Goal: Navigation & Orientation: Find specific page/section

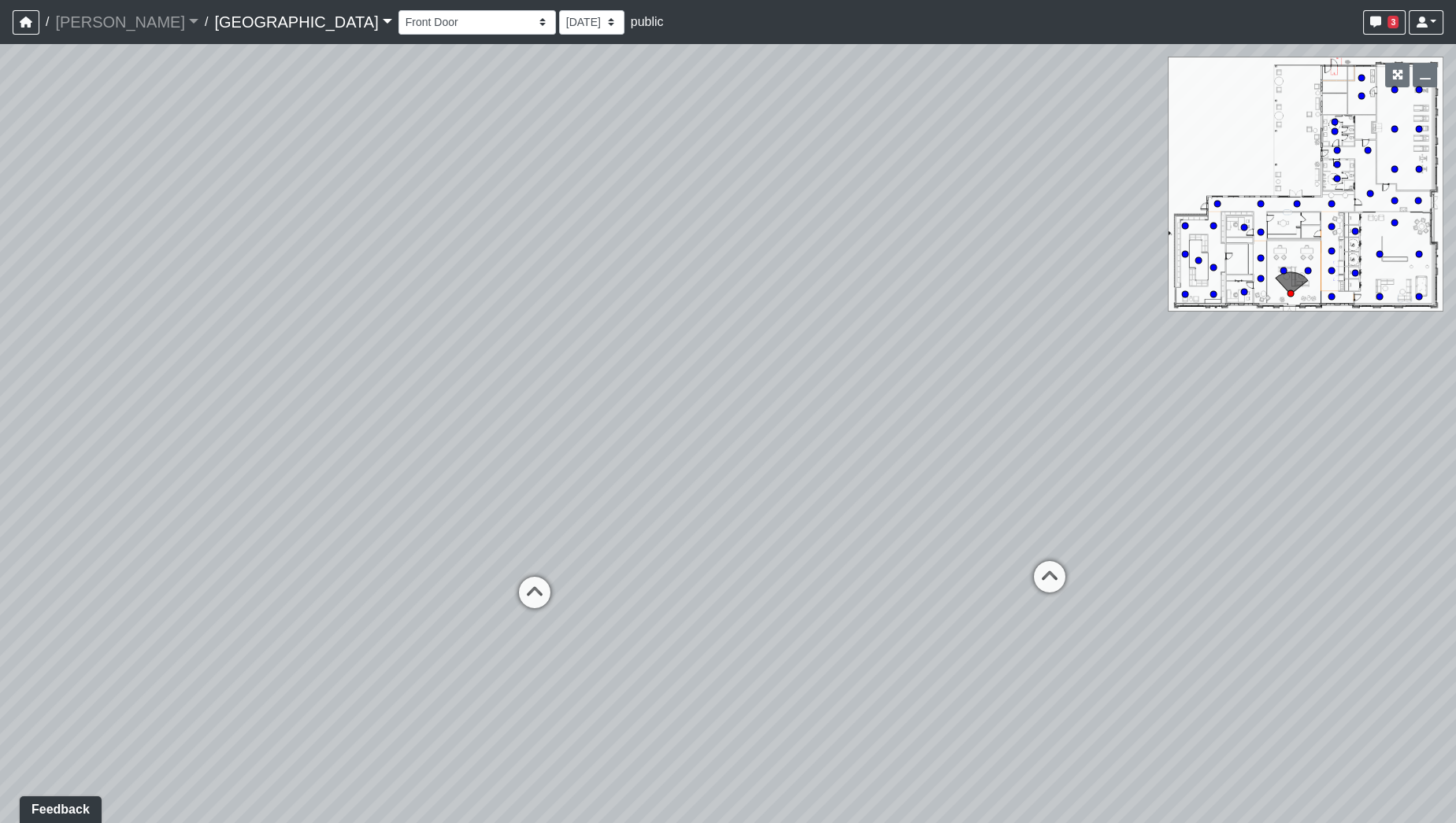
drag, startPoint x: 704, startPoint y: 377, endPoint x: 857, endPoint y: 332, distance: 159.5
click at [857, 332] on div "Loading... Desk 2 Loading... Desk 1 Loading... Office Entry 1" at bounding box center [728, 433] width 1456 height 779
click at [1332, 298] on circle at bounding box center [1331, 296] width 6 height 6
drag, startPoint x: 638, startPoint y: 383, endPoint x: 556, endPoint y: 300, distance: 116.7
click at [556, 300] on div "Loading... Desk 2 Loading... Desk 1 Loading... Office Entry 1 Loading... Market…" at bounding box center [728, 433] width 1456 height 779
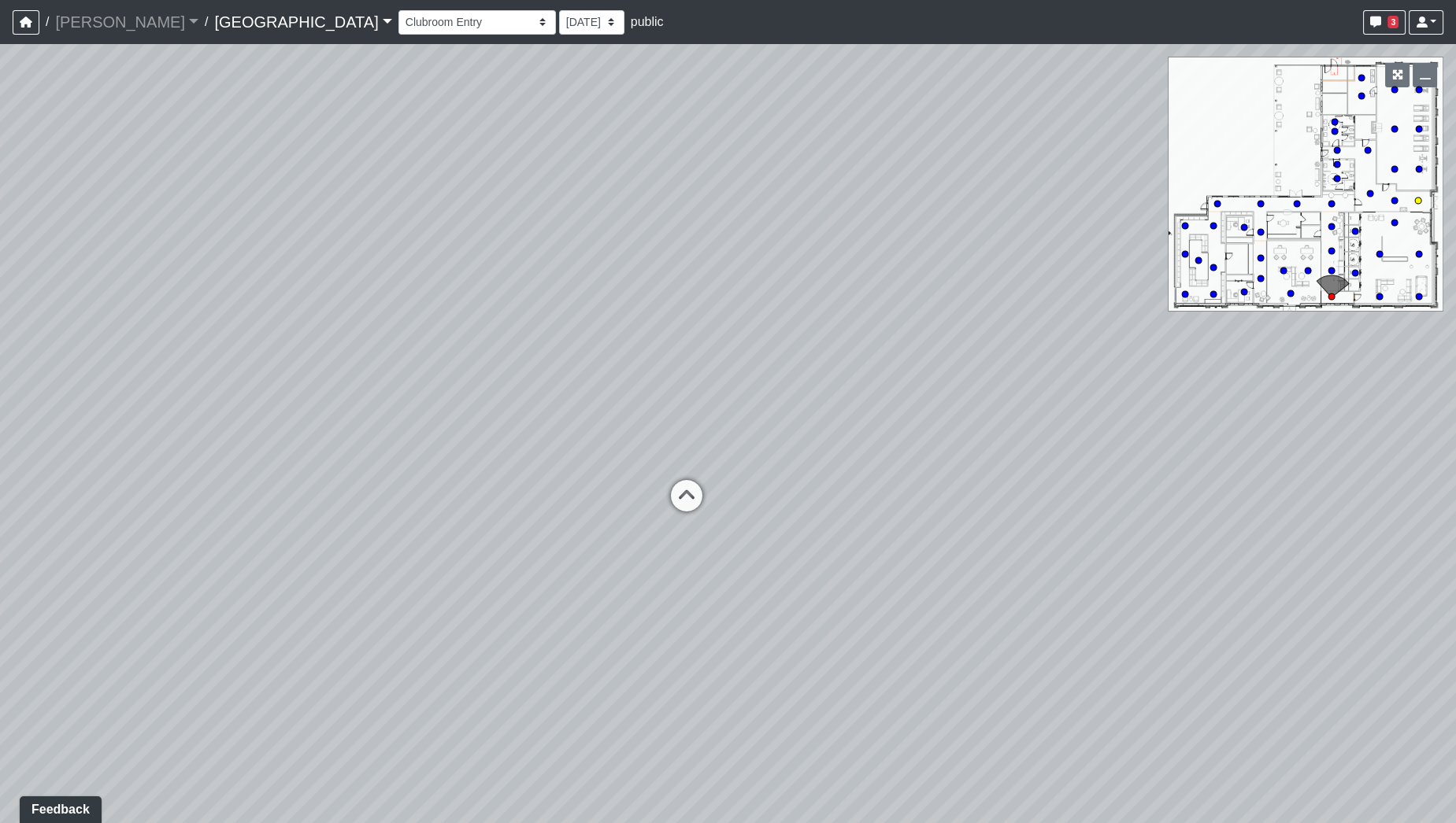
click at [1421, 200] on circle at bounding box center [1418, 200] width 6 height 6
drag, startPoint x: 587, startPoint y: 382, endPoint x: 641, endPoint y: 389, distance: 54.5
click at [641, 389] on div "Loading... Desk 2 Loading... Desk 1 Loading... Office Entry 1 Loading... Market…" at bounding box center [728, 433] width 1456 height 779
click at [1290, 293] on circle at bounding box center [1290, 293] width 6 height 6
drag, startPoint x: 1051, startPoint y: 387, endPoint x: 387, endPoint y: 333, distance: 666.2
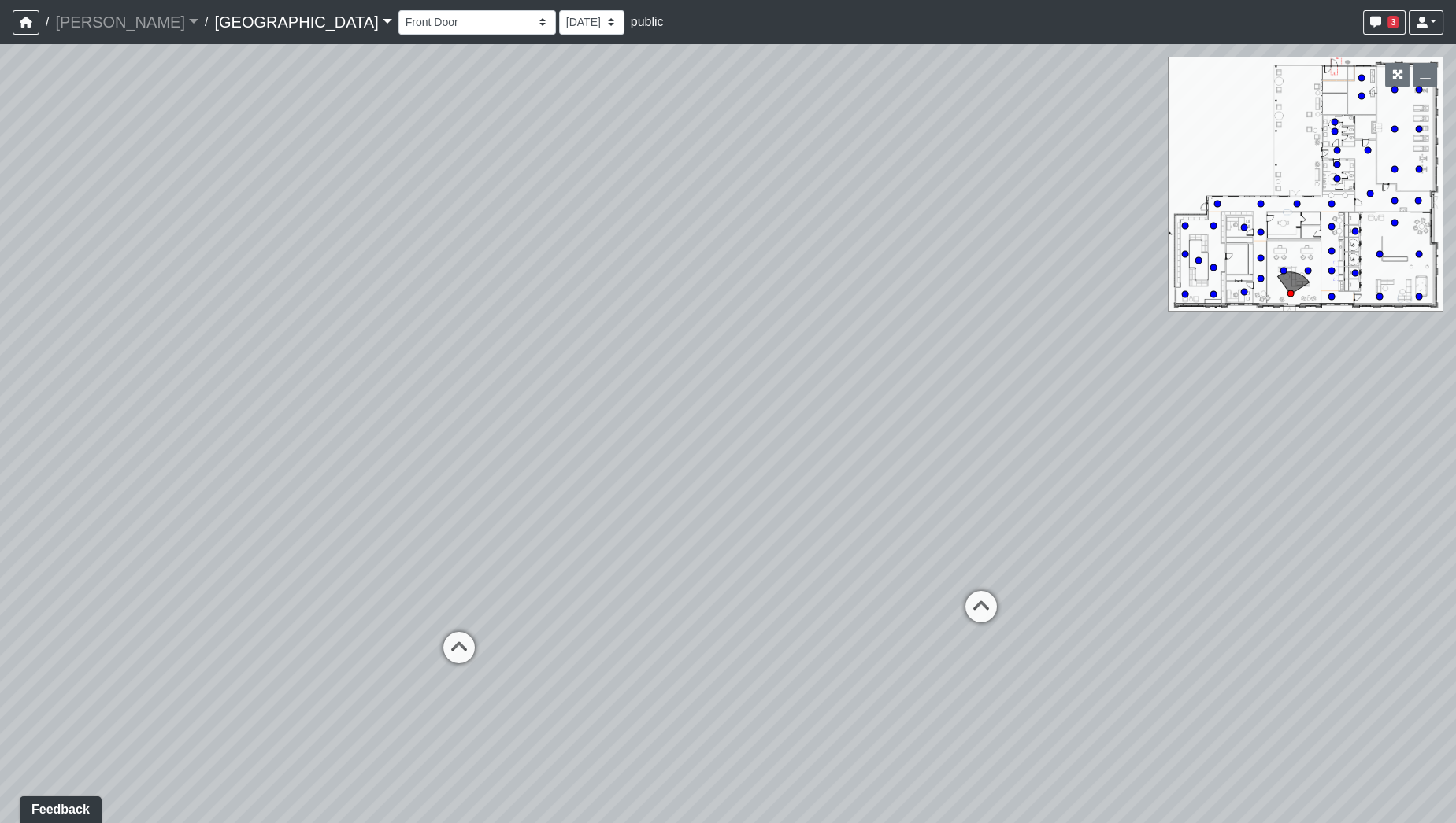
click at [403, 337] on div "Loading... Desk 2 Loading... Desk 1 Loading... Office Entry 1 Loading... Market…" at bounding box center [728, 433] width 1456 height 779
drag, startPoint x: 457, startPoint y: 355, endPoint x: 758, endPoint y: 377, distance: 301.8
click at [758, 377] on div "Loading... Desk 2 Loading... Desk 1 Loading... Office Entry 1 Loading... Market…" at bounding box center [728, 433] width 1456 height 779
click at [1332, 294] on circle at bounding box center [1331, 296] width 6 height 6
drag, startPoint x: 663, startPoint y: 368, endPoint x: 1187, endPoint y: 325, distance: 525.8
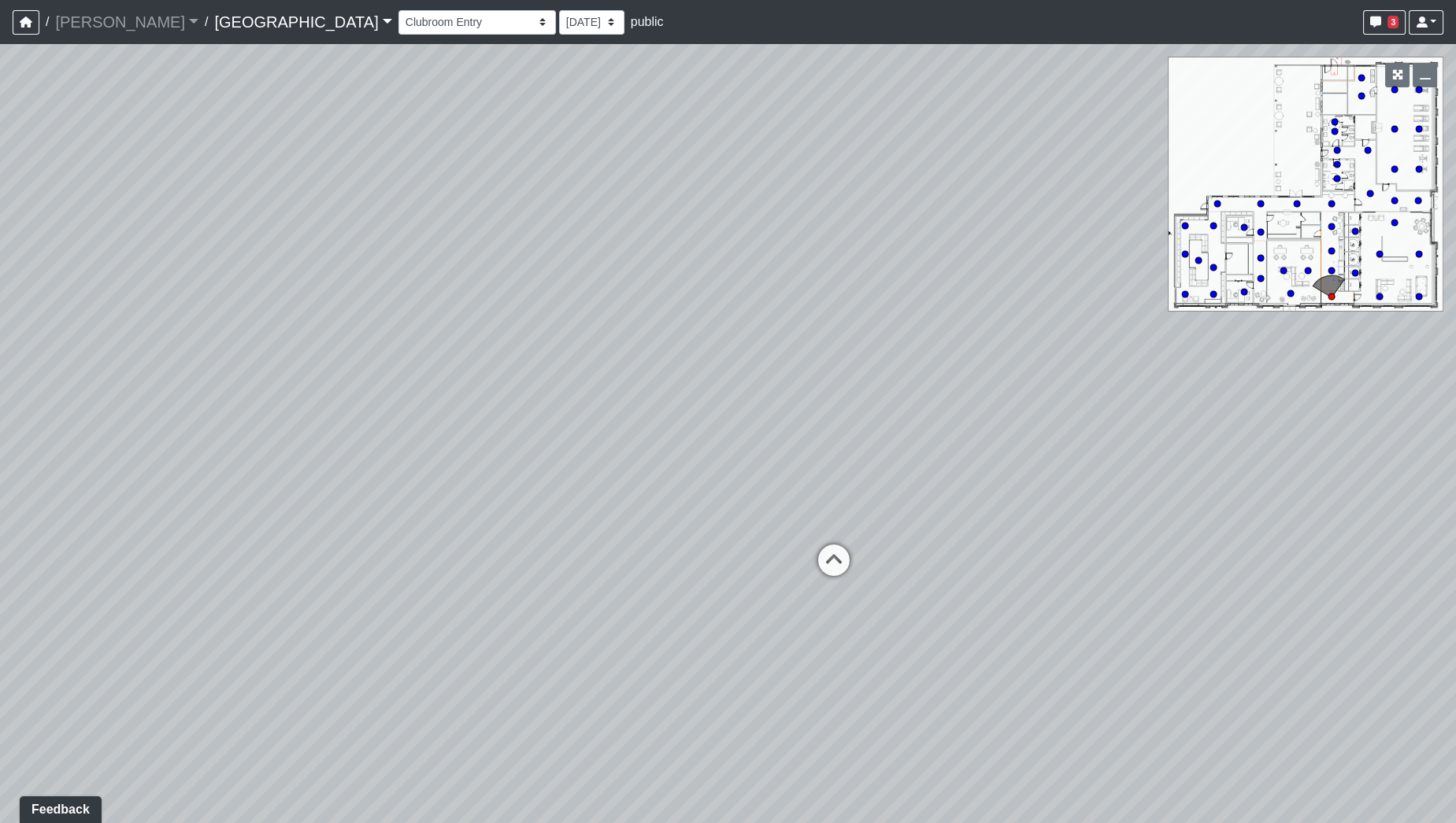
click at [1188, 327] on div "Loading... Desk 2 Loading... Desk 1 Loading... Office Entry 1 Loading... Market…" at bounding box center [728, 433] width 1456 height 779
drag, startPoint x: 745, startPoint y: 319, endPoint x: 1100, endPoint y: 310, distance: 355.1
click at [1100, 310] on div "Loading... Desk 2 Loading... Desk 1 Loading... Office Entry 1 Loading... Market…" at bounding box center [728, 433] width 1456 height 779
drag, startPoint x: 812, startPoint y: 309, endPoint x: 978, endPoint y: 303, distance: 166.1
click at [976, 303] on div "Loading... Desk 2 Loading... Desk 1 Loading... Office Entry 1 Loading... Market…" at bounding box center [728, 433] width 1456 height 779
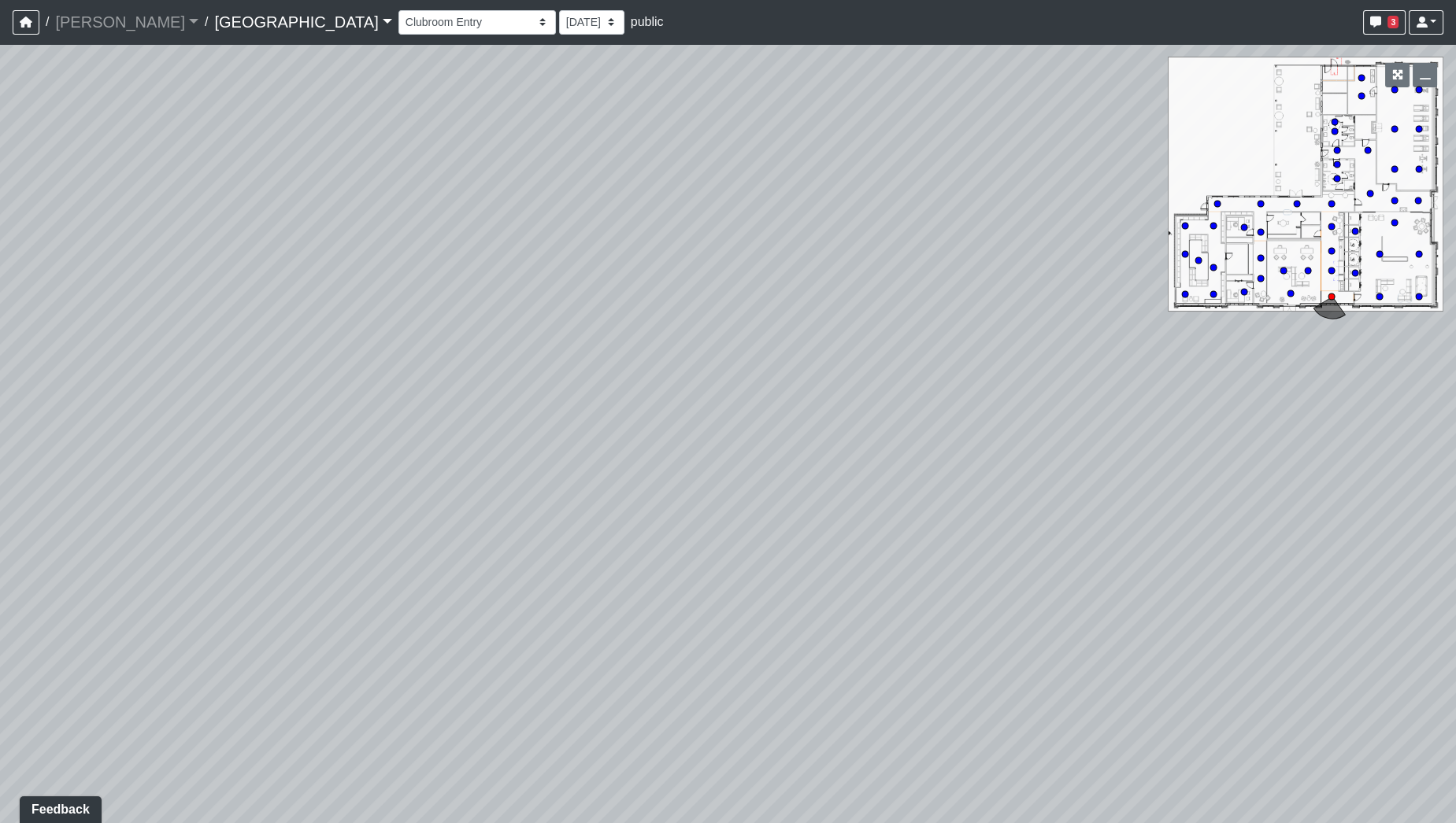
drag, startPoint x: 652, startPoint y: 328, endPoint x: 622, endPoint y: 140, distance: 190.4
click at [622, 140] on div "Loading... Desk 2 Loading... Desk 1 Loading... Office Entry 1 Loading... Market…" at bounding box center [728, 433] width 1456 height 779
drag, startPoint x: 388, startPoint y: 320, endPoint x: 906, endPoint y: 383, distance: 521.8
click at [900, 382] on div "Loading... Desk 2 Loading... Desk 1 Loading... Office Entry 1 Loading... Market…" at bounding box center [728, 433] width 1456 height 779
drag, startPoint x: 424, startPoint y: 372, endPoint x: 931, endPoint y: 455, distance: 513.7
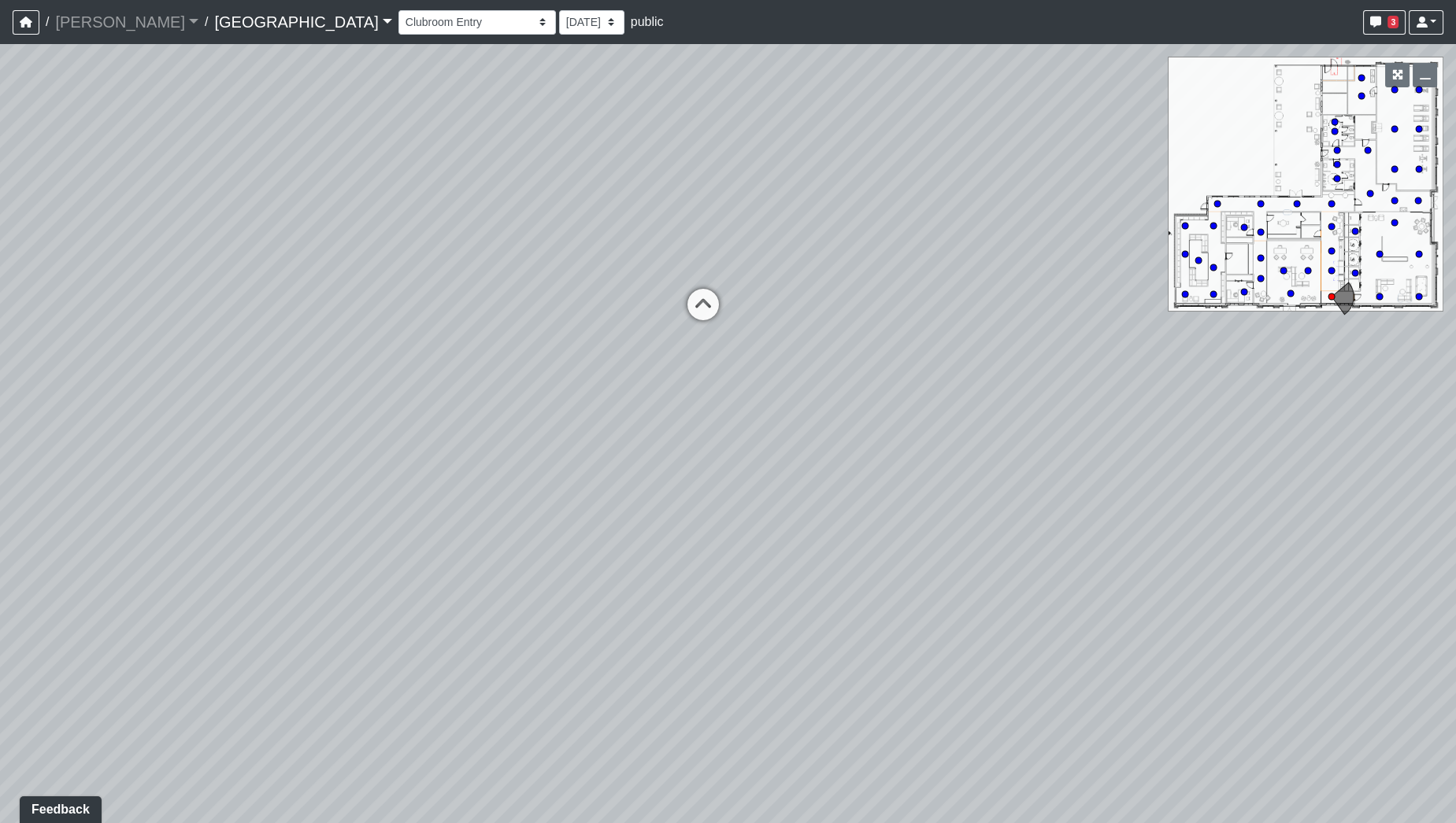
click at [931, 455] on div "Loading... Desk 2 Loading... Desk 1 Loading... Office Entry 1 Loading... Market…" at bounding box center [728, 433] width 1456 height 779
drag, startPoint x: 703, startPoint y: 368, endPoint x: 777, endPoint y: 333, distance: 81.9
click at [777, 333] on div "Loading... Desk 2 Loading... Desk 1 Loading... Office Entry 1 Loading... Market…" at bounding box center [728, 433] width 1456 height 779
drag, startPoint x: 647, startPoint y: 376, endPoint x: 1041, endPoint y: 393, distance: 394.4
click at [1041, 393] on div "Loading... Desk 2 Loading... Desk 1 Loading... Office Entry 1 Loading... Market…" at bounding box center [728, 433] width 1456 height 779
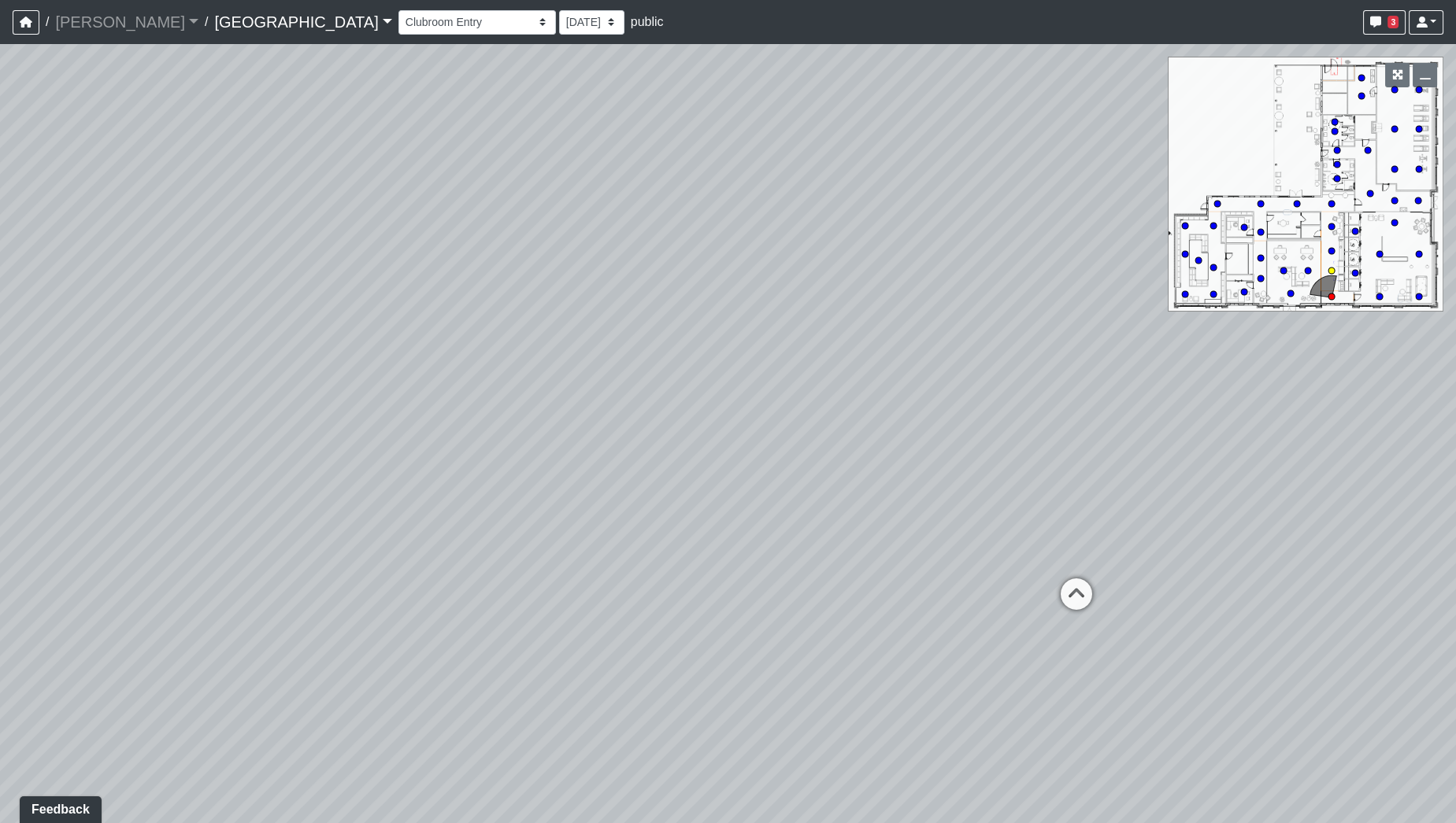
click at [1076, 593] on icon at bounding box center [1077, 602] width 47 height 47
click at [1290, 293] on circle at bounding box center [1290, 293] width 6 height 6
drag, startPoint x: 970, startPoint y: 444, endPoint x: 780, endPoint y: 436, distance: 190.2
click at [780, 436] on div "Loading... Desk 2 Loading... Desk 1 Loading... Office Entry 1 Loading... Market…" at bounding box center [728, 433] width 1456 height 779
drag, startPoint x: 877, startPoint y: 428, endPoint x: 634, endPoint y: 400, distance: 244.6
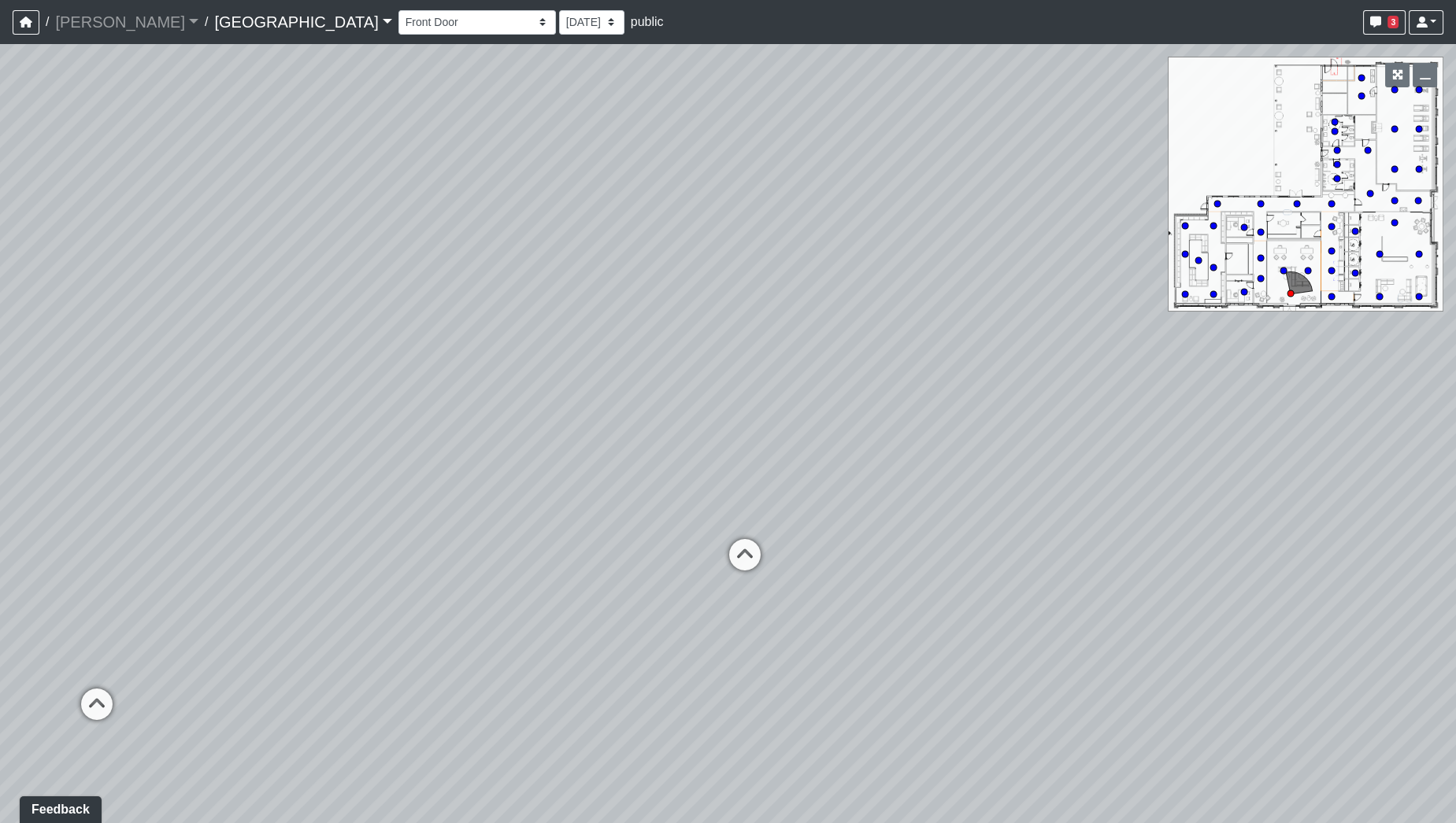
click at [634, 400] on div "Loading... Desk 2 Loading... Desk 1 Loading... Office Entry 1 Loading... Market…" at bounding box center [728, 433] width 1456 height 779
drag, startPoint x: 1173, startPoint y: 452, endPoint x: 915, endPoint y: 425, distance: 259.4
click at [915, 425] on div "Loading... Desk 2 Loading... Desk 1 Loading... Office Entry 1 Loading... Market…" at bounding box center [728, 433] width 1456 height 779
drag, startPoint x: 502, startPoint y: 359, endPoint x: 1089, endPoint y: 436, distance: 592.0
click at [1089, 436] on div "Loading... Desk 2 Loading... Desk 1 Loading... Office Entry 1 Loading... Market…" at bounding box center [728, 433] width 1456 height 779
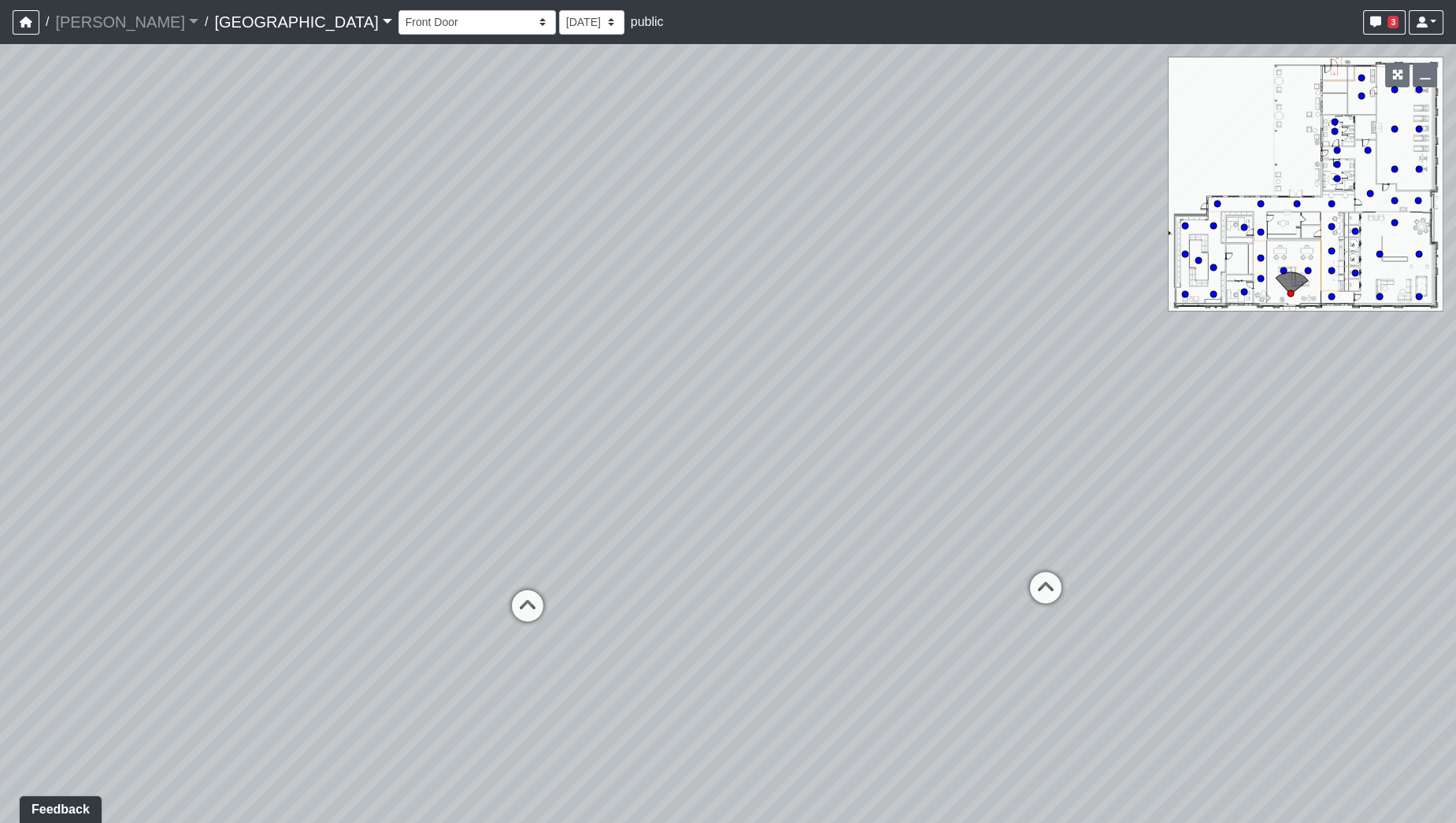
drag, startPoint x: 801, startPoint y: 419, endPoint x: 1130, endPoint y: 379, distance: 331.4
click at [1130, 379] on div "Loading... Desk 2 Loading... Desk 1 Loading... Office Entry 1 Loading... Market…" at bounding box center [728, 433] width 1456 height 779
drag, startPoint x: 666, startPoint y: 411, endPoint x: 1109, endPoint y: 388, distance: 443.6
click at [1109, 388] on div "Loading... Desk 2 Loading... Desk 1 Loading... Office Entry 1 Loading... Market…" at bounding box center [728, 433] width 1456 height 779
drag, startPoint x: 710, startPoint y: 381, endPoint x: 1251, endPoint y: 409, distance: 541.7
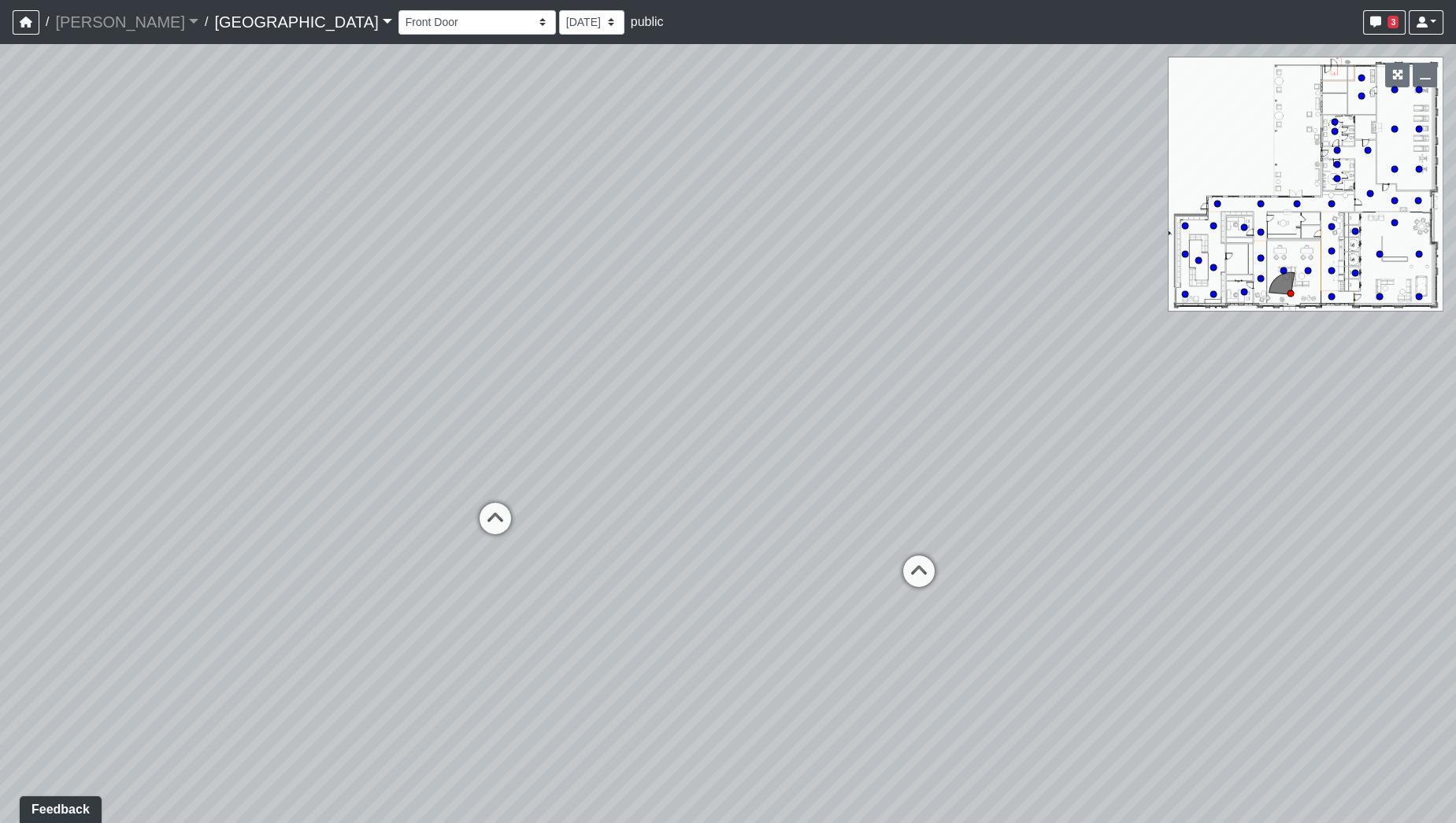
click at [1251, 409] on div "Loading... Desk 2 Loading... Desk 1 Loading... Office Entry 1 Loading... Market…" at bounding box center [728, 433] width 1456 height 779
drag, startPoint x: 1214, startPoint y: 438, endPoint x: 811, endPoint y: 421, distance: 403.4
click at [813, 423] on div "Loading... Desk 2 Loading... Desk 1 Loading... Office Entry 1 Loading... Market…" at bounding box center [728, 433] width 1456 height 779
drag, startPoint x: 1011, startPoint y: 414, endPoint x: 752, endPoint y: 403, distance: 259.2
click at [749, 403] on div "Loading... Desk 2 Loading... Desk 1 Loading... Office Entry 1 Loading... Market…" at bounding box center [728, 433] width 1456 height 779
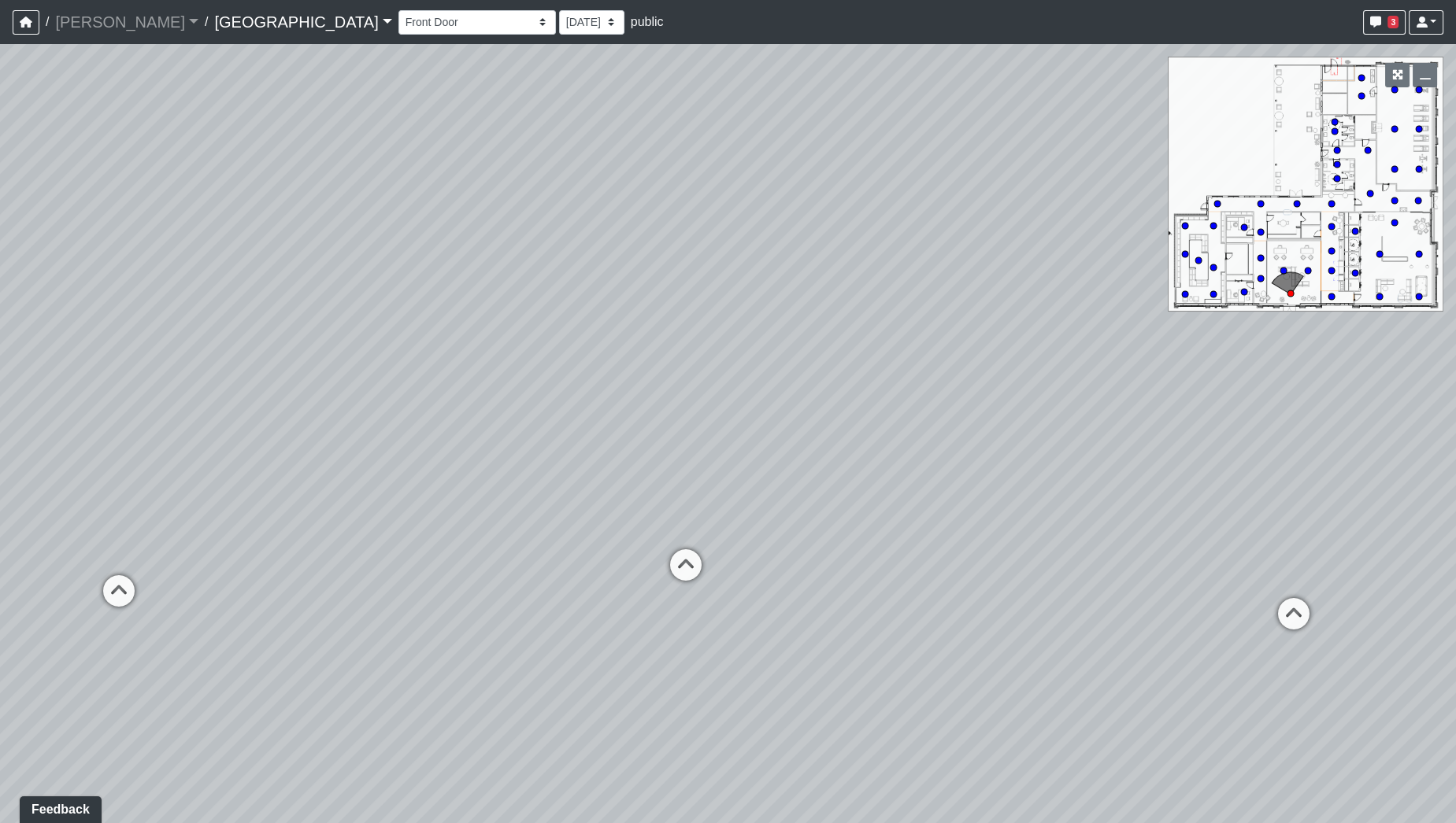
drag, startPoint x: 1069, startPoint y: 417, endPoint x: 756, endPoint y: 483, distance: 319.9
click at [756, 483] on div "Loading... Desk 2 Loading... Desk 1 Loading... Office Entry 1 Loading... Market…" at bounding box center [728, 433] width 1456 height 779
drag, startPoint x: 786, startPoint y: 293, endPoint x: 853, endPoint y: 775, distance: 486.6
click at [853, 774] on div "Loading... Desk 2 Loading... Desk 1 Loading... Office Entry 1 Loading... Market…" at bounding box center [728, 433] width 1456 height 779
drag, startPoint x: 896, startPoint y: 651, endPoint x: 817, endPoint y: 322, distance: 338.4
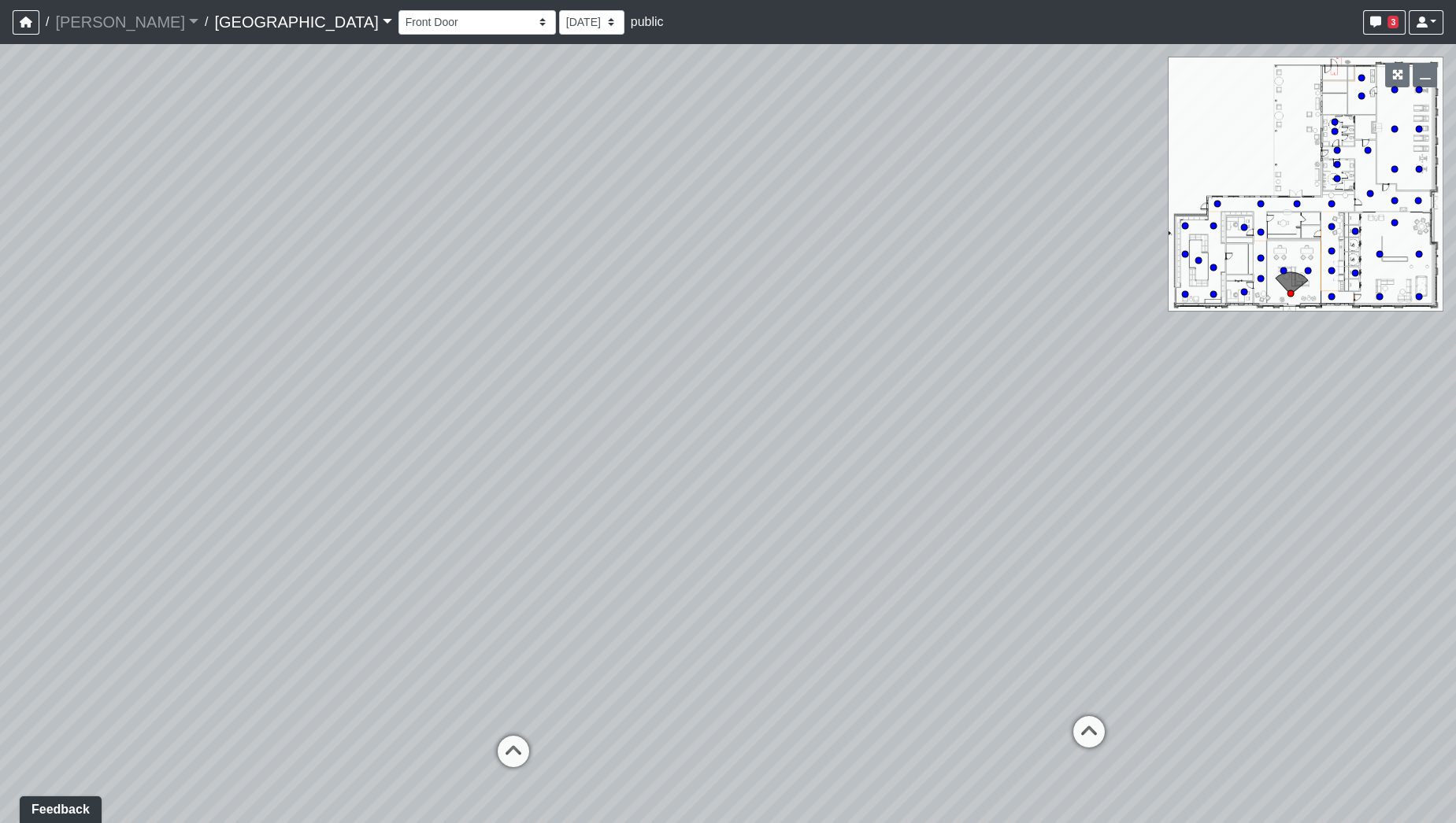
click at [817, 322] on div "Loading... Desk 2 Loading... Desk 1 Loading... Office Entry 1 Loading... Market…" at bounding box center [728, 433] width 1456 height 779
drag, startPoint x: 811, startPoint y: 397, endPoint x: 807, endPoint y: 204, distance: 193.0
click at [810, 226] on div "Loading... Desk 2 Loading... Desk 1 Loading... Office Entry 1 Loading... Market…" at bounding box center [728, 433] width 1456 height 779
drag, startPoint x: 804, startPoint y: 203, endPoint x: 850, endPoint y: 501, distance: 301.5
click at [850, 501] on div "Loading... Desk 2 Loading... Desk 1 Loading... Office Entry 1 Loading... Market…" at bounding box center [728, 433] width 1456 height 779
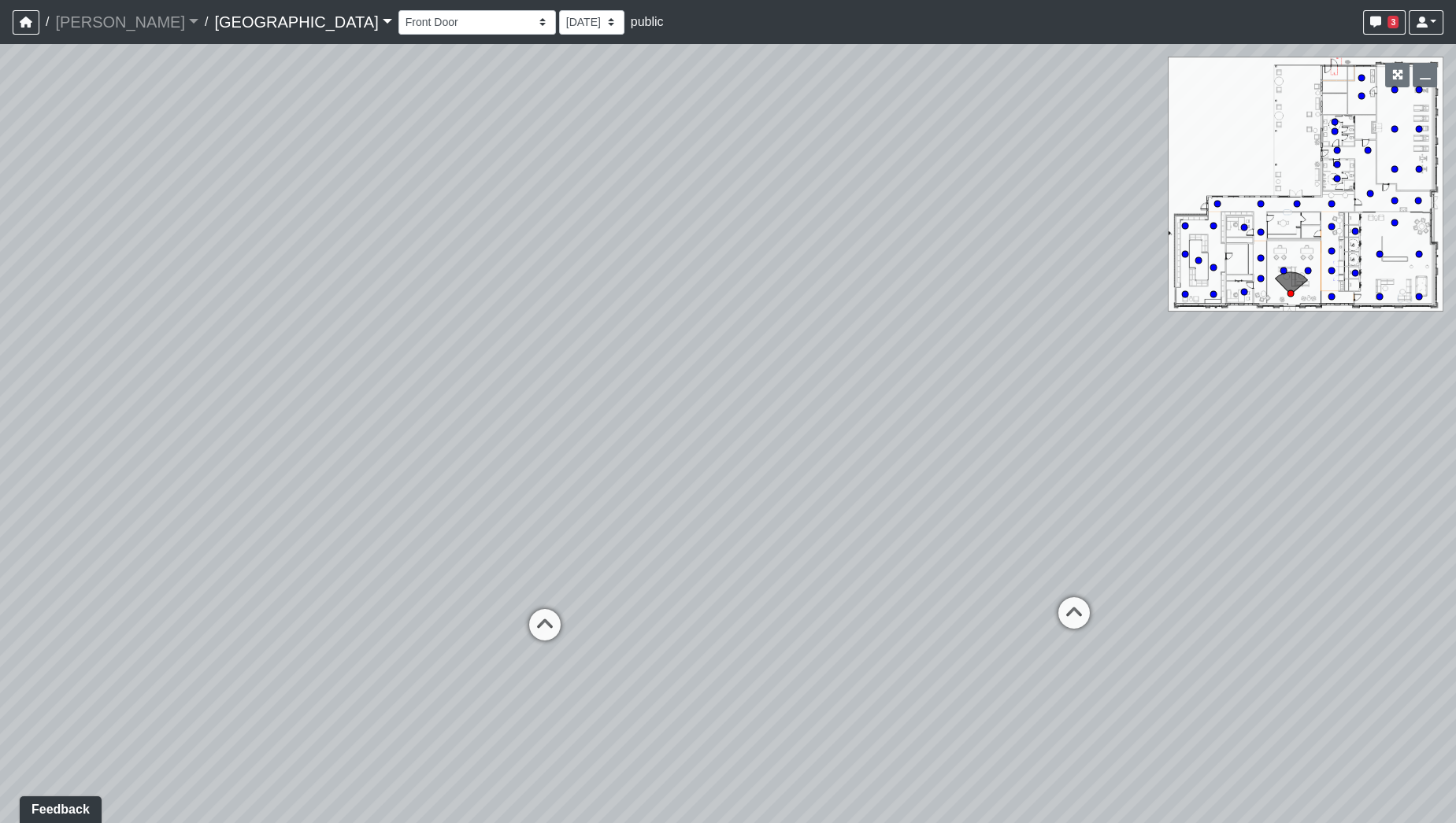
drag, startPoint x: 850, startPoint y: 486, endPoint x: 833, endPoint y: 469, distance: 24.0
click at [833, 469] on div "Loading... Desk 2 Loading... Desk 1 Loading... Office Entry 1 Loading... Market…" at bounding box center [728, 433] width 1456 height 779
drag, startPoint x: 770, startPoint y: 402, endPoint x: 1101, endPoint y: 450, distance: 334.5
click at [1136, 456] on div "Loading... Desk 2 Loading... Desk 1 Loading... Office Entry 1 Loading... Market…" at bounding box center [728, 433] width 1456 height 779
drag, startPoint x: 867, startPoint y: 430, endPoint x: 702, endPoint y: 358, distance: 180.0
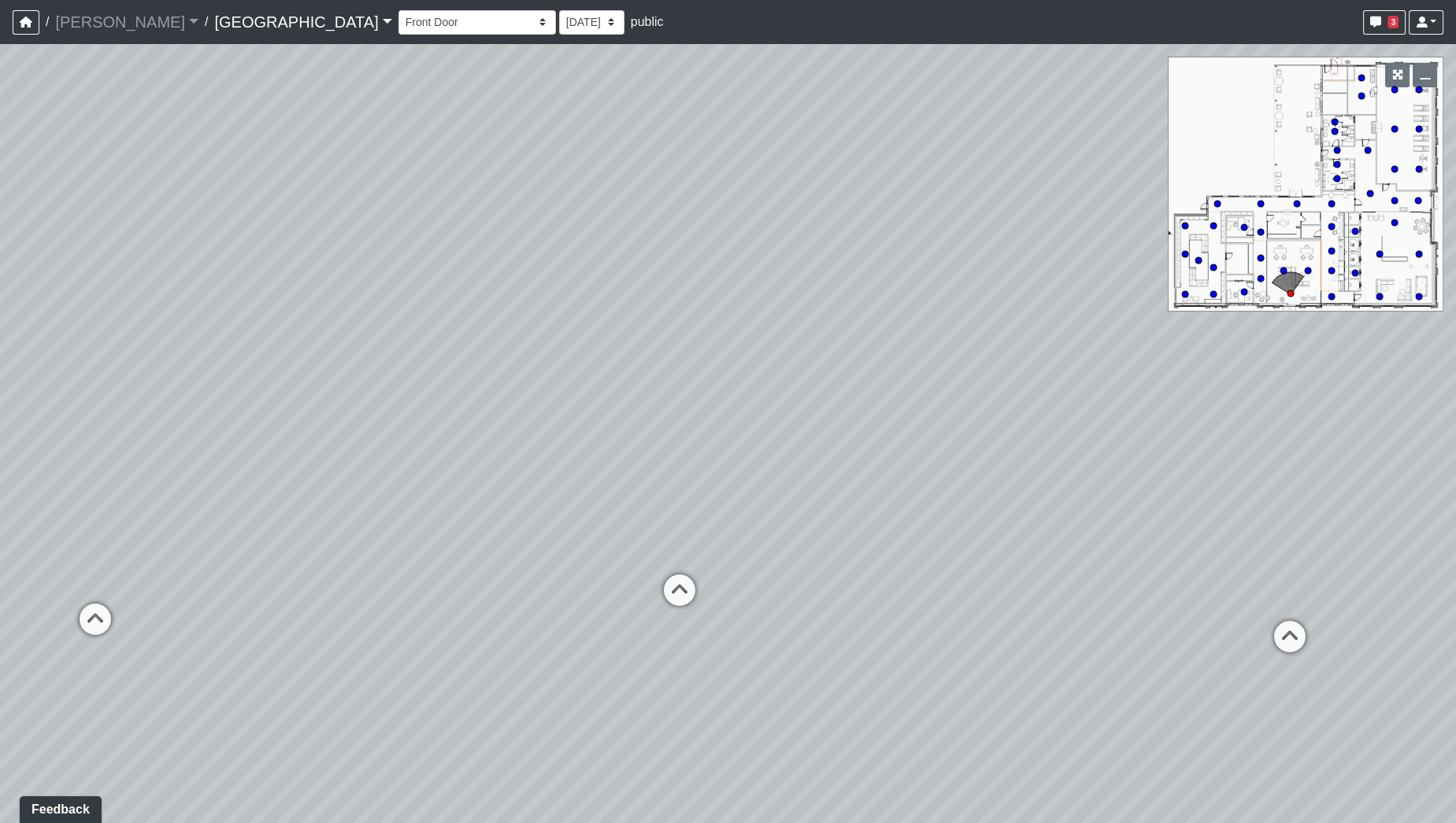
click at [702, 358] on div "Loading... Desk 2 Loading... Desk 1 Loading... Office Entry 1 Loading... Market…" at bounding box center [728, 433] width 1456 height 779
drag, startPoint x: 1104, startPoint y: 504, endPoint x: 1015, endPoint y: 540, distance: 96.0
click at [1015, 540] on div "Loading... Desk 2 Loading... Desk 1 Loading... Office Entry 1 Loading... Market…" at bounding box center [728, 433] width 1456 height 779
click at [1415, 201] on circle at bounding box center [1418, 200] width 6 height 6
drag, startPoint x: 878, startPoint y: 532, endPoint x: 1198, endPoint y: 321, distance: 383.3
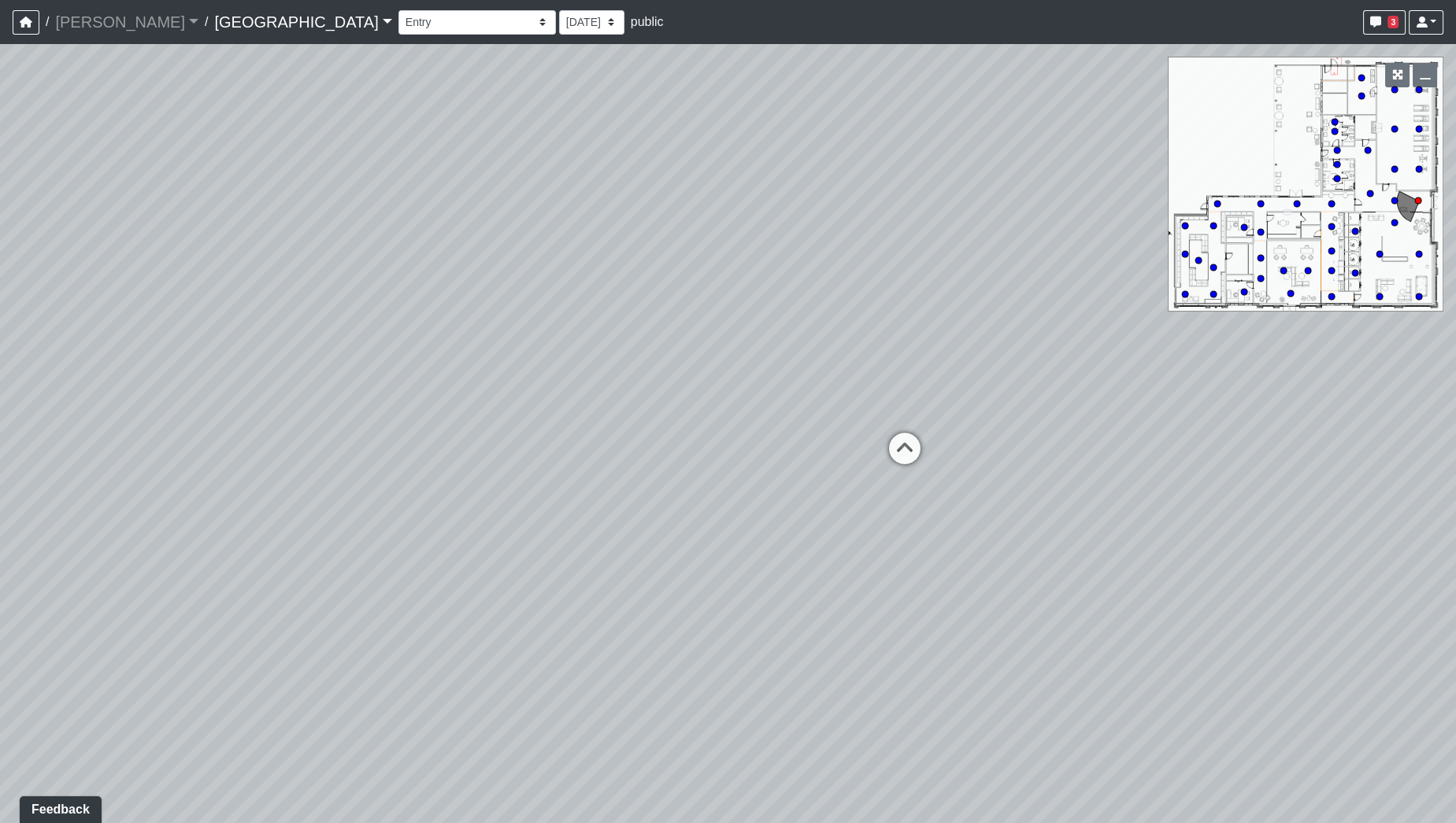
click at [1198, 321] on div "Loading... Desk 2 Loading... Desk 1 Loading... Office Entry 1 Loading... Market…" at bounding box center [728, 433] width 1456 height 779
drag, startPoint x: 883, startPoint y: 307, endPoint x: 429, endPoint y: 405, distance: 464.5
click at [432, 403] on div "Loading... Desk 2 Loading... Desk 1 Loading... Office Entry 1 Loading... Market…" at bounding box center [728, 433] width 1456 height 779
drag, startPoint x: 497, startPoint y: 454, endPoint x: 672, endPoint y: 540, distance: 195.0
click at [672, 539] on div "Loading... Desk 2 Loading... Desk 1 Loading... Office Entry 1 Loading... Market…" at bounding box center [728, 433] width 1456 height 779
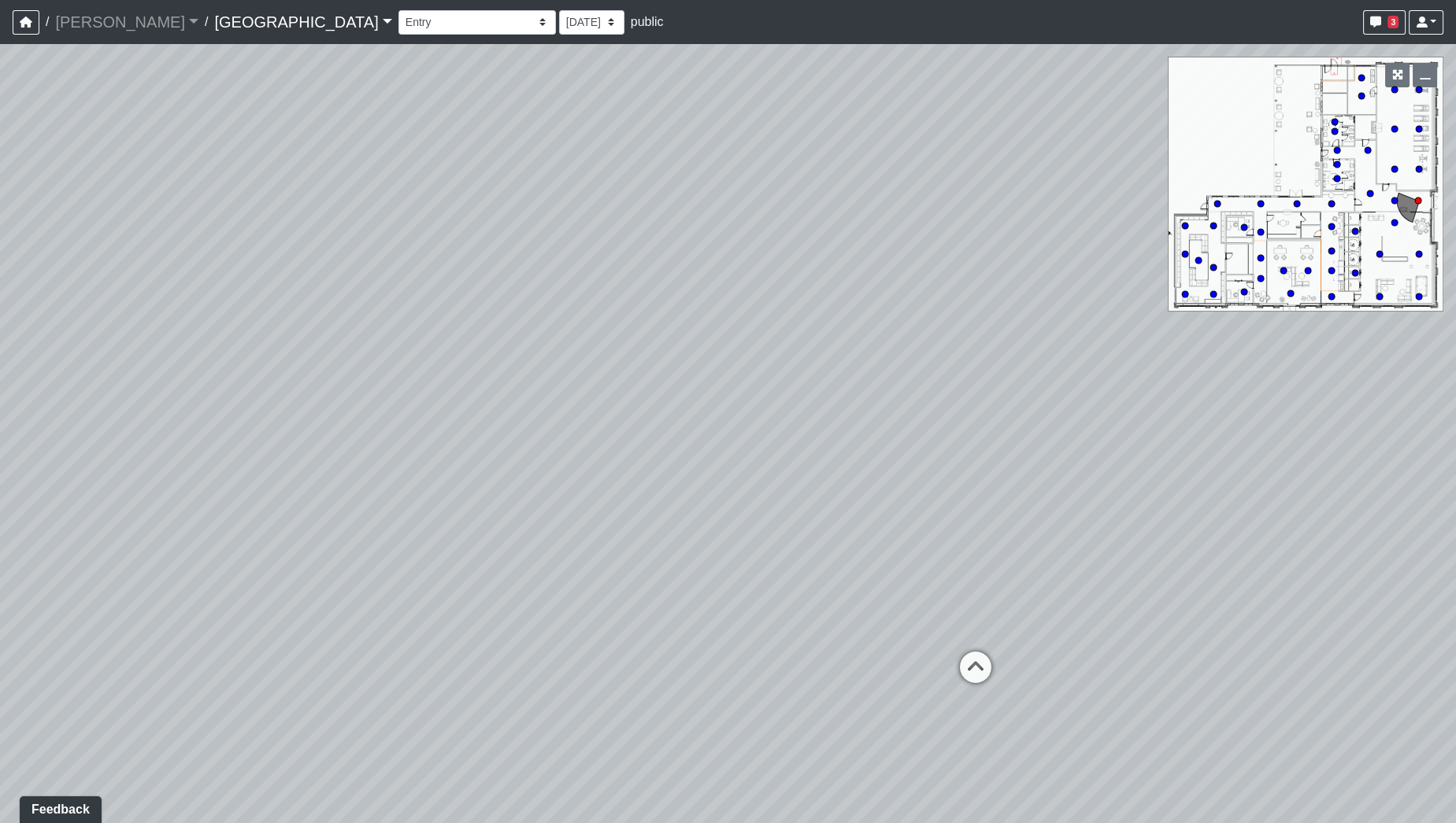
drag, startPoint x: 682, startPoint y: 465, endPoint x: 945, endPoint y: 423, distance: 266.3
click at [926, 429] on div "Loading... Desk 2 Loading... Desk 1 Loading... Office Entry 1 Loading... Market…" at bounding box center [728, 433] width 1456 height 779
drag, startPoint x: 818, startPoint y: 465, endPoint x: 1103, endPoint y: 453, distance: 285.3
click at [1103, 453] on div "Loading... Desk 2 Loading... Desk 1 Loading... Office Entry 1 Loading... Market…" at bounding box center [728, 433] width 1456 height 779
drag, startPoint x: 915, startPoint y: 448, endPoint x: 1306, endPoint y: 438, distance: 391.1
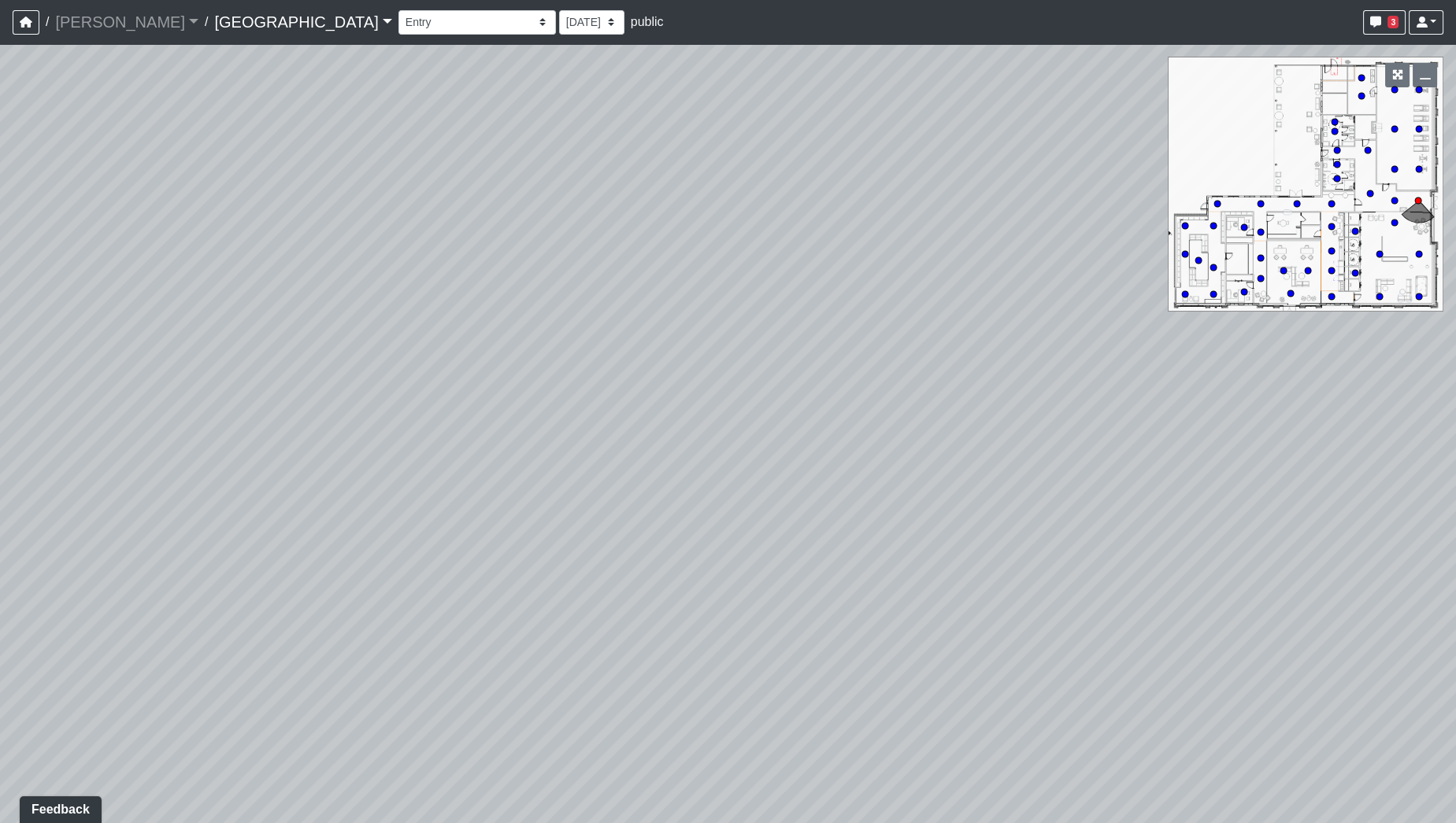
click at [1306, 438] on div "Loading... Desk 2 Loading... Desk 1 Loading... Office Entry 1 Loading... Market…" at bounding box center [728, 433] width 1456 height 779
drag, startPoint x: 742, startPoint y: 414, endPoint x: 1060, endPoint y: 404, distance: 318.2
click at [1060, 404] on div "Loading... Desk 2 Loading... Desk 1 Loading... Office Entry 1 Loading... Market…" at bounding box center [728, 433] width 1456 height 779
drag, startPoint x: 629, startPoint y: 414, endPoint x: 276, endPoint y: 387, distance: 354.0
click at [290, 391] on div "Loading... Desk 2 Loading... Desk 1 Loading... Office Entry 1 Loading... Market…" at bounding box center [728, 433] width 1456 height 779
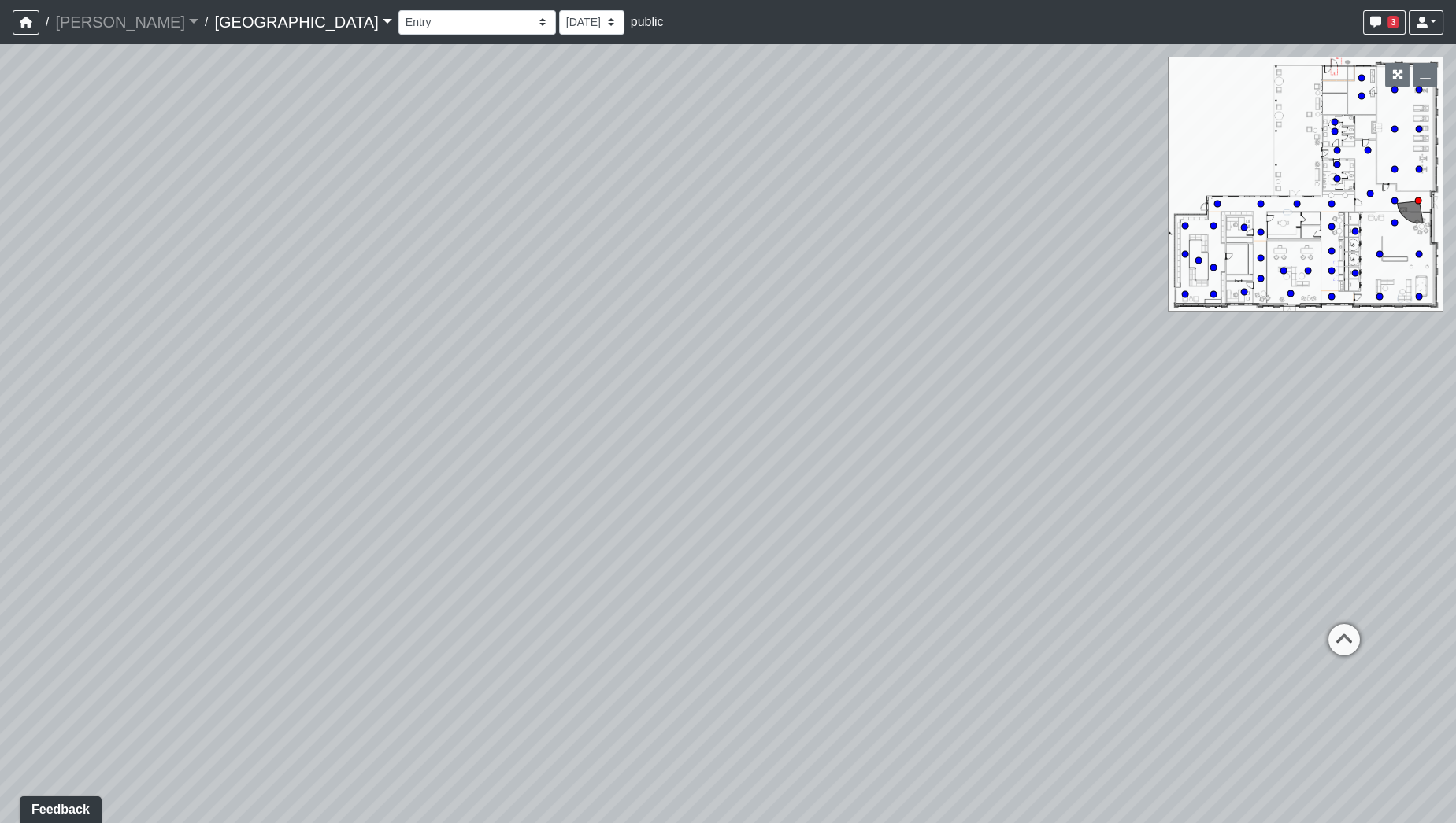
drag, startPoint x: 725, startPoint y: 417, endPoint x: 502, endPoint y: 441, distance: 224.3
click at [502, 441] on div "Loading... Desk 2 Loading... Desk 1 Loading... Office Entry 1 Loading... Market…" at bounding box center [728, 433] width 1456 height 779
drag, startPoint x: 949, startPoint y: 435, endPoint x: 692, endPoint y: 425, distance: 257.2
click at [692, 425] on div "Loading... Desk 2 Loading... Desk 1 Loading... Office Entry 1 Loading... Market…" at bounding box center [728, 433] width 1456 height 779
drag, startPoint x: 942, startPoint y: 370, endPoint x: 709, endPoint y: 382, distance: 233.3
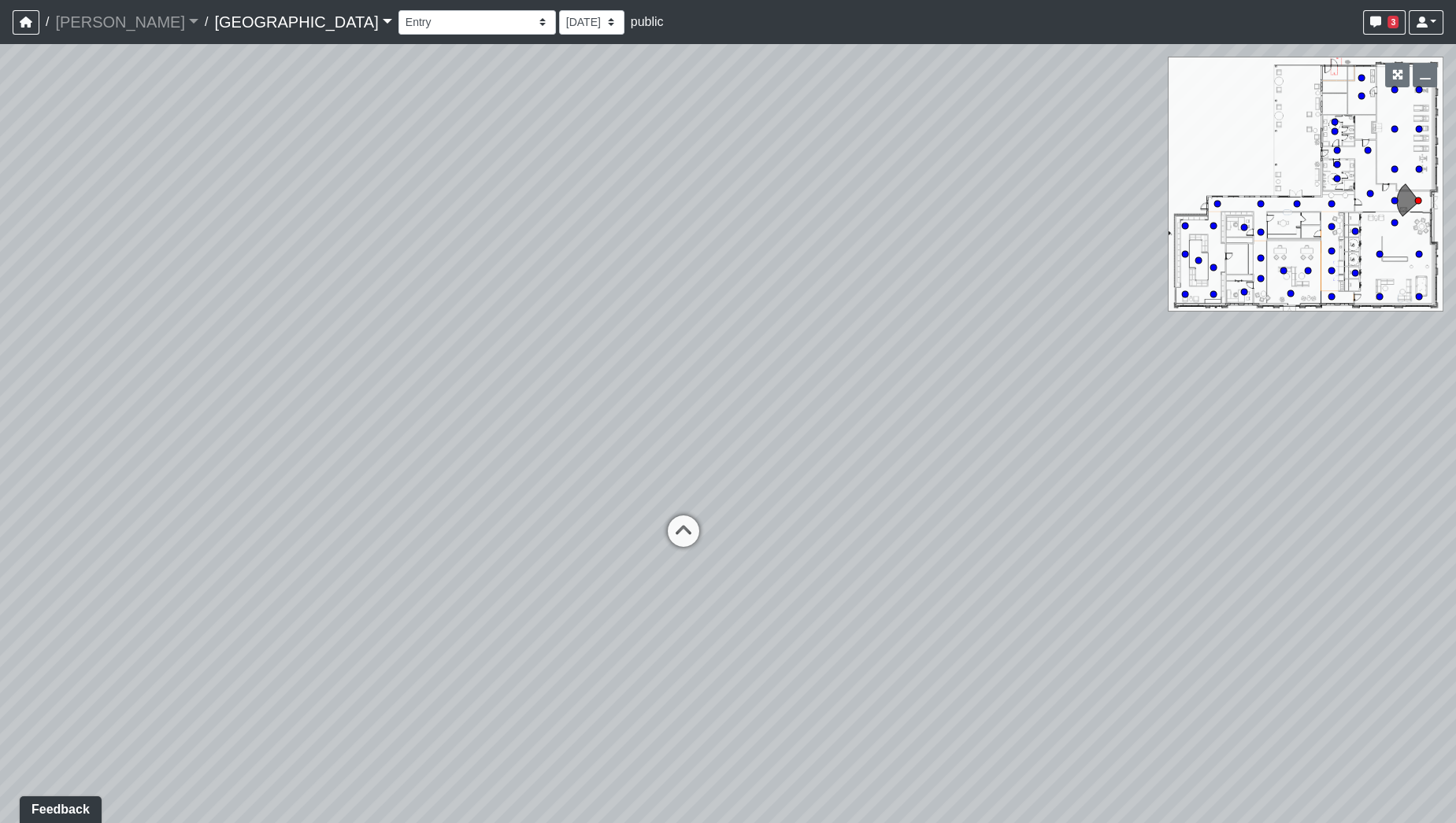
click at [709, 382] on div "Loading... Desk 2 Loading... Desk 1 Loading... Office Entry 1 Loading... Market…" at bounding box center [728, 433] width 1456 height 779
click at [725, 543] on icon at bounding box center [726, 550] width 47 height 47
drag, startPoint x: 567, startPoint y: 510, endPoint x: 995, endPoint y: 532, distance: 428.6
click at [986, 533] on div "Loading... Desk 2 Loading... Desk 1 Loading... Office Entry 1 Loading... Market…" at bounding box center [728, 433] width 1456 height 779
drag, startPoint x: 655, startPoint y: 497, endPoint x: 894, endPoint y: 491, distance: 239.1
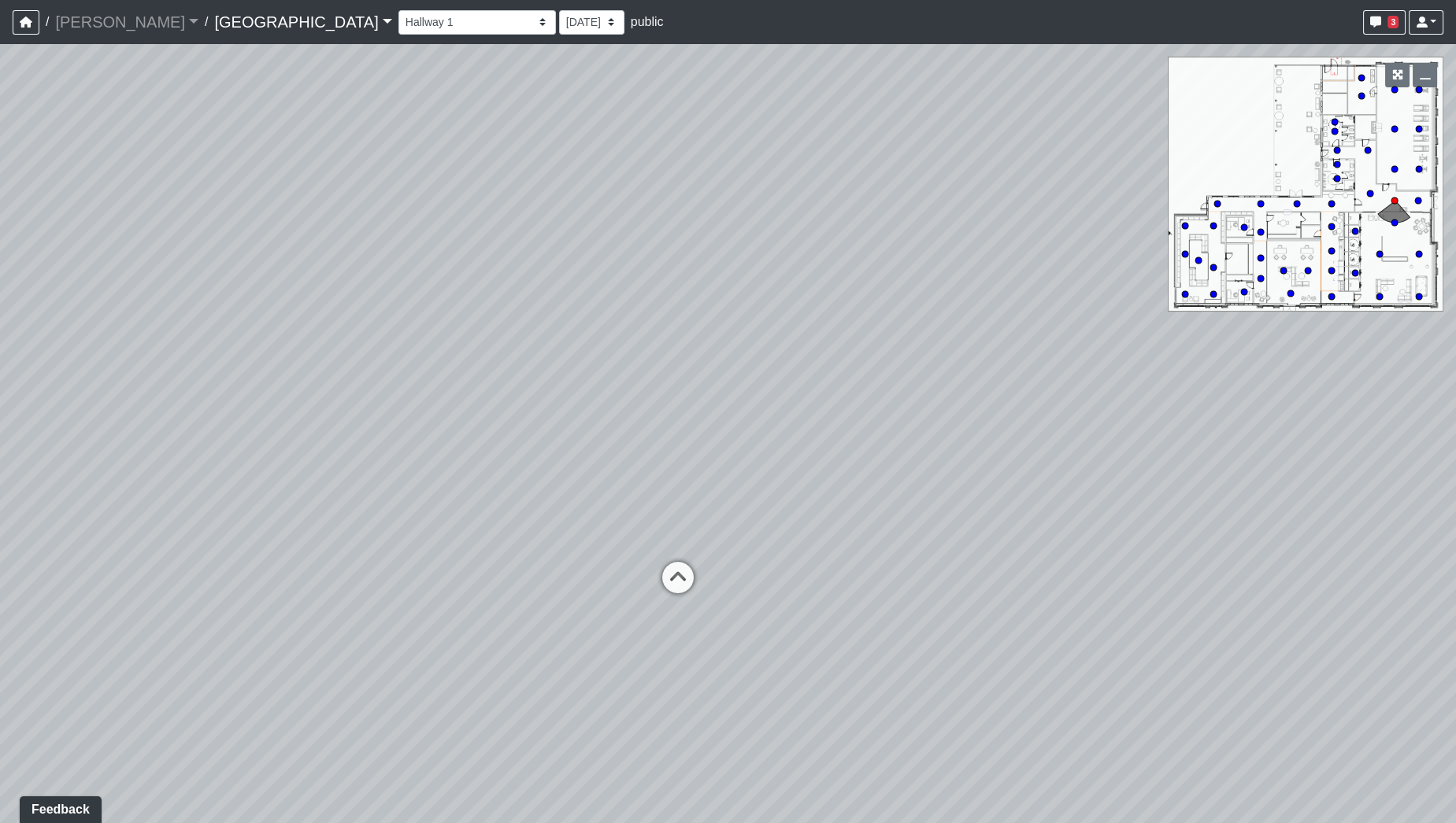
click at [894, 491] on div "Loading... Desk 2 Loading... Desk 1 Loading... Office Entry 1 Loading... Market…" at bounding box center [728, 433] width 1456 height 779
drag, startPoint x: 562, startPoint y: 438, endPoint x: 859, endPoint y: 414, distance: 298.0
click at [852, 415] on div "Loading... Desk 2 Loading... Desk 1 Loading... Office Entry 1 Loading... Market…" at bounding box center [728, 433] width 1456 height 779
drag, startPoint x: 684, startPoint y: 414, endPoint x: 672, endPoint y: 410, distance: 12.6
click at [645, 410] on div "Loading... Desk 2 Loading... Desk 1 Loading... Office Entry 1 Loading... Market…" at bounding box center [728, 433] width 1456 height 779
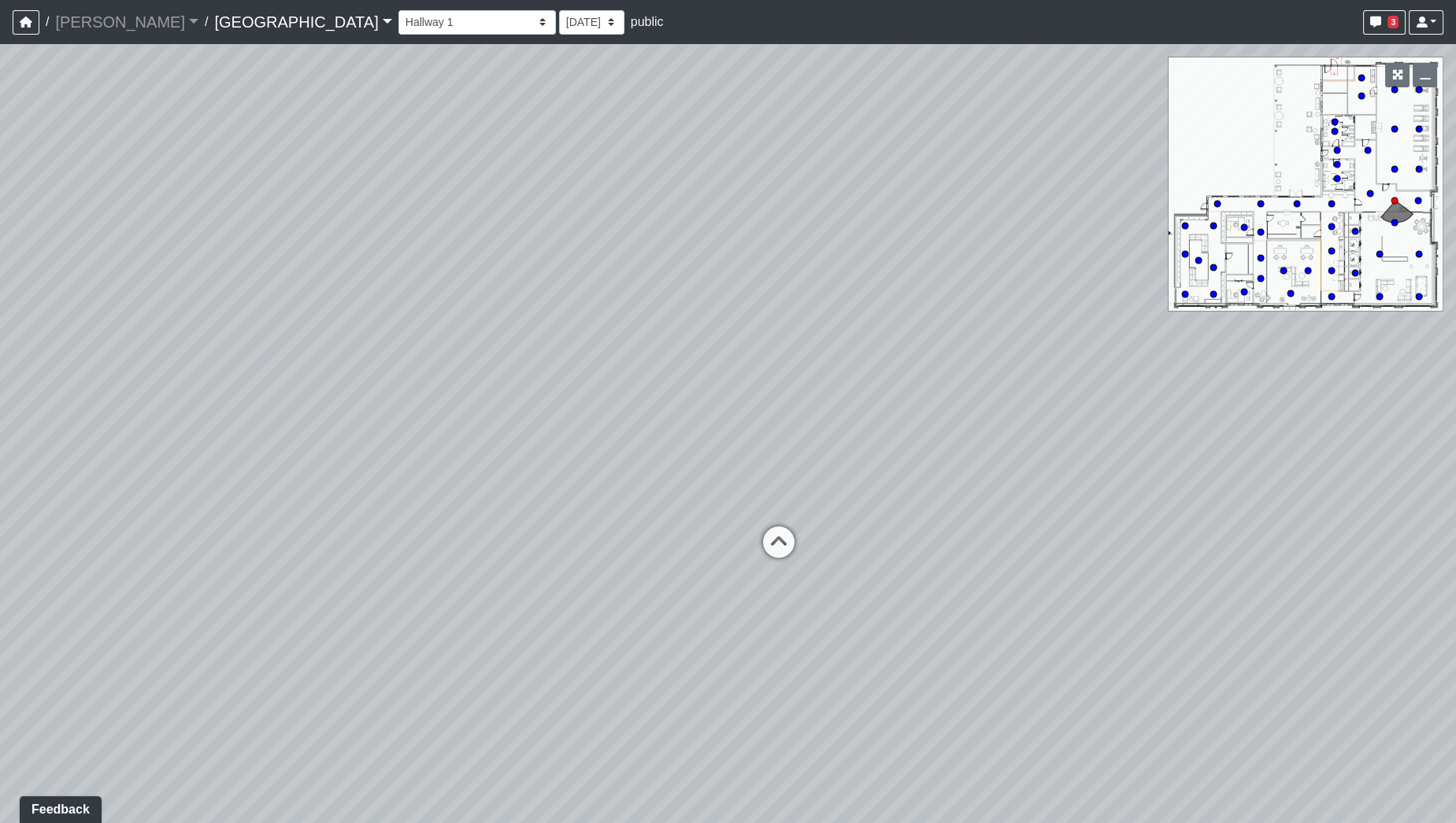
drag, startPoint x: 560, startPoint y: 429, endPoint x: 551, endPoint y: 429, distance: 9.0
click at [551, 429] on div "Loading... Desk 2 Loading... Desk 1 Loading... Office Entry 1 Loading... Market…" at bounding box center [728, 433] width 1456 height 779
drag, startPoint x: 945, startPoint y: 436, endPoint x: 470, endPoint y: 423, distance: 475.2
click at [394, 430] on div "Loading... Desk 2 Loading... Desk 1 Loading... Office Entry 1 Loading... Market…" at bounding box center [728, 433] width 1456 height 779
click at [519, 498] on icon at bounding box center [513, 500] width 47 height 47
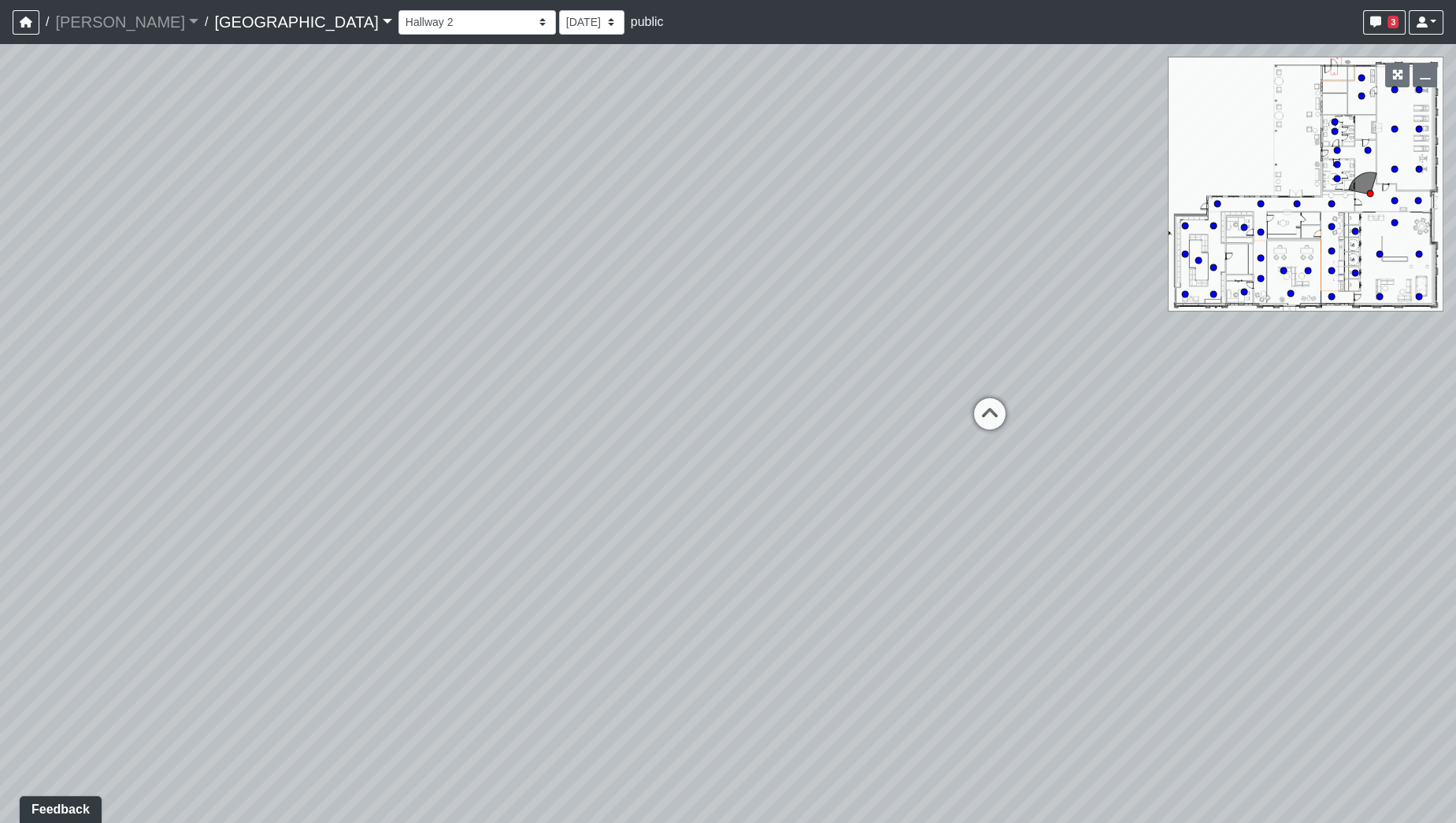
drag, startPoint x: 943, startPoint y: 403, endPoint x: 692, endPoint y: 418, distance: 251.4
click at [692, 418] on div "Loading... Desk 2 Loading... Desk 1 Loading... Office Entry 1 Loading... Market…" at bounding box center [728, 433] width 1456 height 779
click at [856, 406] on icon at bounding box center [843, 423] width 47 height 47
drag, startPoint x: 629, startPoint y: 410, endPoint x: 1062, endPoint y: 424, distance: 433.2
click at [1055, 424] on div "Loading... Desk 2 Loading... Desk 1 Loading... Office Entry 1 Loading... Market…" at bounding box center [728, 433] width 1456 height 779
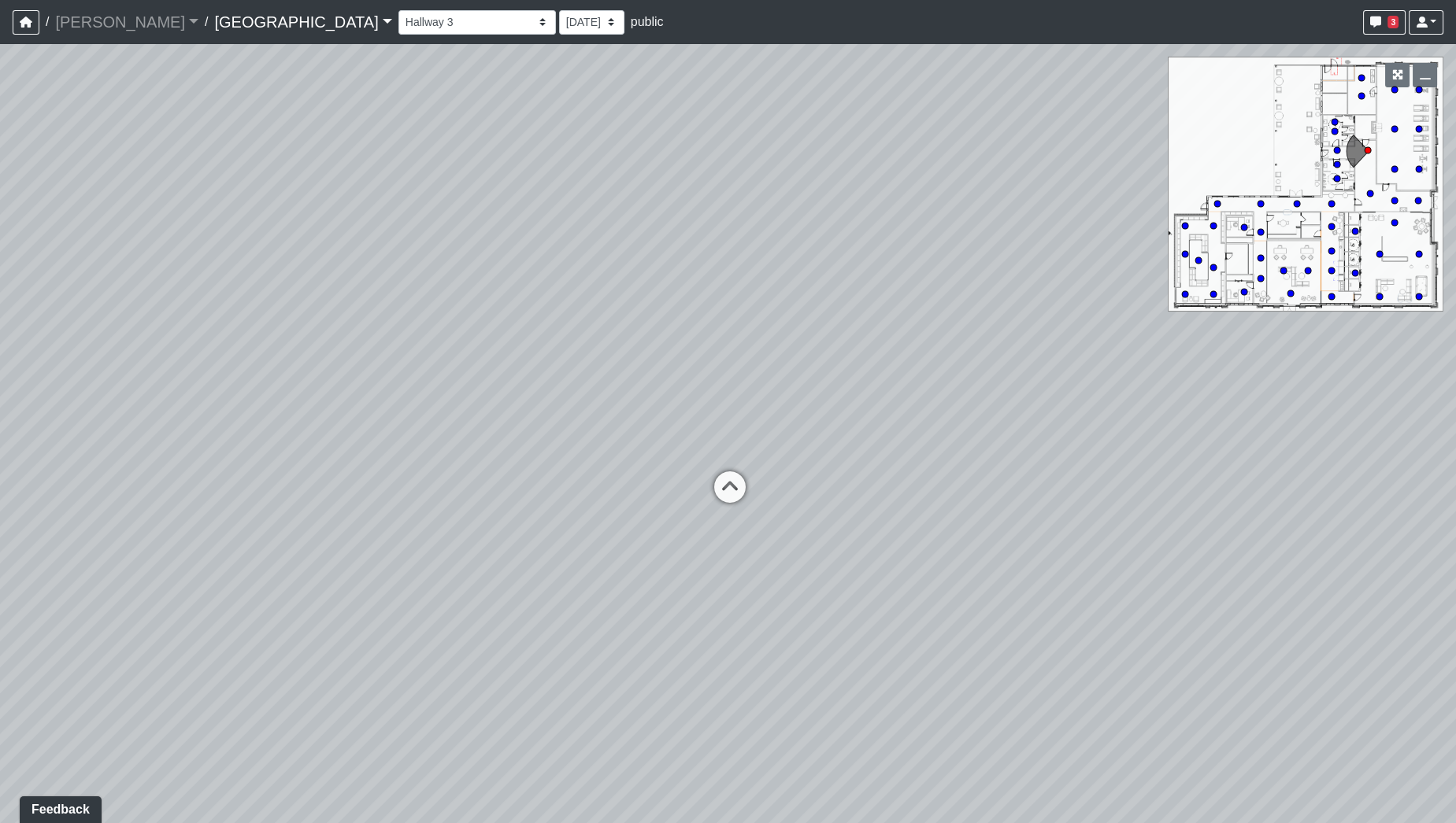
drag, startPoint x: 557, startPoint y: 315, endPoint x: 1073, endPoint y: 354, distance: 517.5
click at [1073, 354] on div "Loading... Desk 2 Loading... Desk 1 Loading... Office Entry 1 Loading... Market…" at bounding box center [728, 433] width 1456 height 779
drag, startPoint x: 947, startPoint y: 321, endPoint x: 1023, endPoint y: 341, distance: 78.6
click at [1023, 341] on div "Loading... Desk 2 Loading... Desk 1 Loading... Office Entry 1 Loading... Market…" at bounding box center [728, 433] width 1456 height 779
drag, startPoint x: 722, startPoint y: 349, endPoint x: 356, endPoint y: 266, distance: 375.3
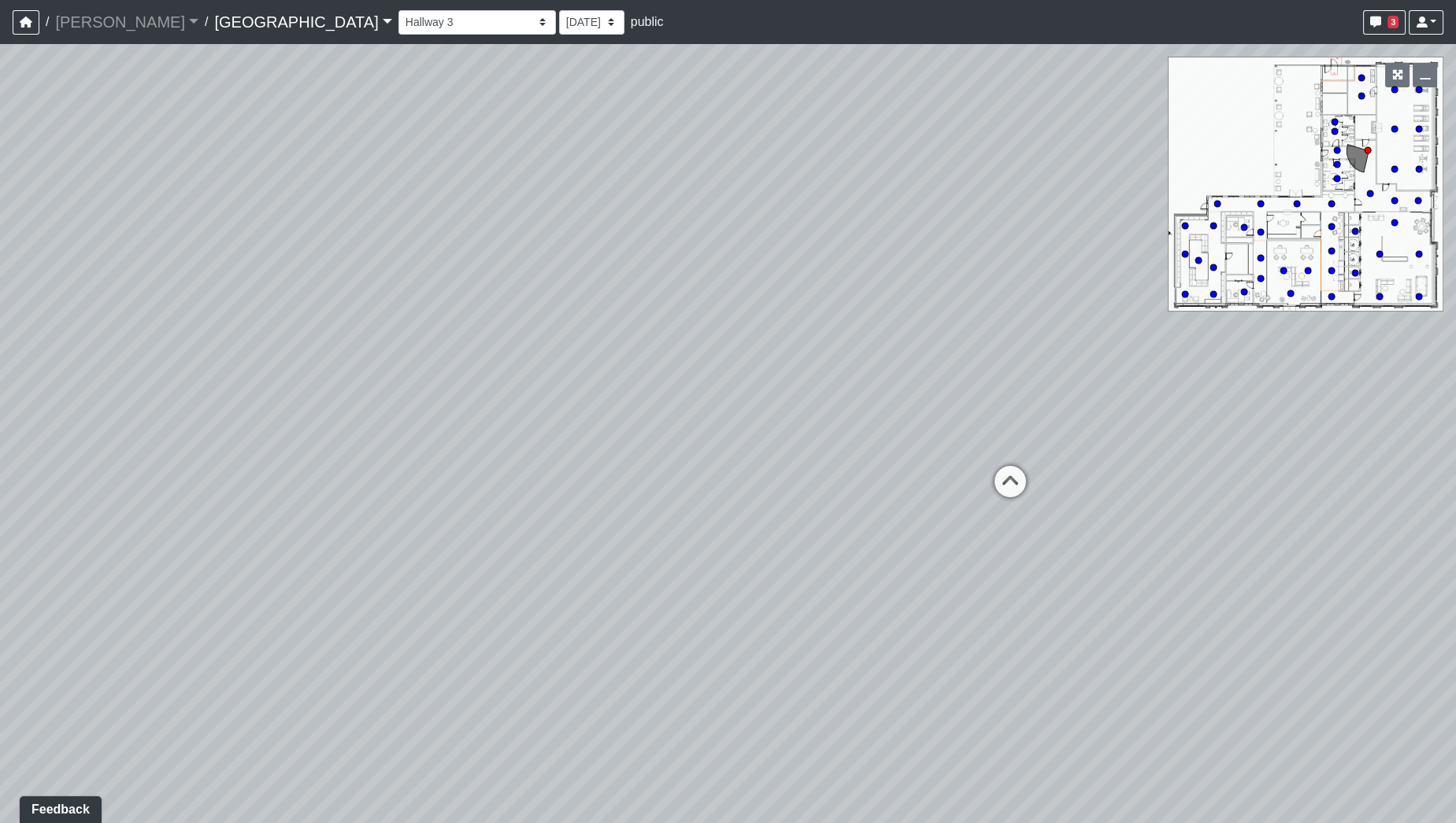
click at [356, 266] on div "Loading... Desk 2 Loading... Desk 1 Loading... Office Entry 1 Loading... Market…" at bounding box center [728, 433] width 1456 height 779
drag, startPoint x: 645, startPoint y: 447, endPoint x: 1194, endPoint y: 443, distance: 549.0
click at [1196, 443] on div "Loading... Desk 2 Loading... Desk 1 Loading... Office Entry 1 Loading... Market…" at bounding box center [728, 433] width 1456 height 779
click at [434, 441] on icon at bounding box center [435, 448] width 47 height 47
click at [1100, 302] on icon at bounding box center [1100, 303] width 47 height 47
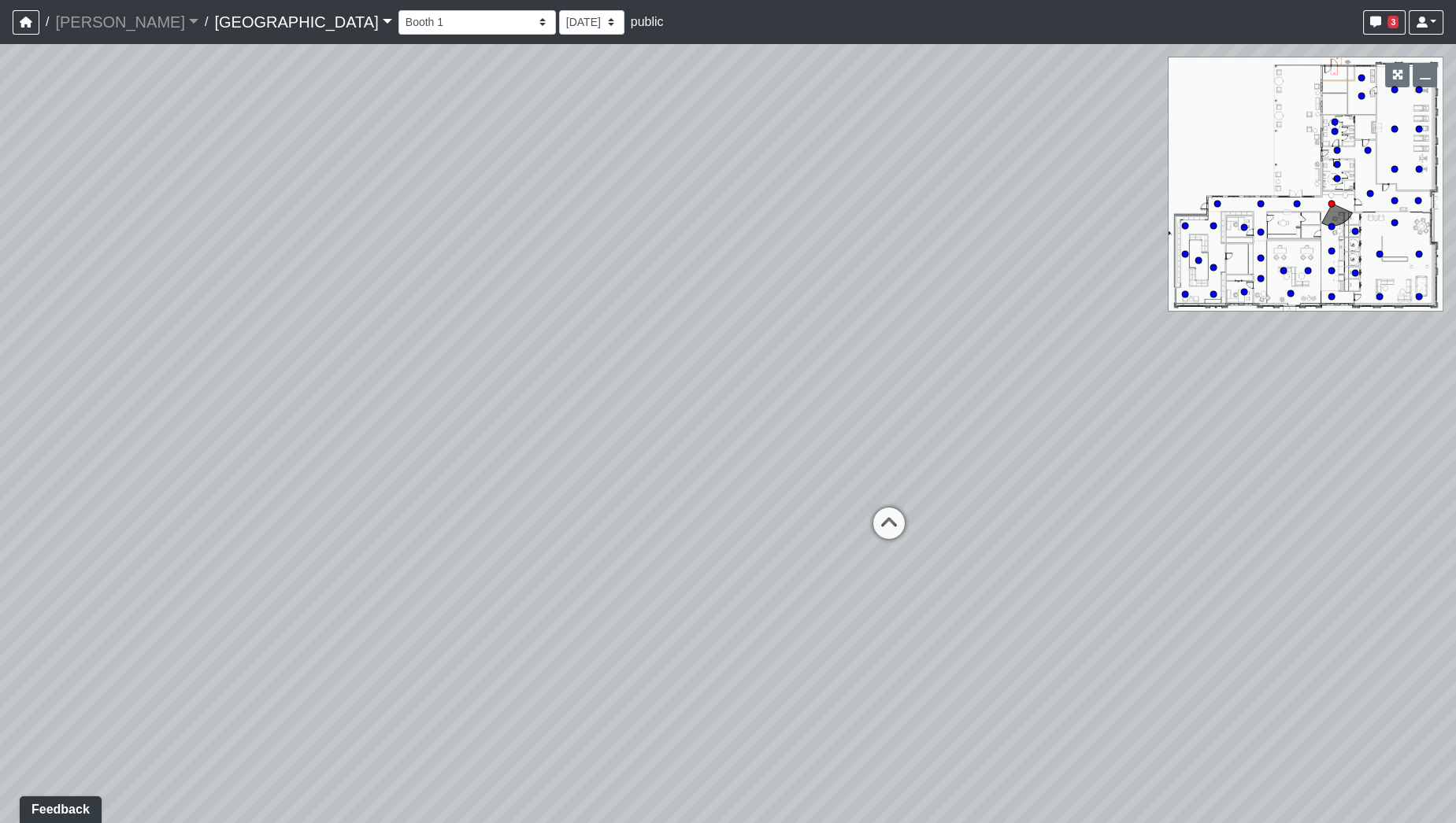
drag, startPoint x: 1078, startPoint y: 312, endPoint x: 1449, endPoint y: 301, distance: 371.2
click at [1449, 301] on div "Loading... Desk 2 Loading... Desk 1 Loading... Office Entry 1 Loading... Market…" at bounding box center [728, 433] width 1456 height 779
drag, startPoint x: 1013, startPoint y: 441, endPoint x: 555, endPoint y: 411, distance: 459.0
click at [530, 407] on div "Loading... Desk 2 Loading... Desk 1 Loading... Office Entry 1 Loading... Market…" at bounding box center [728, 433] width 1456 height 779
drag, startPoint x: 563, startPoint y: 386, endPoint x: 84, endPoint y: 382, distance: 479.0
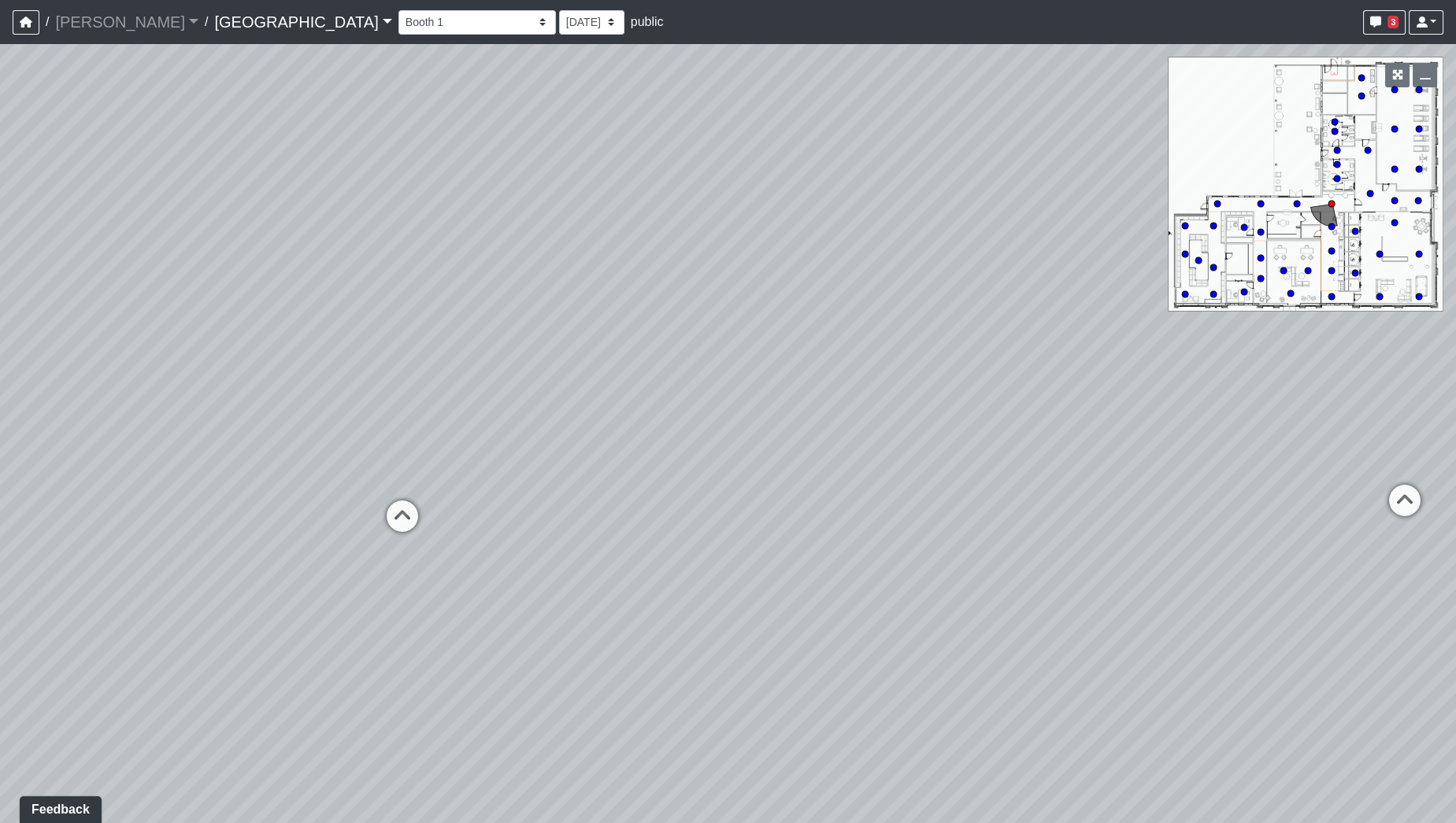
click at [84, 382] on div "Loading... Desk 2 Loading... Desk 1 Loading... Office Entry 1 Loading... Market…" at bounding box center [728, 433] width 1456 height 779
drag, startPoint x: 736, startPoint y: 358, endPoint x: 295, endPoint y: 348, distance: 441.1
click at [295, 348] on div "Loading... Desk 2 Loading... Desk 1 Loading... Office Entry 1 Loading... Market…" at bounding box center [728, 433] width 1456 height 779
click at [587, 387] on icon at bounding box center [584, 408] width 47 height 47
click at [584, 394] on icon at bounding box center [584, 403] width 47 height 47
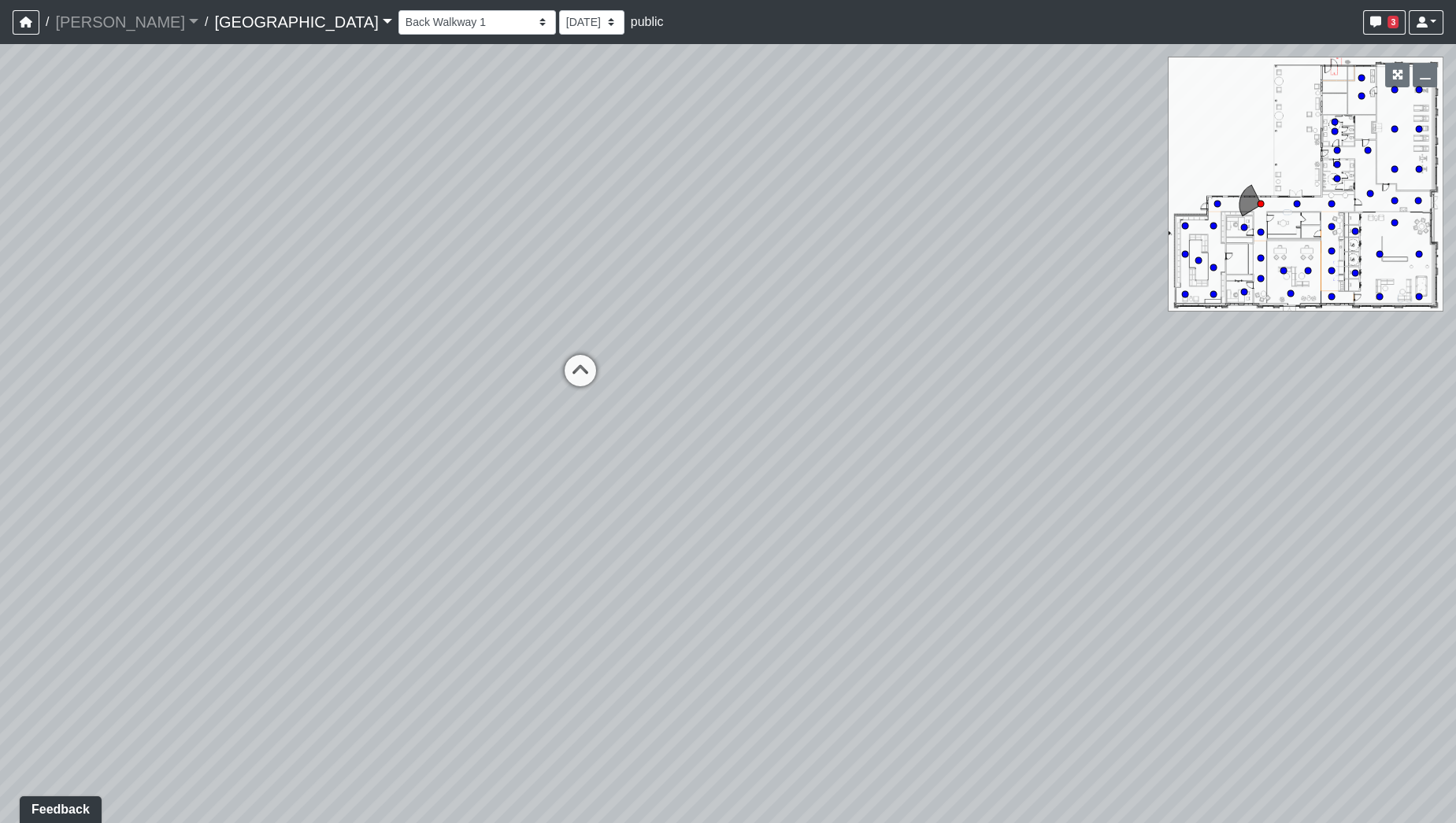
drag, startPoint x: 743, startPoint y: 262, endPoint x: 312, endPoint y: 343, distance: 438.5
click at [310, 341] on div "Loading... Desk 2 Loading... Desk 1 Loading... Office Entry 1 Loading... Market…" at bounding box center [728, 433] width 1456 height 779
drag, startPoint x: 487, startPoint y: 299, endPoint x: 350, endPoint y: 306, distance: 137.2
click at [350, 306] on div "Loading... Desk 2 Loading... Desk 1 Loading... Office Entry 1 Loading... Market…" at bounding box center [728, 433] width 1456 height 779
drag, startPoint x: 692, startPoint y: 313, endPoint x: 358, endPoint y: 310, distance: 334.0
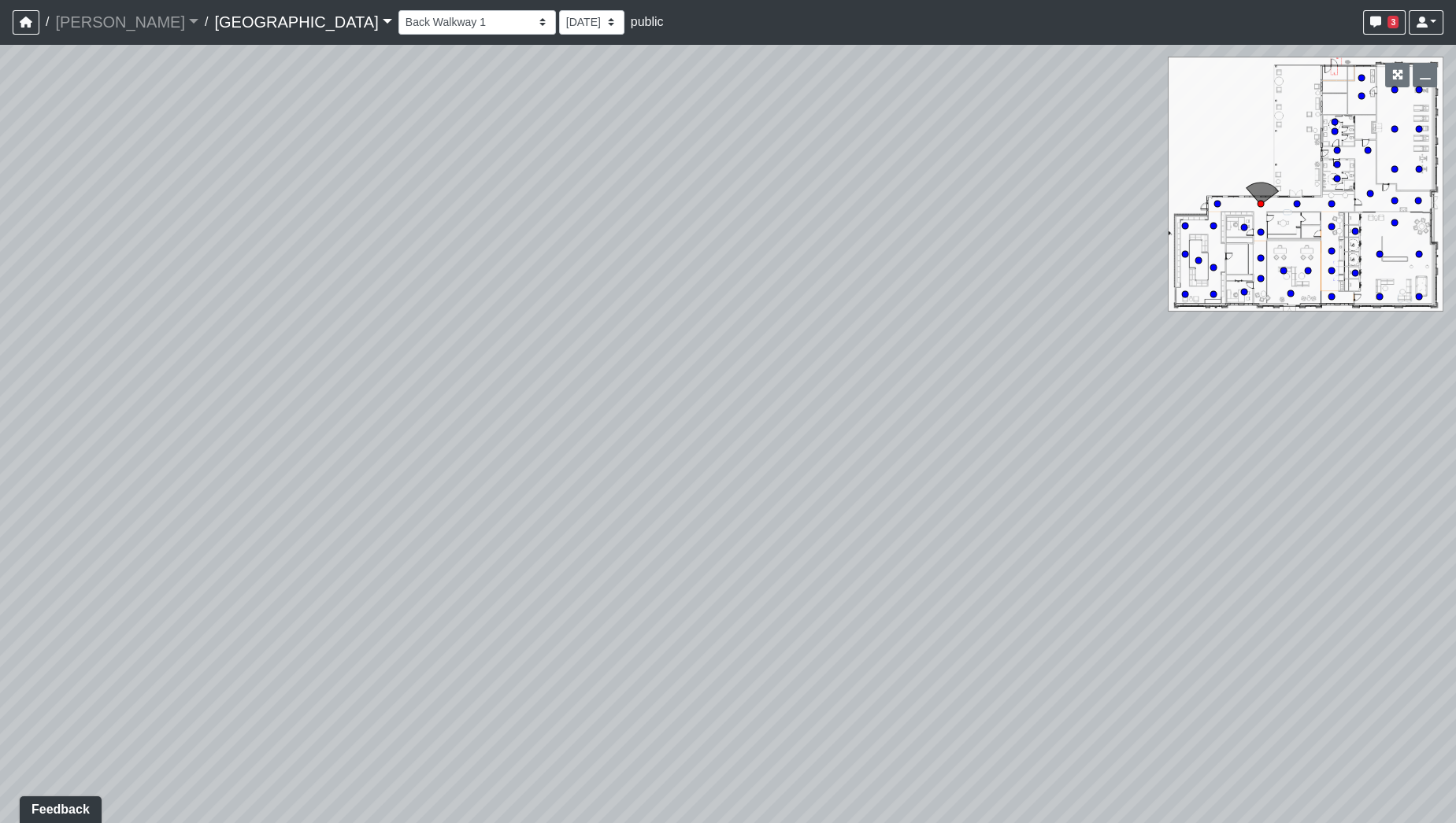
click at [265, 310] on div "Loading... Desk 2 Loading... Desk 1 Loading... Office Entry 1 Loading... Market…" at bounding box center [728, 433] width 1456 height 779
drag, startPoint x: 648, startPoint y: 315, endPoint x: 285, endPoint y: 313, distance: 363.0
click at [281, 313] on div "Loading... Desk 2 Loading... Desk 1 Loading... Office Entry 1 Loading... Market…" at bounding box center [728, 433] width 1456 height 779
drag, startPoint x: 763, startPoint y: 365, endPoint x: 462, endPoint y: 360, distance: 301.0
click at [462, 360] on div "Loading... Desk 2 Loading... Desk 1 Loading... Office Entry 1 Loading... Market…" at bounding box center [728, 433] width 1456 height 779
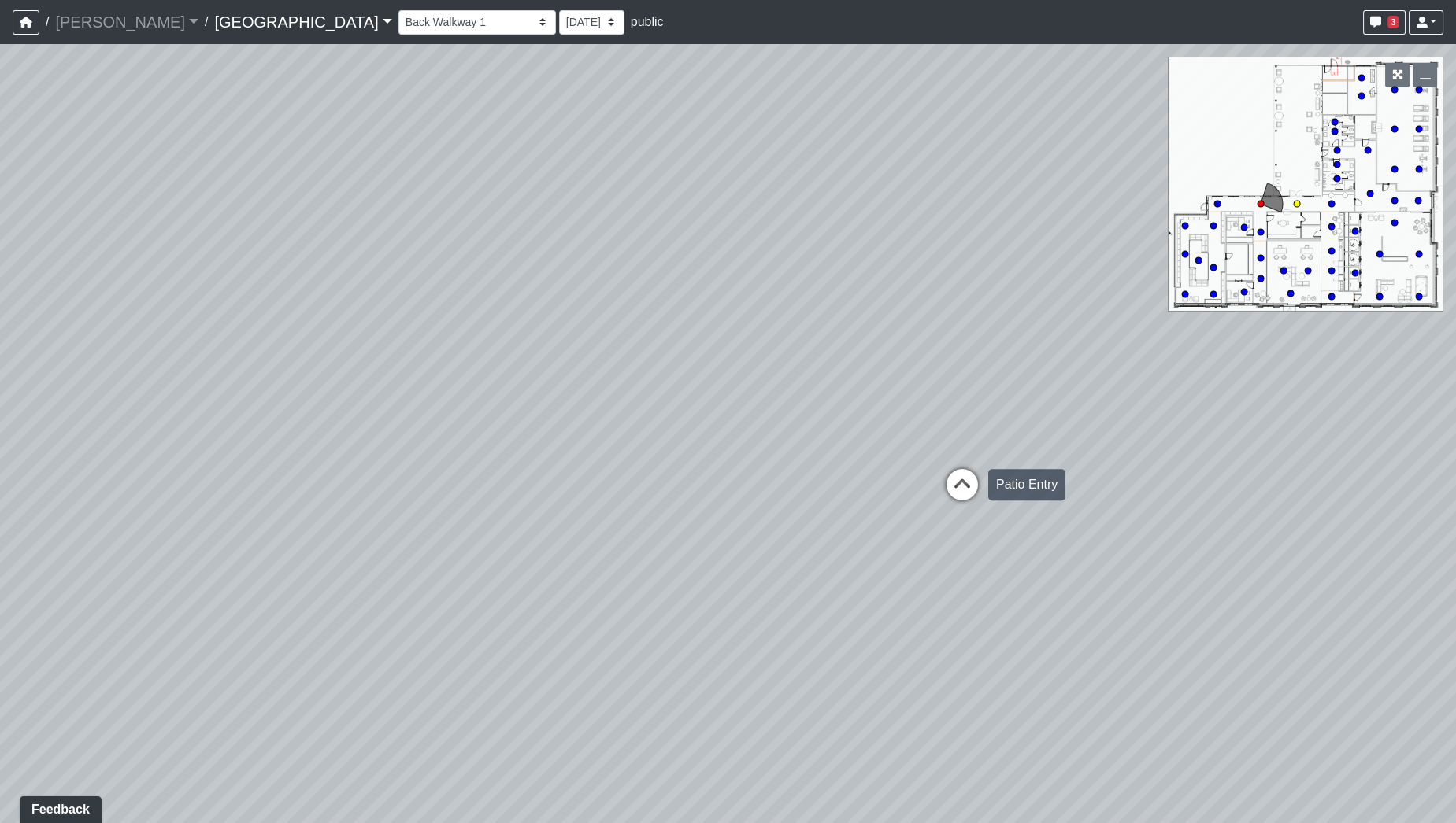
click at [958, 487] on icon at bounding box center [963, 493] width 47 height 47
drag, startPoint x: 394, startPoint y: 399, endPoint x: 975, endPoint y: 414, distance: 581.2
click at [975, 414] on div "Loading... Desk 2 Loading... Desk 1 Loading... Office Entry 1 Loading... Market…" at bounding box center [728, 433] width 1456 height 779
drag, startPoint x: 920, startPoint y: 394, endPoint x: 1029, endPoint y: 388, distance: 109.2
click at [1019, 388] on div "Loading... Desk 2 Loading... Desk 1 Loading... Office Entry 1 Loading... Market…" at bounding box center [728, 433] width 1456 height 779
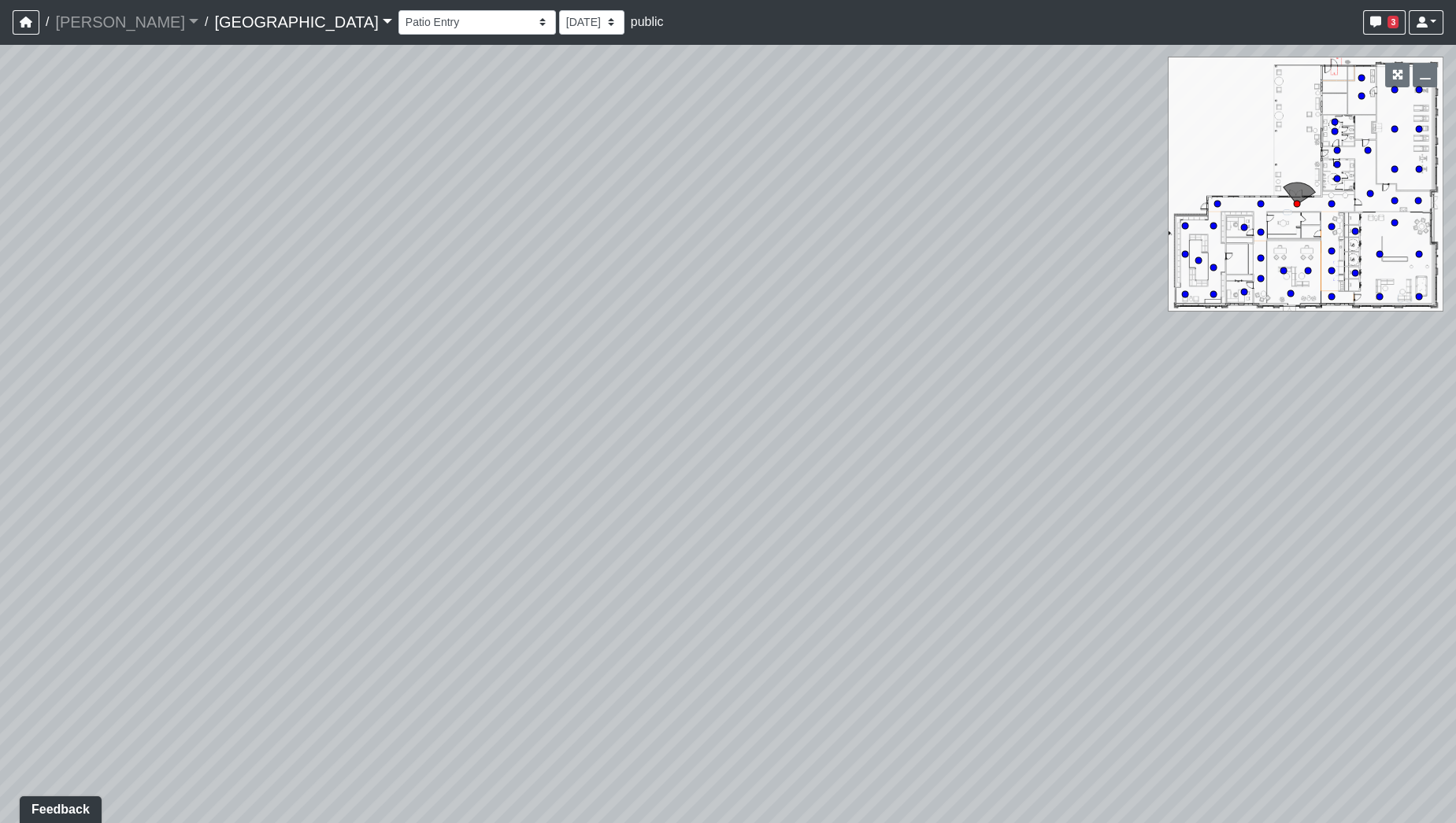
drag, startPoint x: 884, startPoint y: 381, endPoint x: 443, endPoint y: 447, distance: 445.9
click at [443, 447] on div "Loading... Desk 2 Loading... Desk 1 Loading... Office Entry 1 Loading... Market…" at bounding box center [728, 433] width 1456 height 779
drag, startPoint x: 872, startPoint y: 380, endPoint x: 1028, endPoint y: 316, distance: 168.6
click at [1028, 316] on div "Loading... Desk 2 Loading... Desk 1 Loading... Office Entry 1 Loading... Market…" at bounding box center [728, 433] width 1456 height 779
click at [454, 24] on select "Entry [GEOGRAPHIC_DATA] 3 Leasing Entry Men's Restroom 1 Men's Restroom 2 Patio…" at bounding box center [477, 22] width 158 height 24
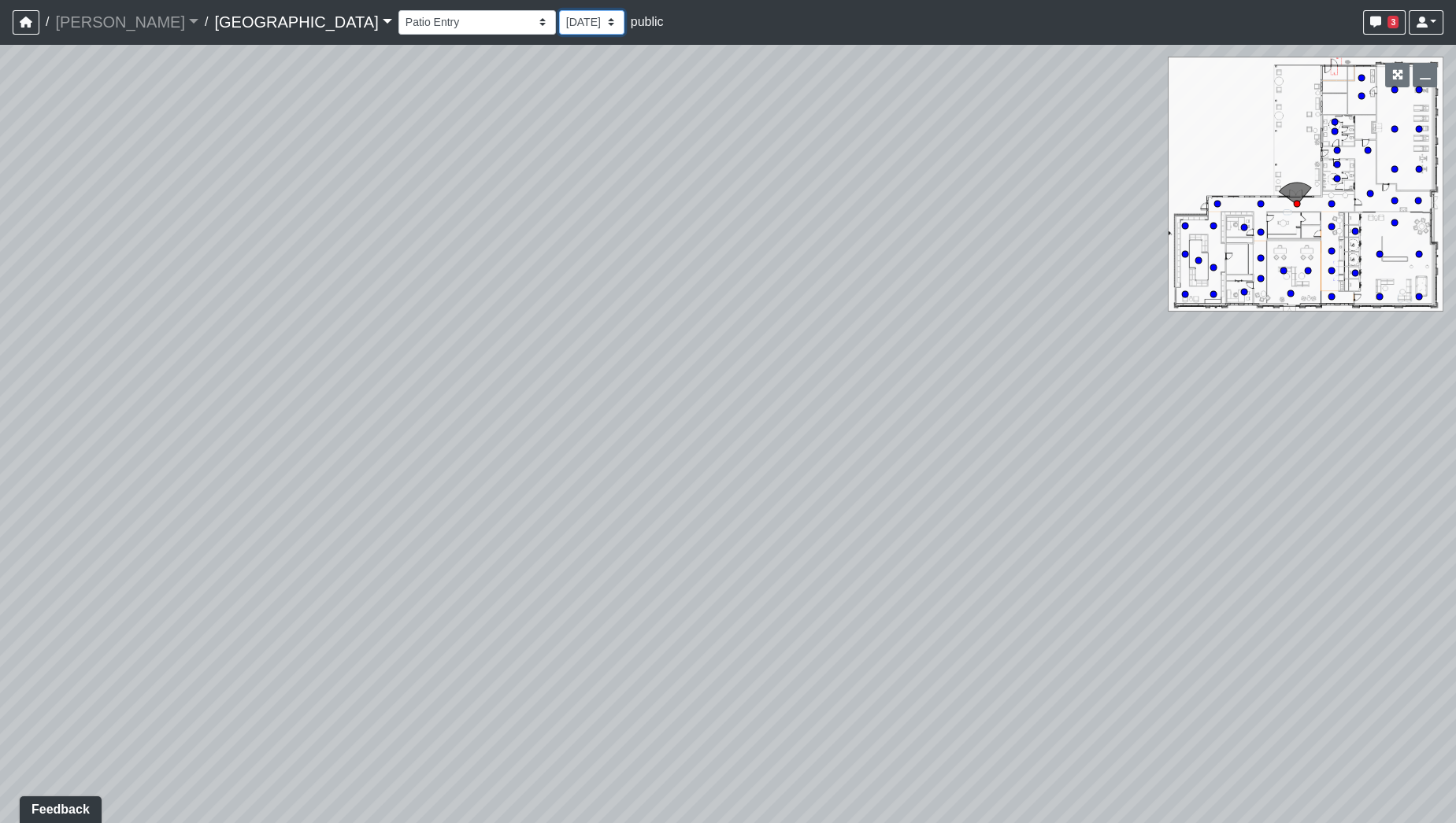
click at [559, 18] on select "[DATE]" at bounding box center [591, 22] width 65 height 24
click at [662, 125] on div "Loading... Desk 2 Loading... Desk 1 Loading... Office Entry 1 Loading... Market…" at bounding box center [728, 433] width 1456 height 779
drag, startPoint x: 856, startPoint y: 294, endPoint x: 572, endPoint y: 398, distance: 302.4
click at [572, 398] on div "Loading... Desk 2 Loading... Desk 1 Loading... Office Entry 1 Loading... Market…" at bounding box center [728, 433] width 1456 height 779
drag, startPoint x: 891, startPoint y: 447, endPoint x: 888, endPoint y: 368, distance: 79.1
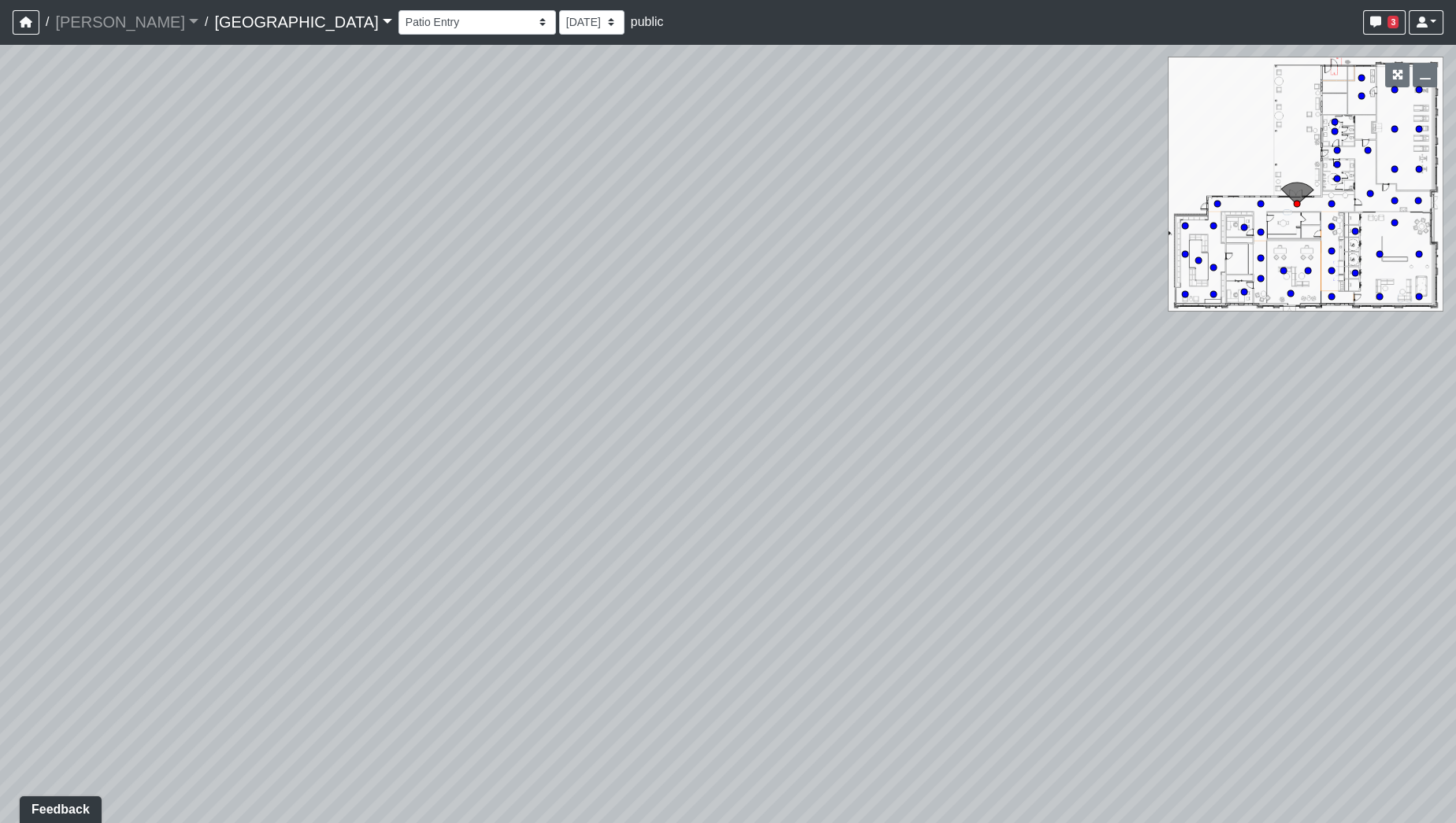
click at [888, 368] on div "Loading... Desk 2 Loading... Desk 1 Loading... Office Entry 1 Loading... Market…" at bounding box center [728, 433] width 1456 height 779
click at [1213, 293] on circle at bounding box center [1213, 294] width 6 height 6
drag, startPoint x: 457, startPoint y: 406, endPoint x: 1017, endPoint y: 329, distance: 565.3
click at [1039, 329] on div "Loading... Desk 2 Loading... Desk 1 Loading... Office Entry 1 Loading... Market…" at bounding box center [728, 433] width 1456 height 779
drag, startPoint x: 744, startPoint y: 352, endPoint x: 1124, endPoint y: 342, distance: 380.1
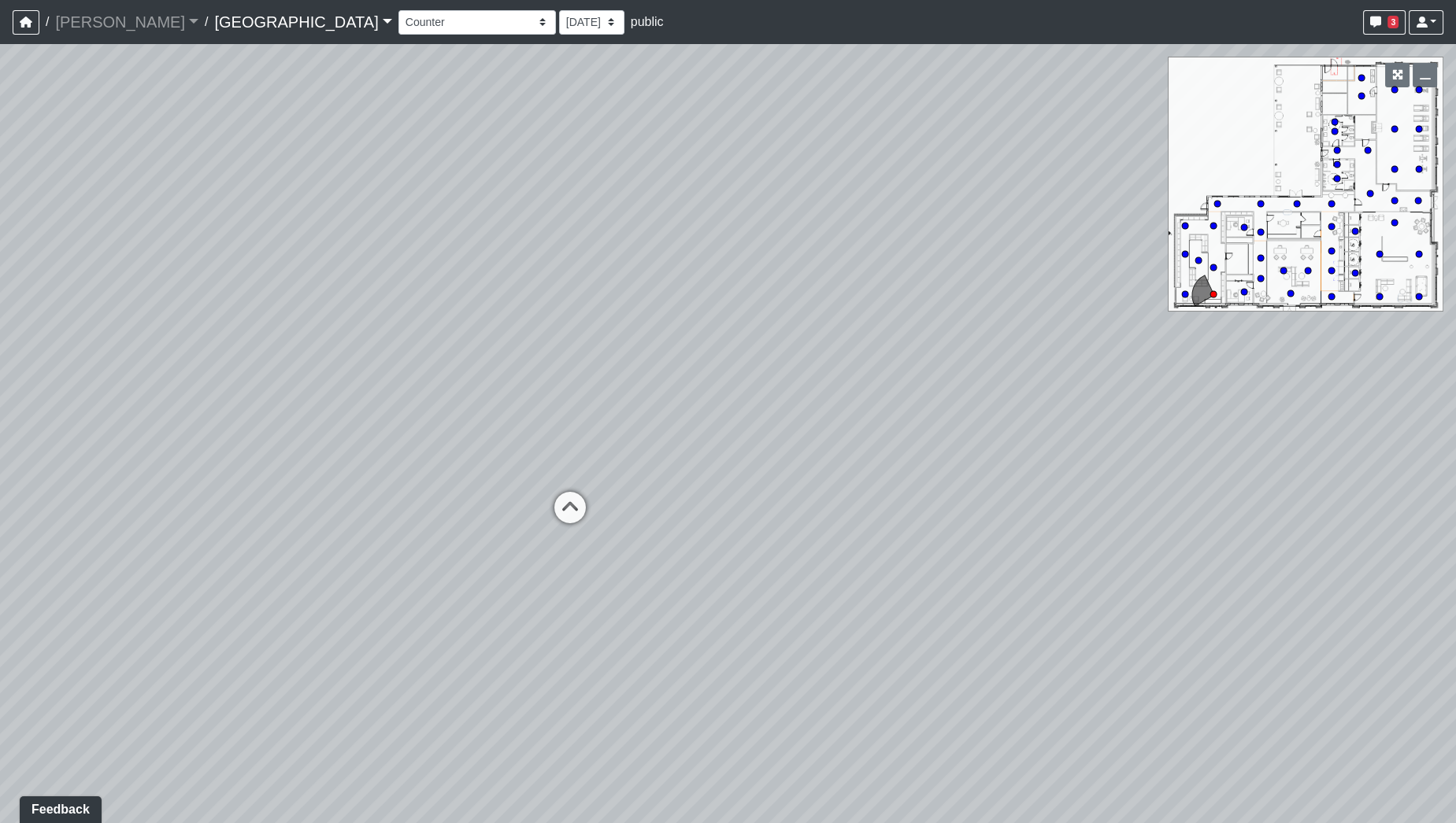
click at [1124, 342] on div "Loading... Desk 2 Loading... Desk 1 Loading... Office Entry 1 Loading... Market…" at bounding box center [728, 433] width 1456 height 779
drag, startPoint x: 649, startPoint y: 344, endPoint x: 1052, endPoint y: 301, distance: 405.3
click at [1052, 301] on div "Loading... Desk 2 Loading... Desk 1 Loading... Office Entry 1 Loading... Market…" at bounding box center [728, 433] width 1456 height 779
drag, startPoint x: 410, startPoint y: 371, endPoint x: 1247, endPoint y: 423, distance: 838.6
click at [1247, 423] on div "Loading... Desk 2 Loading... Desk 1 Loading... Office Entry 1 Loading... Market…" at bounding box center [728, 433] width 1456 height 779
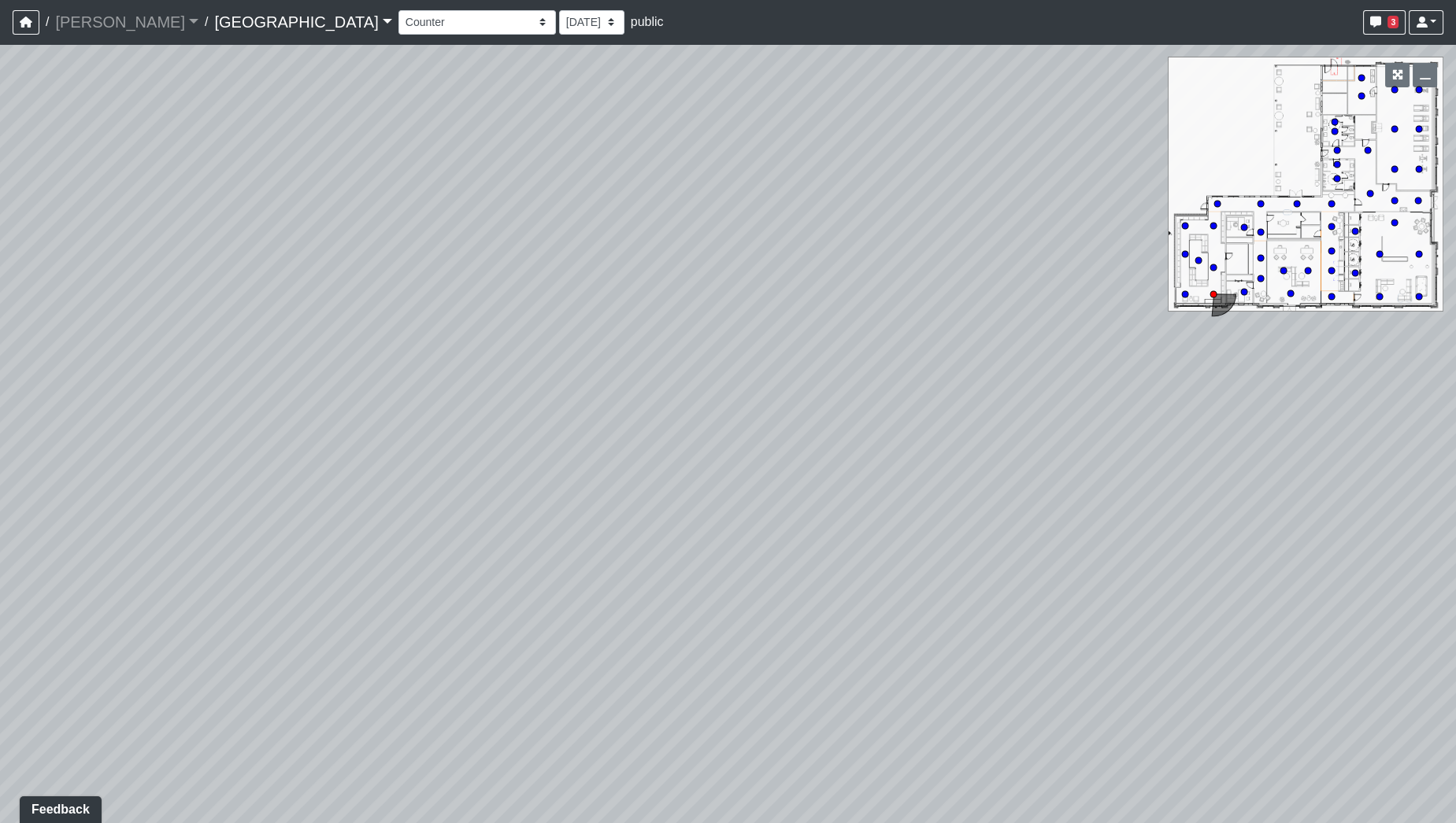
drag, startPoint x: 665, startPoint y: 417, endPoint x: 1269, endPoint y: 300, distance: 615.2
click at [1282, 296] on div "Loading... Desk 2 Loading... Desk 1 Loading... Office Entry 1 Loading... Market…" at bounding box center [728, 433] width 1456 height 779
drag, startPoint x: 823, startPoint y: 433, endPoint x: 280, endPoint y: 439, distance: 543.0
click at [282, 439] on div "Loading... Desk 2 Loading... Desk 1 Loading... Office Entry 1 Loading... Market…" at bounding box center [728, 433] width 1456 height 779
drag, startPoint x: 765, startPoint y: 438, endPoint x: 417, endPoint y: 476, distance: 350.1
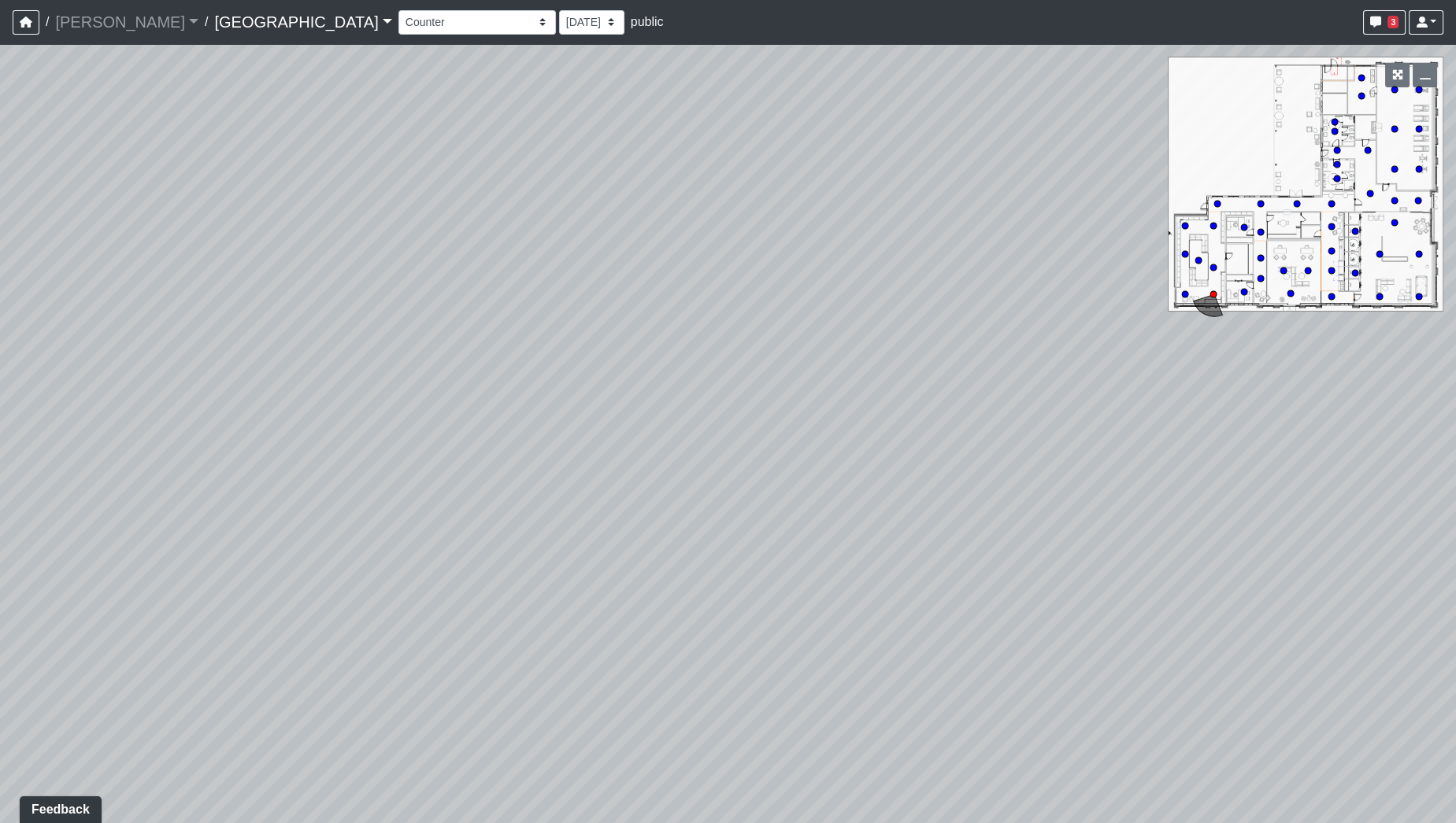
click at [418, 476] on div "Loading... Desk 2 Loading... Desk 1 Loading... Office Entry 1 Loading... Market…" at bounding box center [728, 433] width 1456 height 779
drag, startPoint x: 977, startPoint y: 369, endPoint x: 19, endPoint y: 300, distance: 960.5
click at [19, 300] on div "Loading... Desk 2 Loading... Desk 1 Loading... Office Entry 1 Loading... Market…" at bounding box center [728, 433] width 1456 height 779
click at [1028, 501] on icon at bounding box center [1030, 508] width 47 height 47
drag, startPoint x: 783, startPoint y: 505, endPoint x: 1405, endPoint y: 547, distance: 623.4
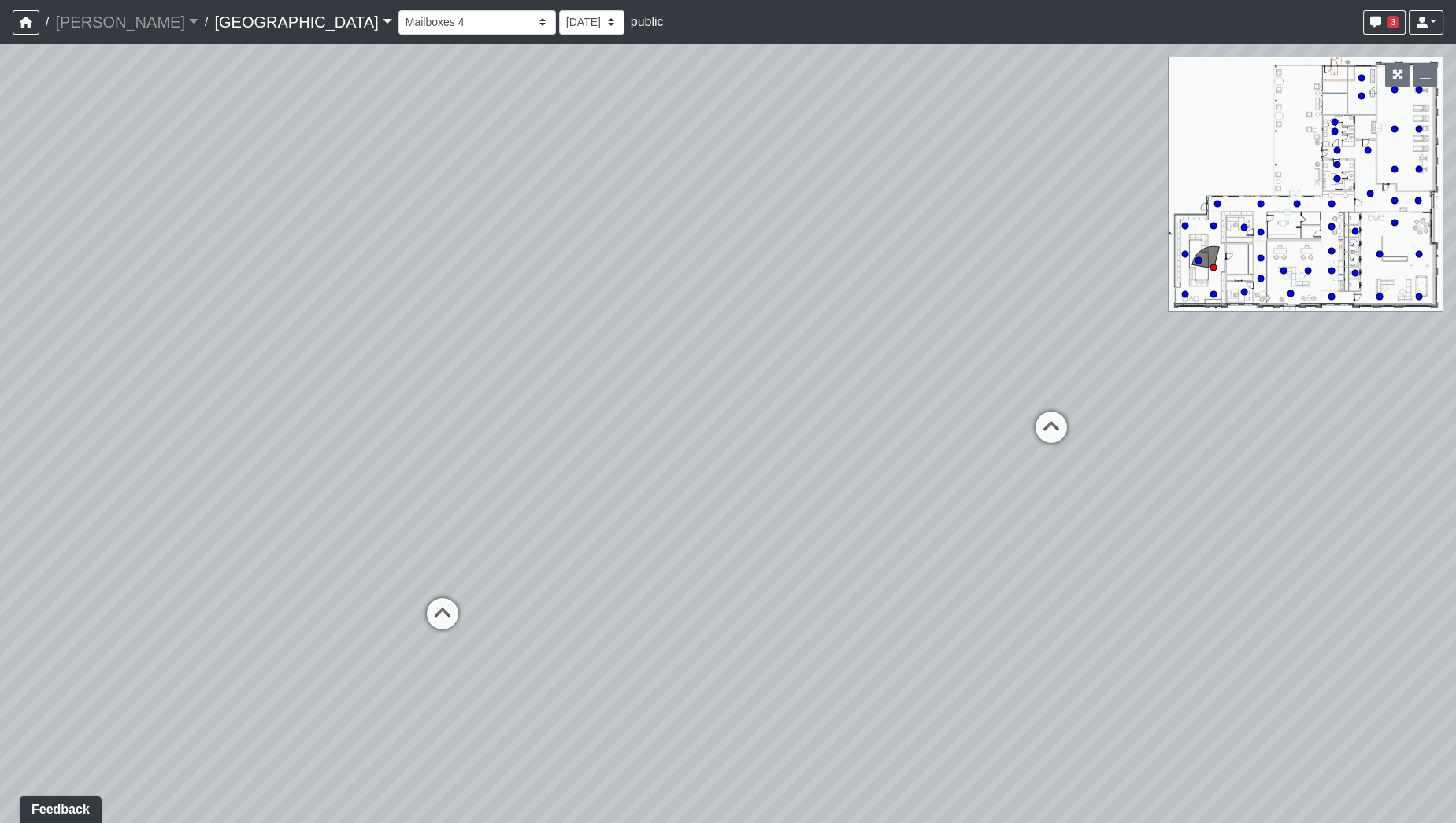
click at [1405, 547] on div "Loading... Desk 2 Loading... Desk 1 Loading... Office Entry 1 Loading... Market…" at bounding box center [728, 433] width 1456 height 779
drag, startPoint x: 835, startPoint y: 501, endPoint x: 337, endPoint y: 403, distance: 507.6
click at [333, 403] on div "Loading... Desk 2 Loading... Desk 1 Loading... Office Entry 1 Loading... Market…" at bounding box center [728, 433] width 1456 height 779
drag, startPoint x: 899, startPoint y: 376, endPoint x: 720, endPoint y: 612, distance: 296.2
click at [720, 612] on div "Loading... Desk 2 Loading... Desk 1 Loading... Office Entry 1 Loading... Market…" at bounding box center [728, 433] width 1456 height 779
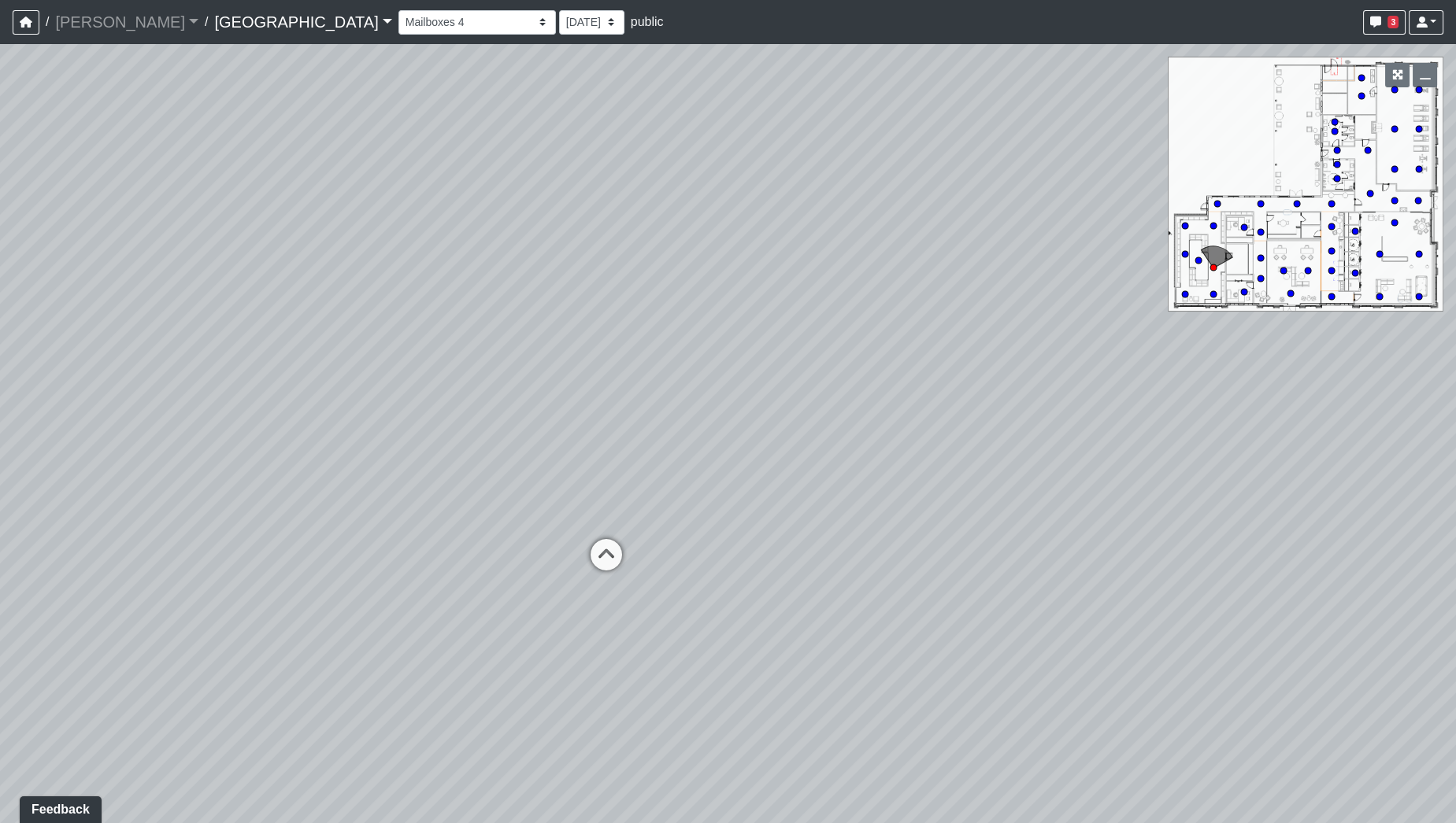
drag, startPoint x: 1181, startPoint y: 496, endPoint x: 573, endPoint y: 474, distance: 608.4
click at [573, 474] on div "Loading... Desk 2 Loading... Desk 1 Loading... Office Entry 1 Loading... Market…" at bounding box center [728, 433] width 1456 height 779
drag, startPoint x: 1019, startPoint y: 563, endPoint x: 144, endPoint y: 404, distance: 889.3
click at [146, 404] on div "Loading... Desk 2 Loading... Desk 1 Loading... Office Entry 1 Loading... Market…" at bounding box center [728, 433] width 1456 height 779
drag, startPoint x: 579, startPoint y: 458, endPoint x: 970, endPoint y: 458, distance: 391.0
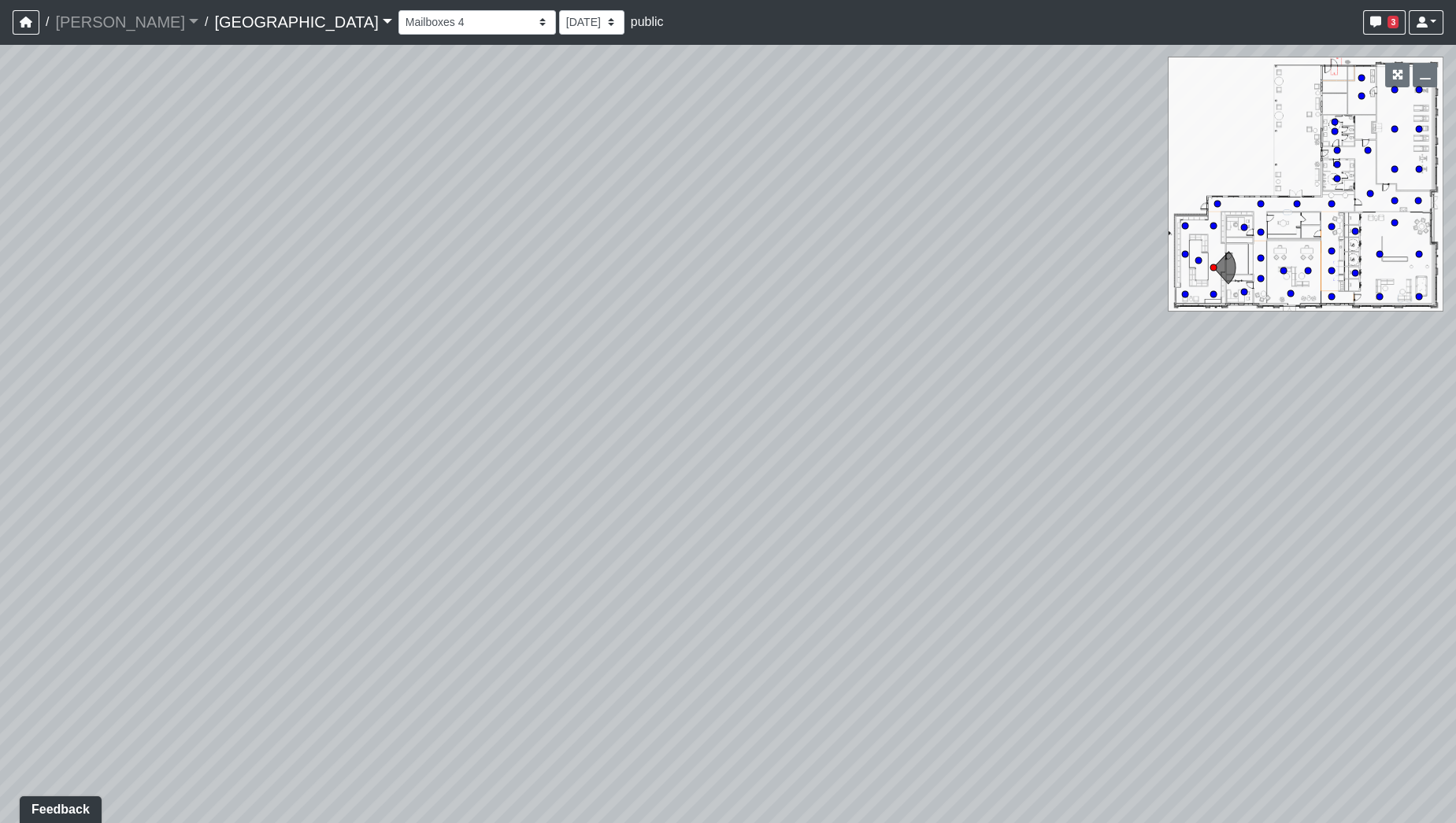
click at [1108, 473] on div "Loading... Desk 2 Loading... Desk 1 Loading... Office Entry 1 Loading... Market…" at bounding box center [728, 433] width 1456 height 779
drag, startPoint x: 729, startPoint y: 439, endPoint x: 1022, endPoint y: 458, distance: 293.6
click at [1022, 458] on div "Loading... Desk 2 Loading... Desk 1 Loading... Office Entry 1 Loading... Market…" at bounding box center [728, 433] width 1456 height 779
drag, startPoint x: 591, startPoint y: 424, endPoint x: 1221, endPoint y: 460, distance: 631.0
click at [1220, 460] on div "Loading... Desk 2 Loading... Desk 1 Loading... Office Entry 1 Loading... Market…" at bounding box center [728, 433] width 1456 height 779
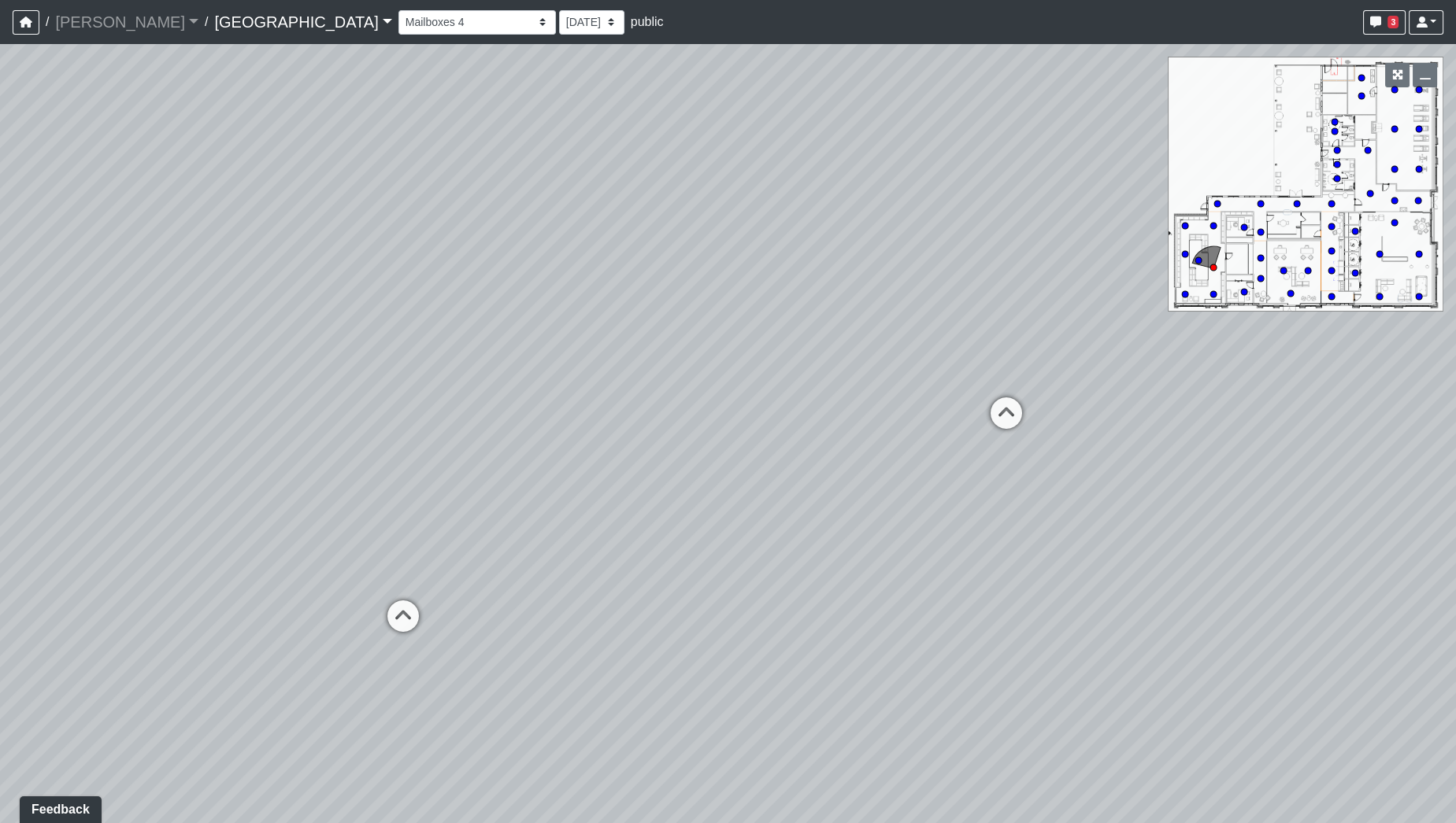
drag, startPoint x: 713, startPoint y: 430, endPoint x: 994, endPoint y: 451, distance: 281.8
click at [994, 451] on div "Loading... Desk 2 Loading... Desk 1 Loading... Office Entry 1 Loading... Market…" at bounding box center [728, 433] width 1456 height 779
click at [400, 606] on icon at bounding box center [404, 625] width 47 height 47
drag, startPoint x: 1023, startPoint y: 381, endPoint x: 607, endPoint y: 241, distance: 438.9
click at [472, 214] on div "Loading... Desk 2 Loading... Desk 1 Loading... Office Entry 1 Loading... Market…" at bounding box center [728, 433] width 1456 height 779
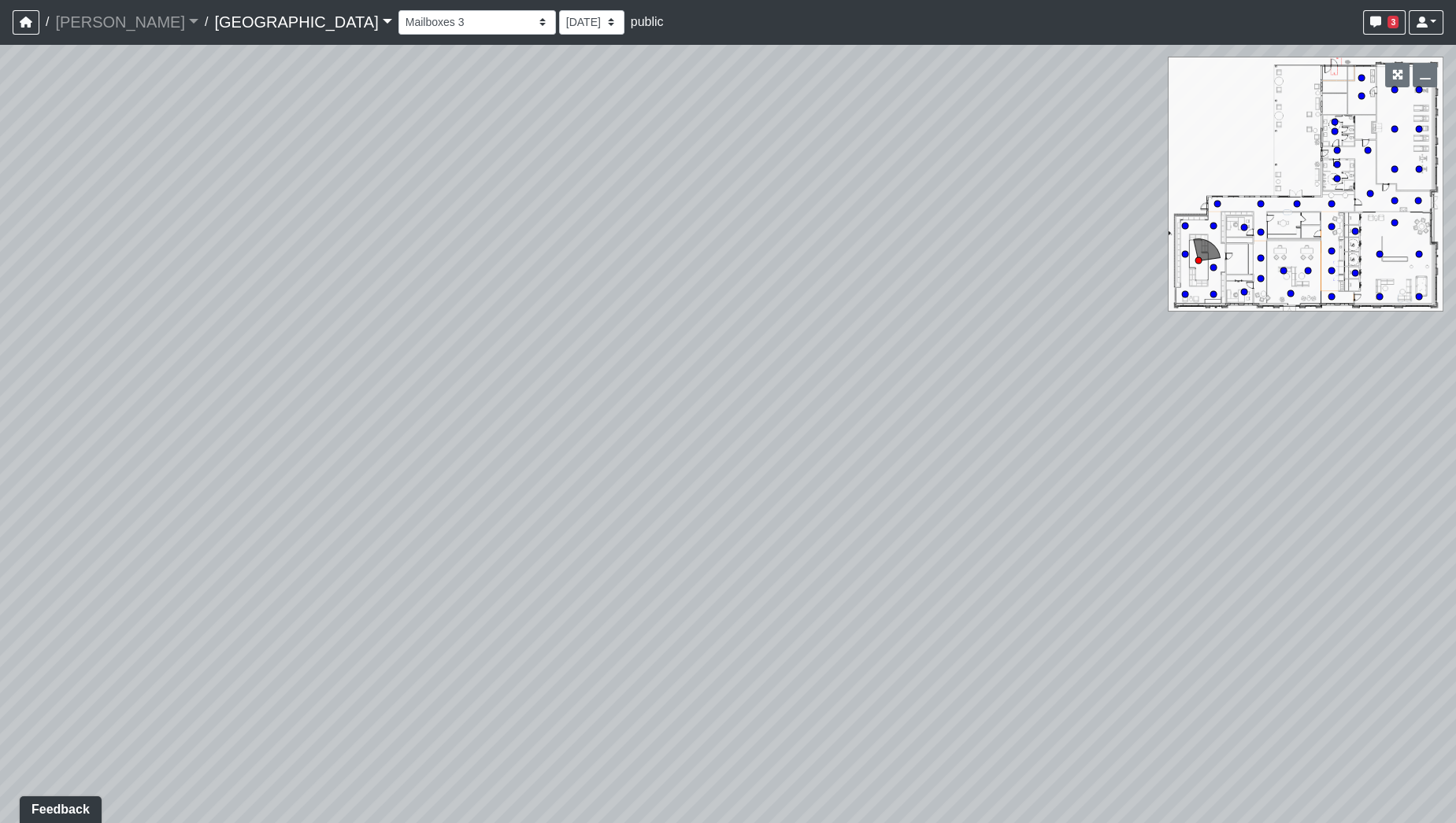
drag, startPoint x: 583, startPoint y: 315, endPoint x: 456, endPoint y: 344, distance: 130.3
click at [454, 338] on div "Loading... Desk 2 Loading... Desk 1 Loading... Office Entry 1 Loading... Market…" at bounding box center [728, 433] width 1456 height 779
drag, startPoint x: 602, startPoint y: 393, endPoint x: 1244, endPoint y: 468, distance: 646.4
click at [1244, 468] on div "Loading... Desk 2 Loading... Desk 1 Loading... Office Entry 1 Loading... Market…" at bounding box center [728, 433] width 1456 height 779
drag, startPoint x: 551, startPoint y: 433, endPoint x: 332, endPoint y: 426, distance: 219.1
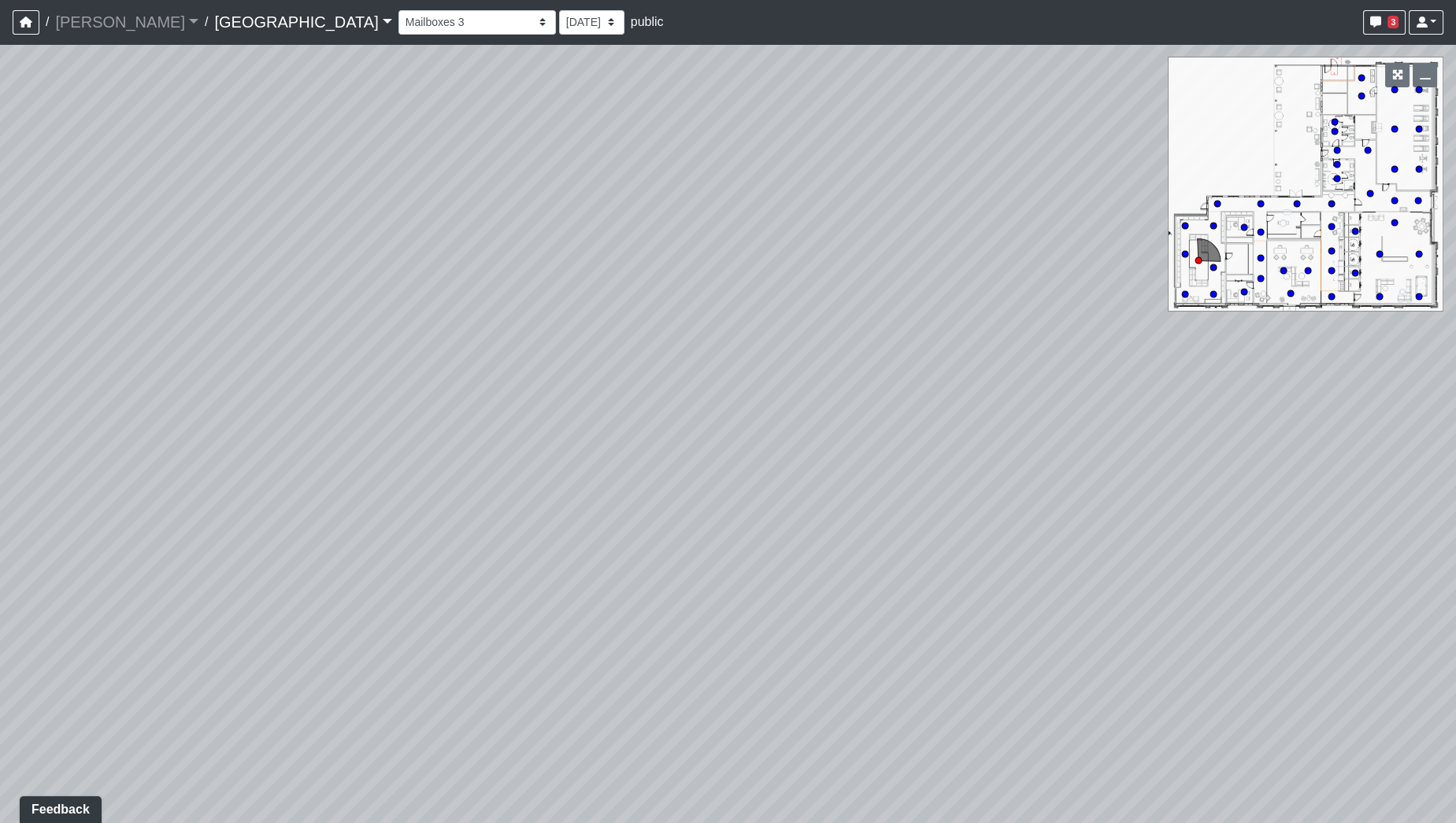
click at [202, 417] on div "Loading... Desk 2 Loading... Desk 1 Loading... Office Entry 1 Loading... Market…" at bounding box center [728, 433] width 1456 height 779
drag, startPoint x: 1028, startPoint y: 442, endPoint x: 531, endPoint y: 458, distance: 497.3
click at [531, 458] on div "Loading... Desk 2 Loading... Desk 1 Loading... Office Entry 1 Loading... Market…" at bounding box center [728, 433] width 1456 height 779
drag, startPoint x: 878, startPoint y: 437, endPoint x: 717, endPoint y: 466, distance: 163.6
click at [626, 473] on div "Loading... Desk 2 Loading... Desk 1 Loading... Office Entry 1 Loading... Market…" at bounding box center [728, 433] width 1456 height 779
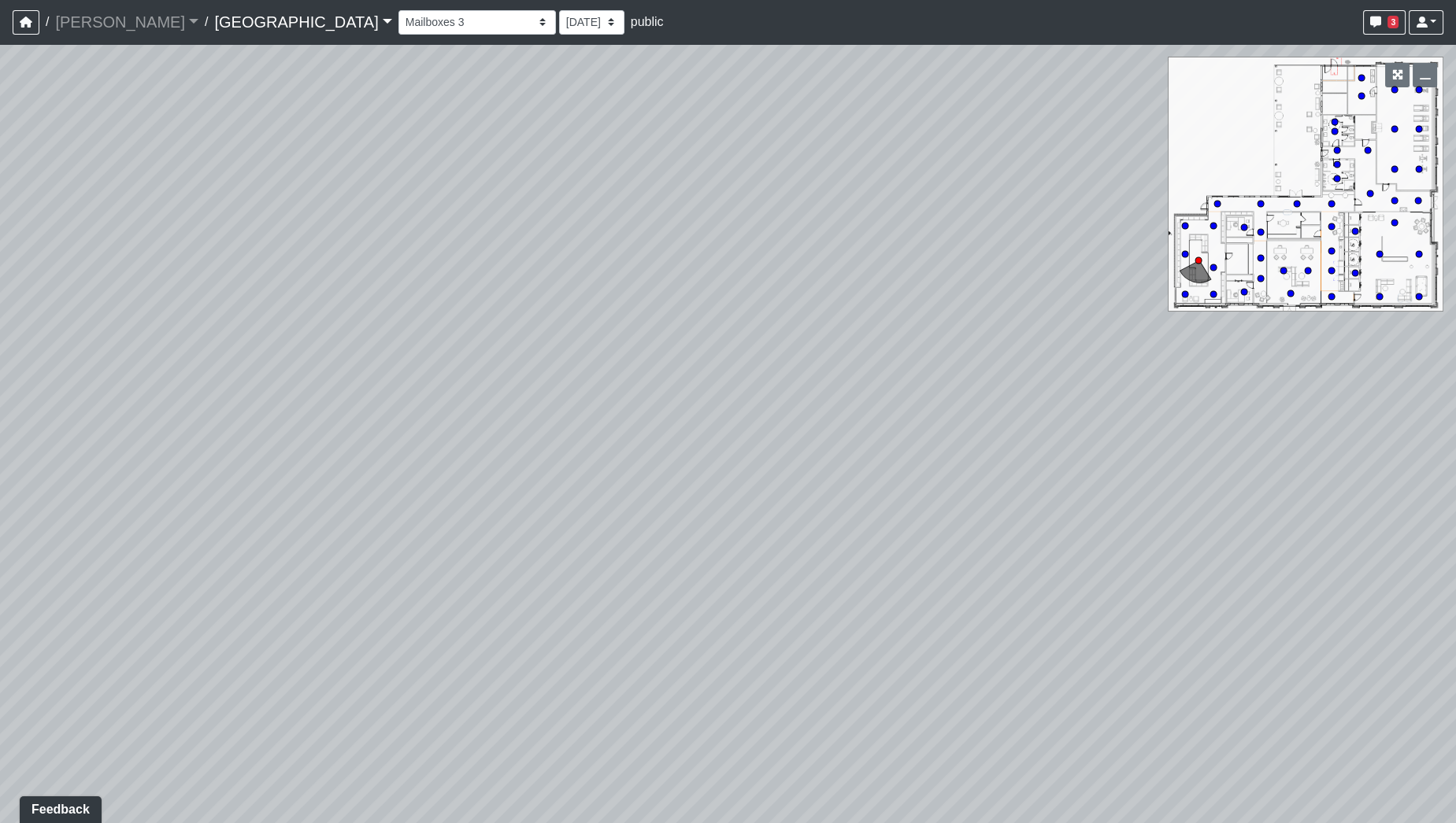
drag, startPoint x: 729, startPoint y: 438, endPoint x: 405, endPoint y: 441, distance: 324.0
click at [405, 441] on div "Loading... Desk 2 Loading... Desk 1 Loading... Office Entry 1 Loading... Market…" at bounding box center [728, 433] width 1456 height 779
drag, startPoint x: 507, startPoint y: 395, endPoint x: 1008, endPoint y: 492, distance: 510.3
click at [1008, 491] on div "Loading... Desk 2 Loading... Desk 1 Loading... Office Entry 1 Loading... Market…" at bounding box center [728, 433] width 1456 height 779
drag, startPoint x: 850, startPoint y: 473, endPoint x: 0, endPoint y: 319, distance: 863.8
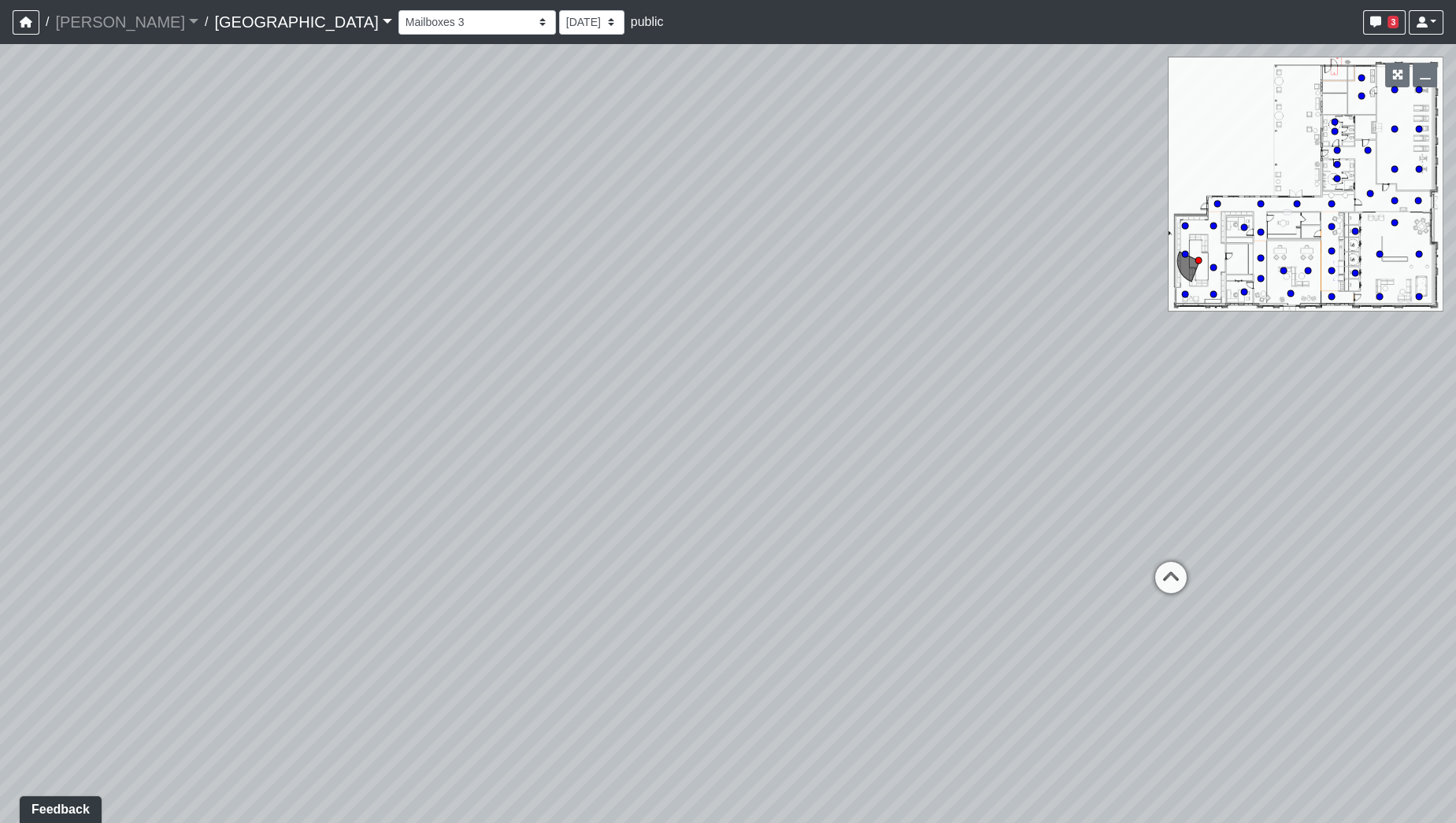
click at [0, 319] on div "Loading... Desk 2 Loading... Desk 1 Loading... Office Entry 1 Loading... Market…" at bounding box center [728, 433] width 1456 height 779
drag, startPoint x: 728, startPoint y: 374, endPoint x: 557, endPoint y: 406, distance: 174.0
click at [500, 417] on div "Loading... Desk 2 Loading... Desk 1 Loading... Office Entry 1 Loading... Market…" at bounding box center [728, 433] width 1456 height 779
drag, startPoint x: 735, startPoint y: 413, endPoint x: 375, endPoint y: 389, distance: 360.8
click at [358, 389] on div "Loading... Desk 2 Loading... Desk 1 Loading... Office Entry 1 Loading... Market…" at bounding box center [728, 433] width 1456 height 779
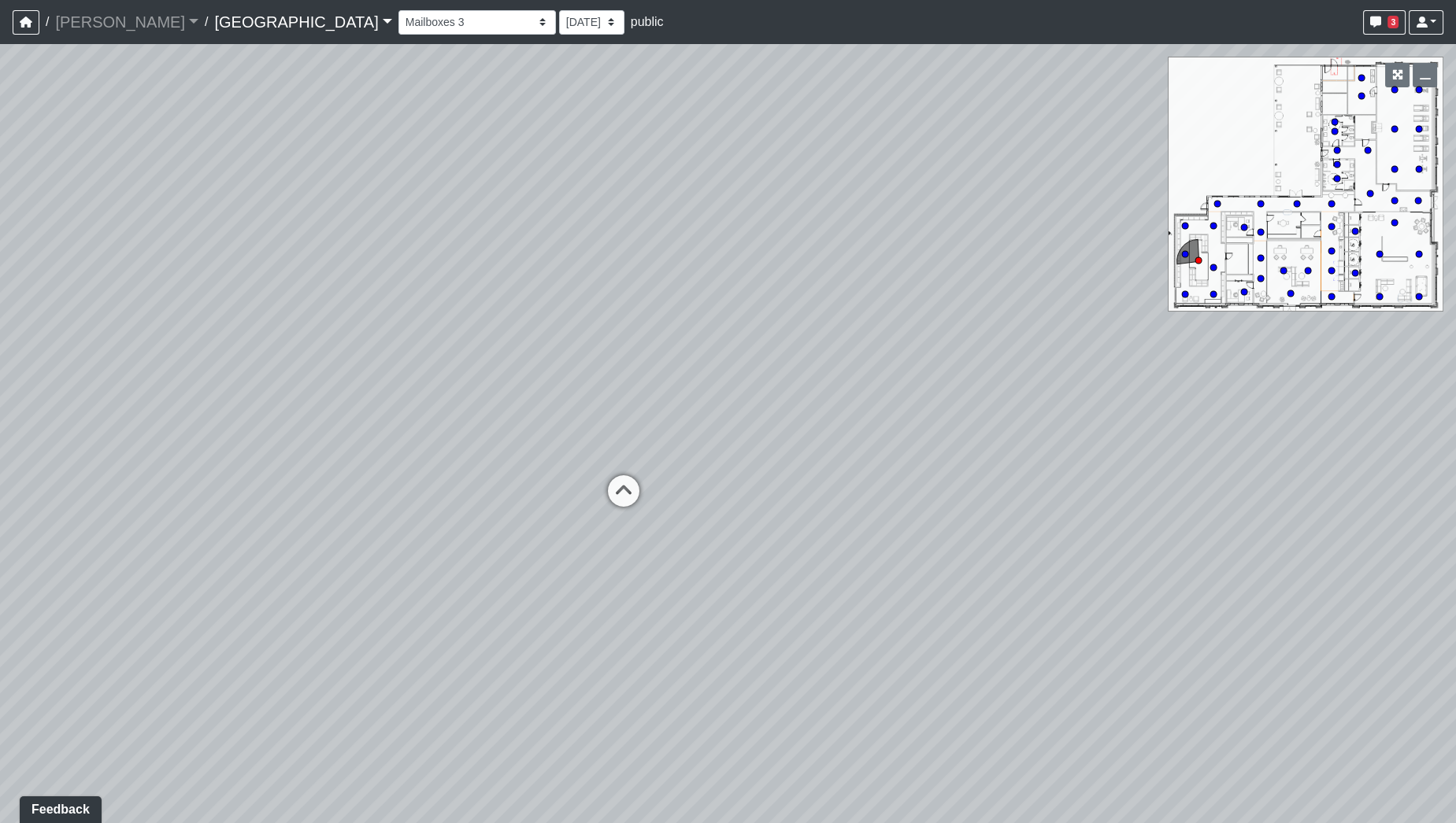
drag, startPoint x: 861, startPoint y: 414, endPoint x: 286, endPoint y: 371, distance: 576.6
click at [285, 371] on div "Loading... Desk 2 Loading... Desk 1 Loading... Office Entry 1 Loading... Market…" at bounding box center [728, 433] width 1456 height 779
drag, startPoint x: 538, startPoint y: 405, endPoint x: 1236, endPoint y: 376, distance: 698.6
click at [1209, 387] on div "Loading... Desk 2 Loading... Desk 1 Loading... Office Entry 1 Loading... Market…" at bounding box center [728, 433] width 1456 height 779
drag
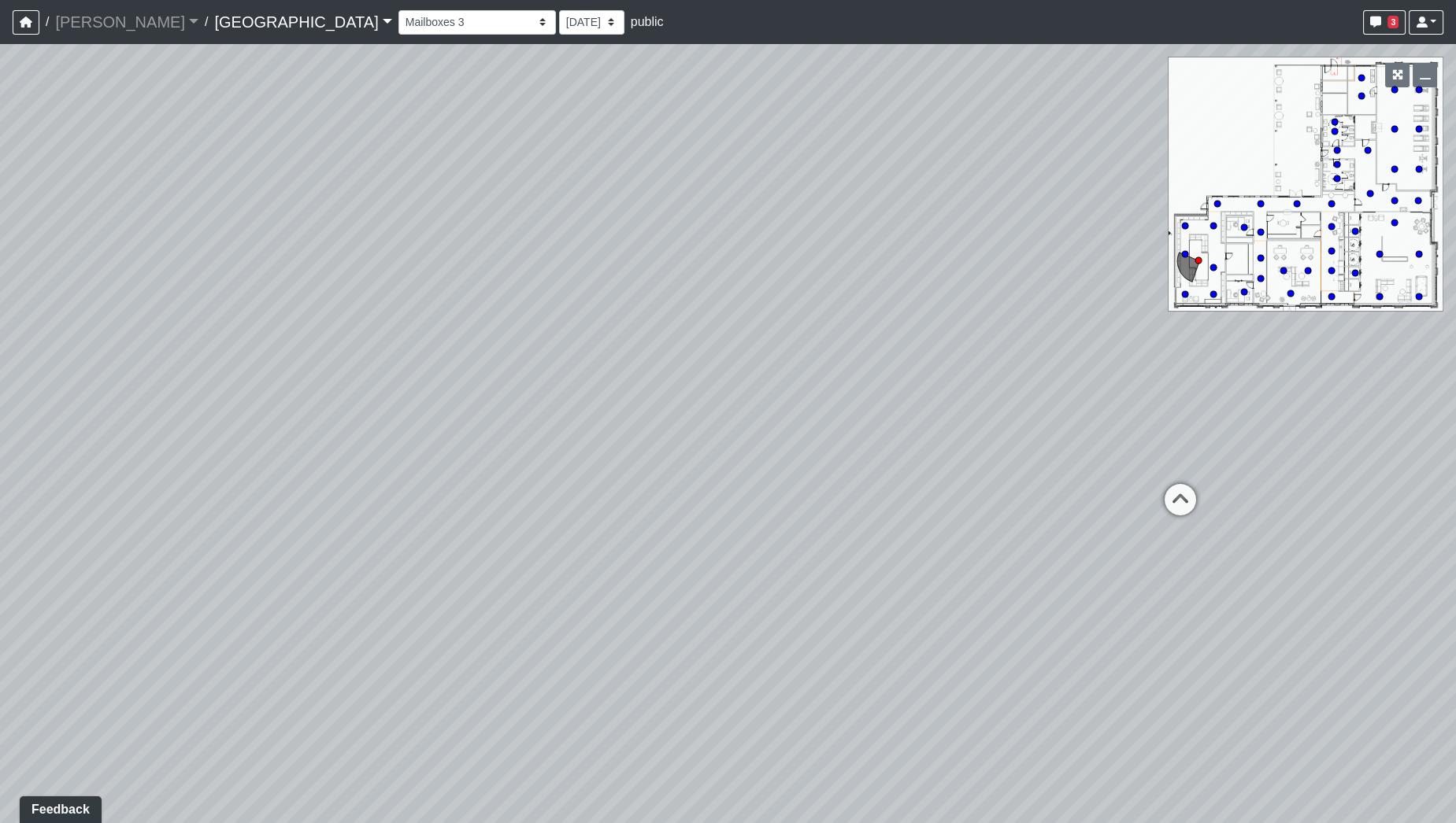
click at [1013, 456] on div "Loading... Desk 2 Loading... Desk 1 Loading... Office Entry 1 Loading... Market…" at bounding box center [728, 433] width 1456 height 779
click at [1186, 507] on div "Loading... Desk 2 Loading... Desk 1 Loading... Office Entry 1 Loading... Market…" at bounding box center [728, 433] width 1456 height 779
click at [783, 418] on icon at bounding box center [790, 430] width 47 height 47
click at [272, 474] on div "Loading... Desk 2 Loading... Desk 1 Loading... Office Entry 1 Loading... Market…" at bounding box center [728, 433] width 1456 height 779
click at [277, 435] on div "Loading... Desk 2 Loading... Desk 1 Loading... Office Entry 1 Loading... Market…" at bounding box center [728, 433] width 1456 height 779
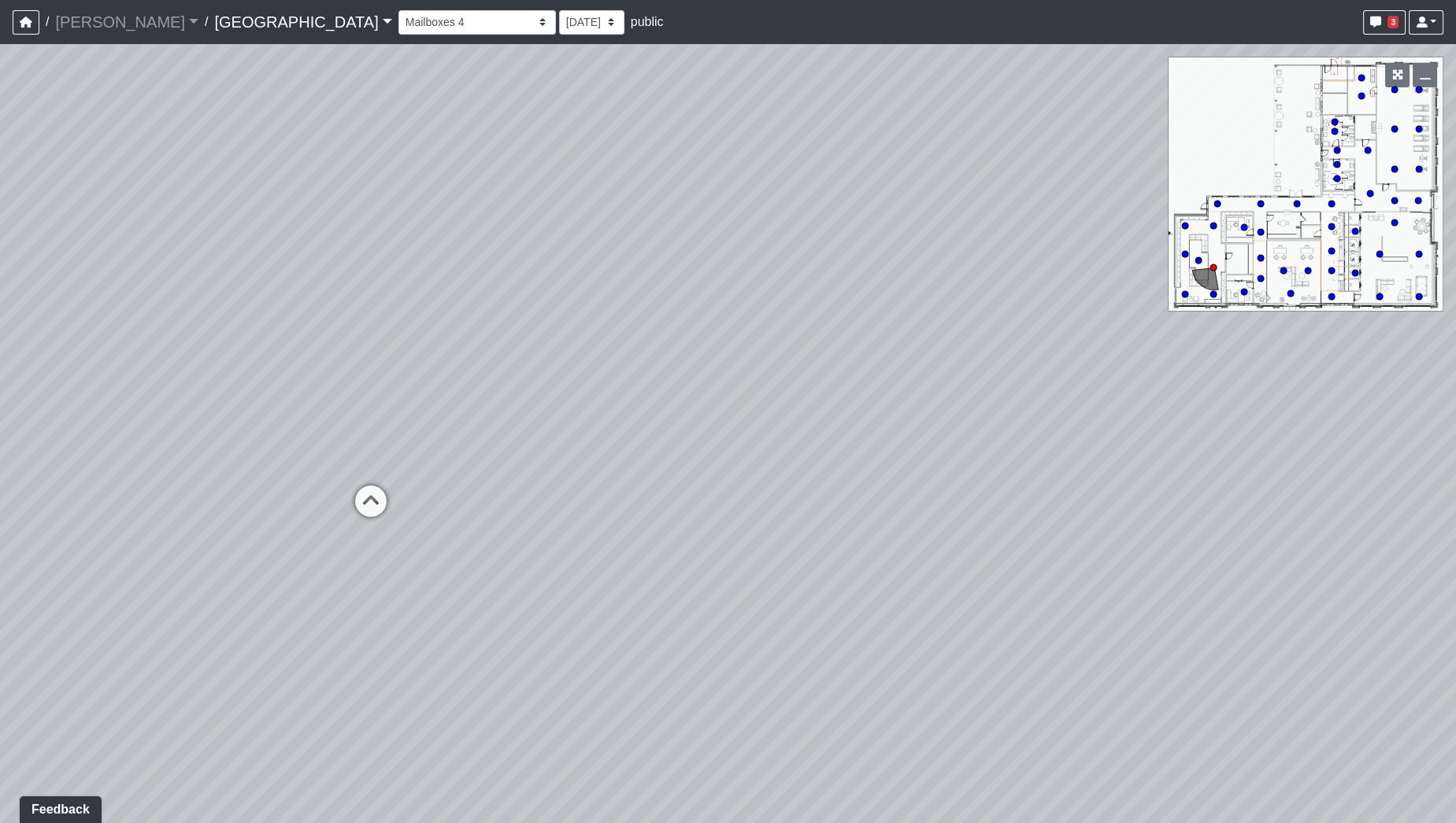
click at [613, 495] on div "Loading... Desk 2 Loading... Desk 1 Loading... Office Entry 1 Loading... Market…" at bounding box center [728, 433] width 1456 height 779
click at [589, 452] on div "Loading... Desk 2 Loading... Desk 1 Loading... Office Entry 1 Loading... Market…" at bounding box center [728, 433] width 1456 height 779
drag, startPoint x: 1104, startPoint y: 475, endPoint x: 485, endPoint y: 471, distance: 619.0
click at [452, 464] on div "Loading... Desk 2 Loading... Desk 1 Loading... Office Entry 1 Loading... Market…" at bounding box center [728, 433] width 1456 height 779
click at [553, 512] on div "Loading... Desk 2 Loading... Desk 1 Loading... Office Entry 1 Loading... Market…" at bounding box center [728, 433] width 1456 height 779
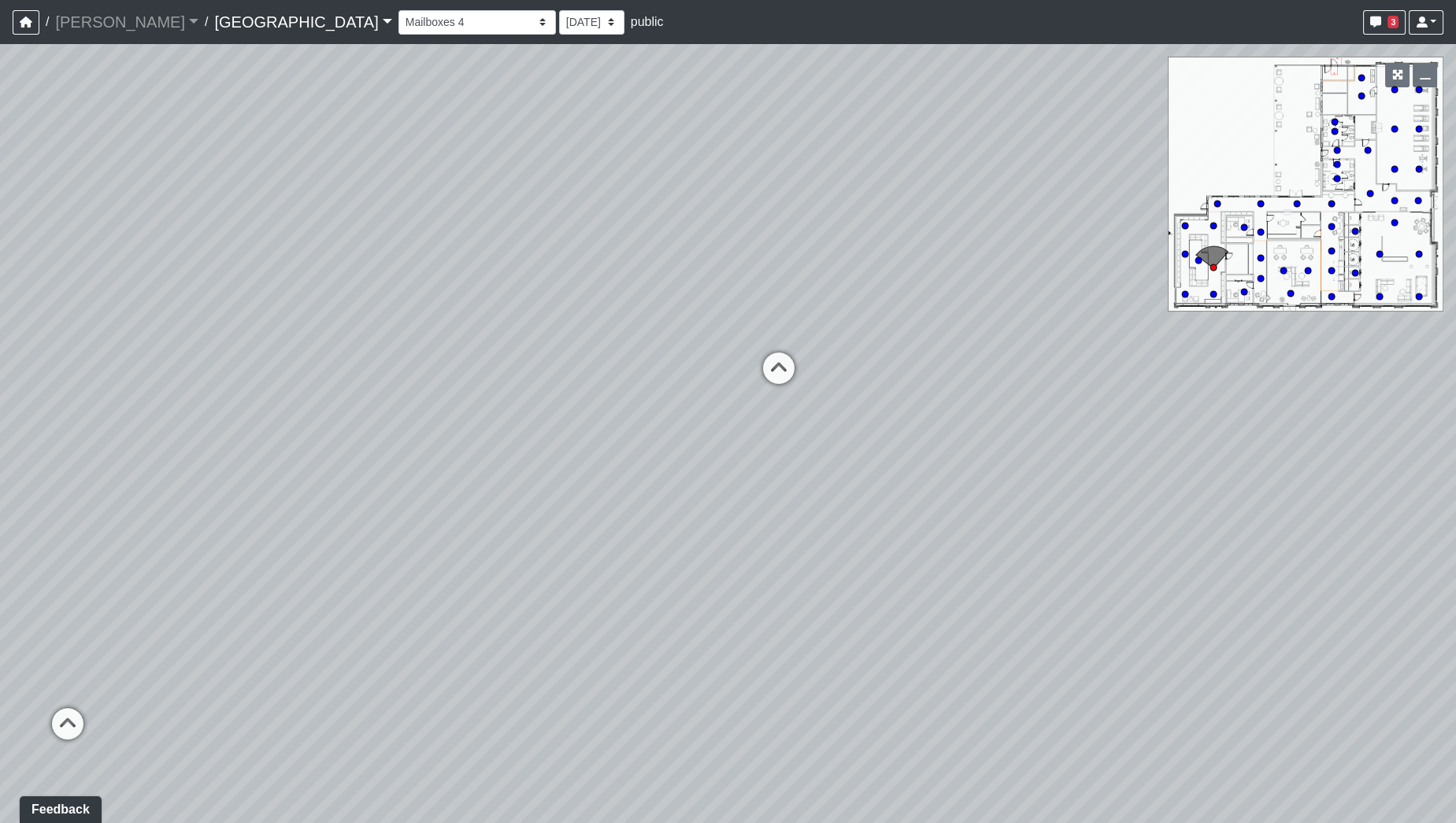
click at [766, 514] on div "Loading... Desk 2 Loading... Desk 1 Loading... Office Entry 1 Loading... Market…" at bounding box center [728, 433] width 1456 height 779
click at [778, 428] on div "Loading... Desk 2 Loading... Desk 1 Loading... Office Entry 1 Loading... Market…" at bounding box center [728, 433] width 1456 height 779
click at [432, 414] on icon at bounding box center [427, 421] width 47 height 47
click at [560, 509] on icon at bounding box center [556, 513] width 47 height 47
drag, startPoint x: 812, startPoint y: 373, endPoint x: 117, endPoint y: 379, distance: 695.0
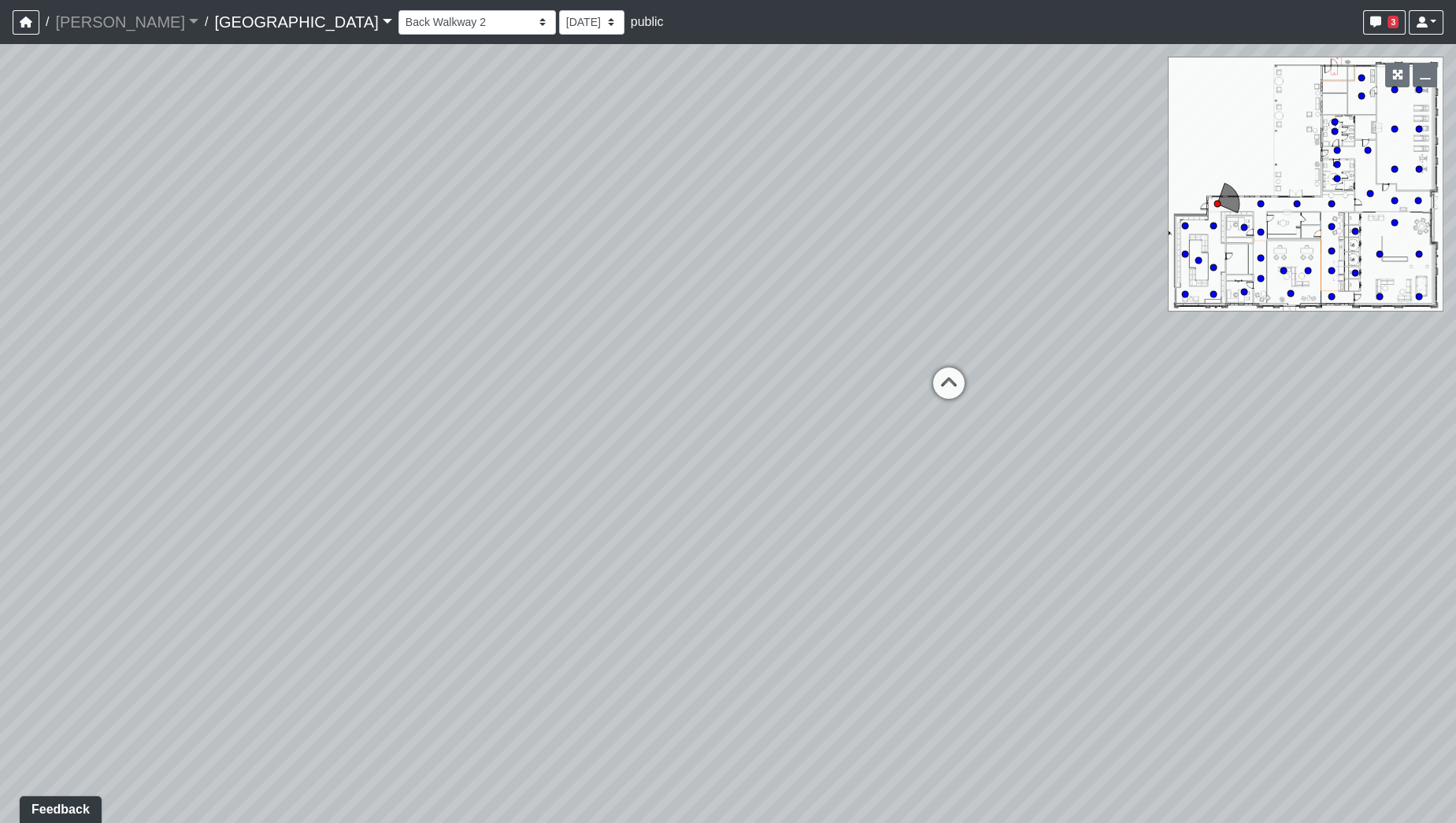
click at [118, 379] on div "Loading... Desk 2 Loading... Desk 1 Loading... Office Entry 1 Loading... Market…" at bounding box center [728, 433] width 1456 height 779
drag, startPoint x: 103, startPoint y: 371, endPoint x: 864, endPoint y: 363, distance: 761.0
click at [841, 365] on div "Loading... Desk 2 Loading... Desk 1 Loading... Office Entry 1 Loading... Market…" at bounding box center [728, 433] width 1456 height 779
drag, startPoint x: 164, startPoint y: 355, endPoint x: 961, endPoint y: 425, distance: 800.1
click at [972, 423] on div "Loading... Desk 2 Loading... Desk 1 Loading... Office Entry 1 Loading... Market…" at bounding box center [728, 433] width 1456 height 779
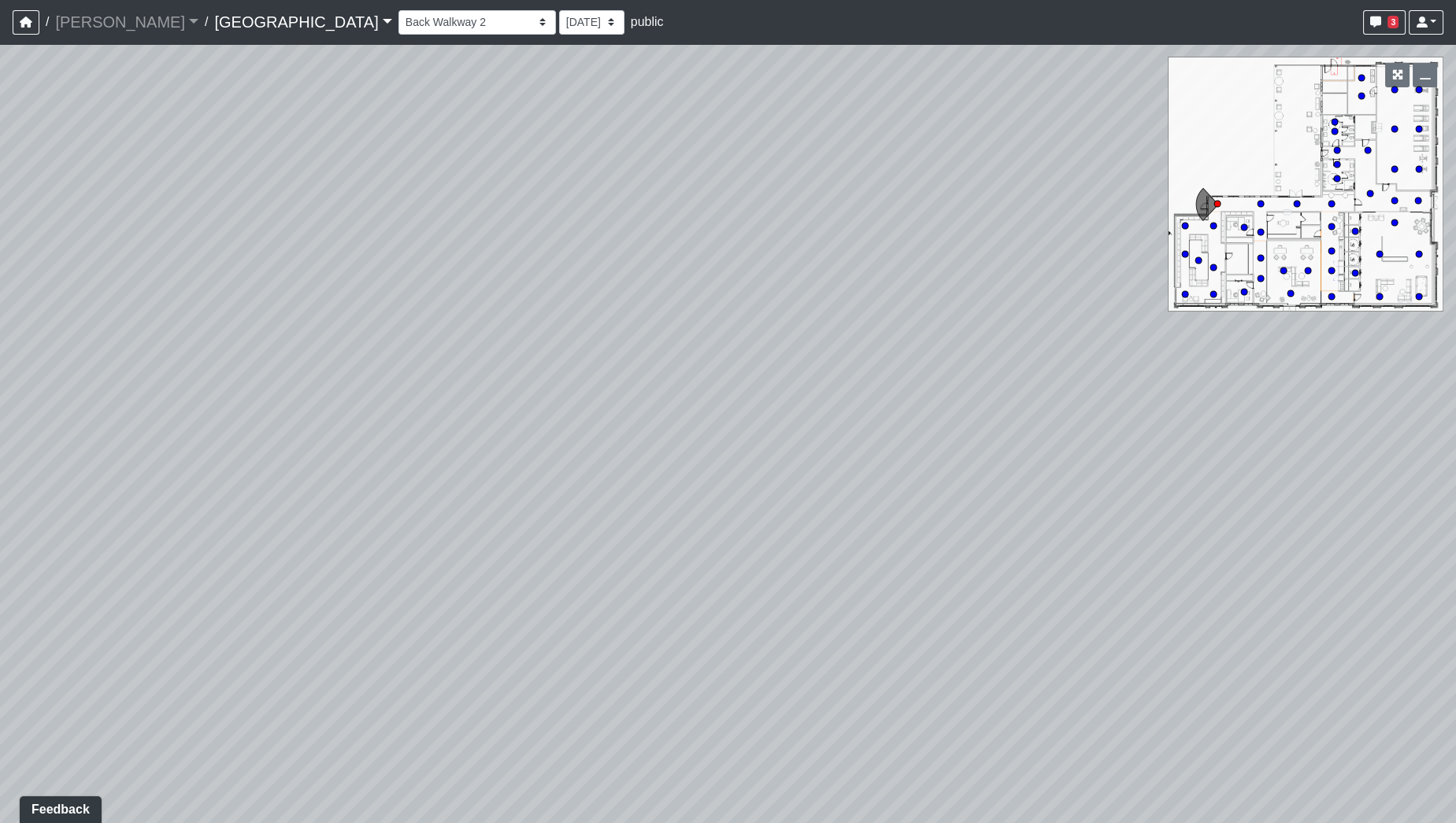
drag, startPoint x: 994, startPoint y: 403, endPoint x: 322, endPoint y: 452, distance: 673.8
click at [323, 452] on div "Loading... Desk 2 Loading... Desk 1 Loading... Office Entry 1 Loading... Market…" at bounding box center [728, 433] width 1456 height 779
drag, startPoint x: 852, startPoint y: 444, endPoint x: 263, endPoint y: 416, distance: 589.7
click at [260, 416] on div "Loading... Desk 2 Loading... Desk 1 Loading... Office Entry 1 Loading... Market…" at bounding box center [728, 433] width 1456 height 779
click at [263, 413] on div "Loading... Desk 2 Loading... Desk 1 Loading... Office Entry 1 Loading... Market…" at bounding box center [728, 433] width 1456 height 779
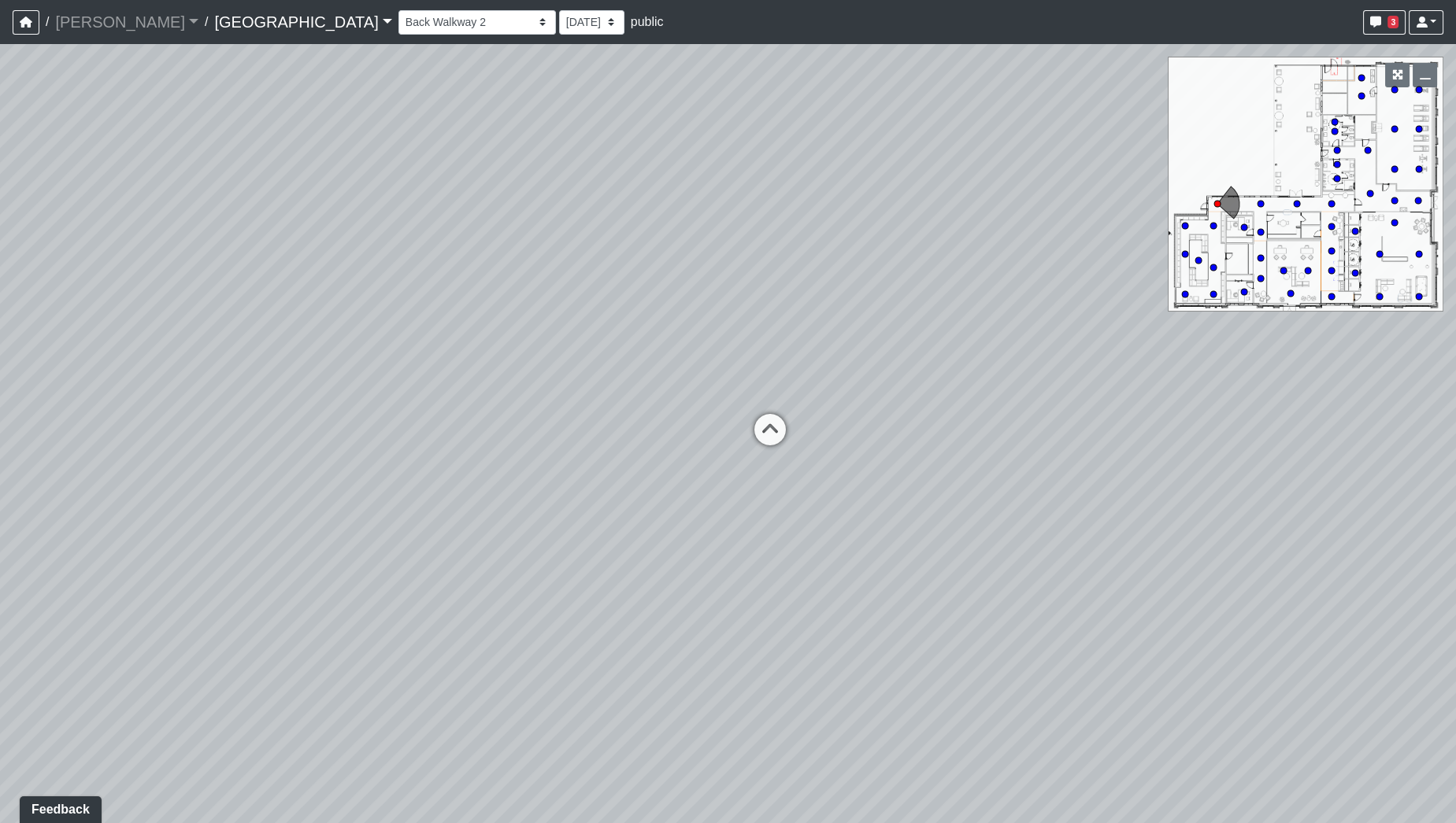
drag, startPoint x: 461, startPoint y: 427, endPoint x: 229, endPoint y: 427, distance: 232.0
click at [229, 427] on div "Loading... Desk 2 Loading... Desk 1 Loading... Office Entry 1 Loading... Market…" at bounding box center [728, 433] width 1456 height 779
click at [667, 426] on icon at bounding box center [666, 438] width 47 height 47
click at [1103, 458] on div "Loading... Desk 2 Loading... Desk 1 Loading... Office Entry 1 Loading... Market…" at bounding box center [728, 433] width 1456 height 779
click at [452, 408] on div "Loading... Desk 2 Loading... Desk 1 Loading... Office Entry 1 Loading... Market…" at bounding box center [728, 433] width 1456 height 779
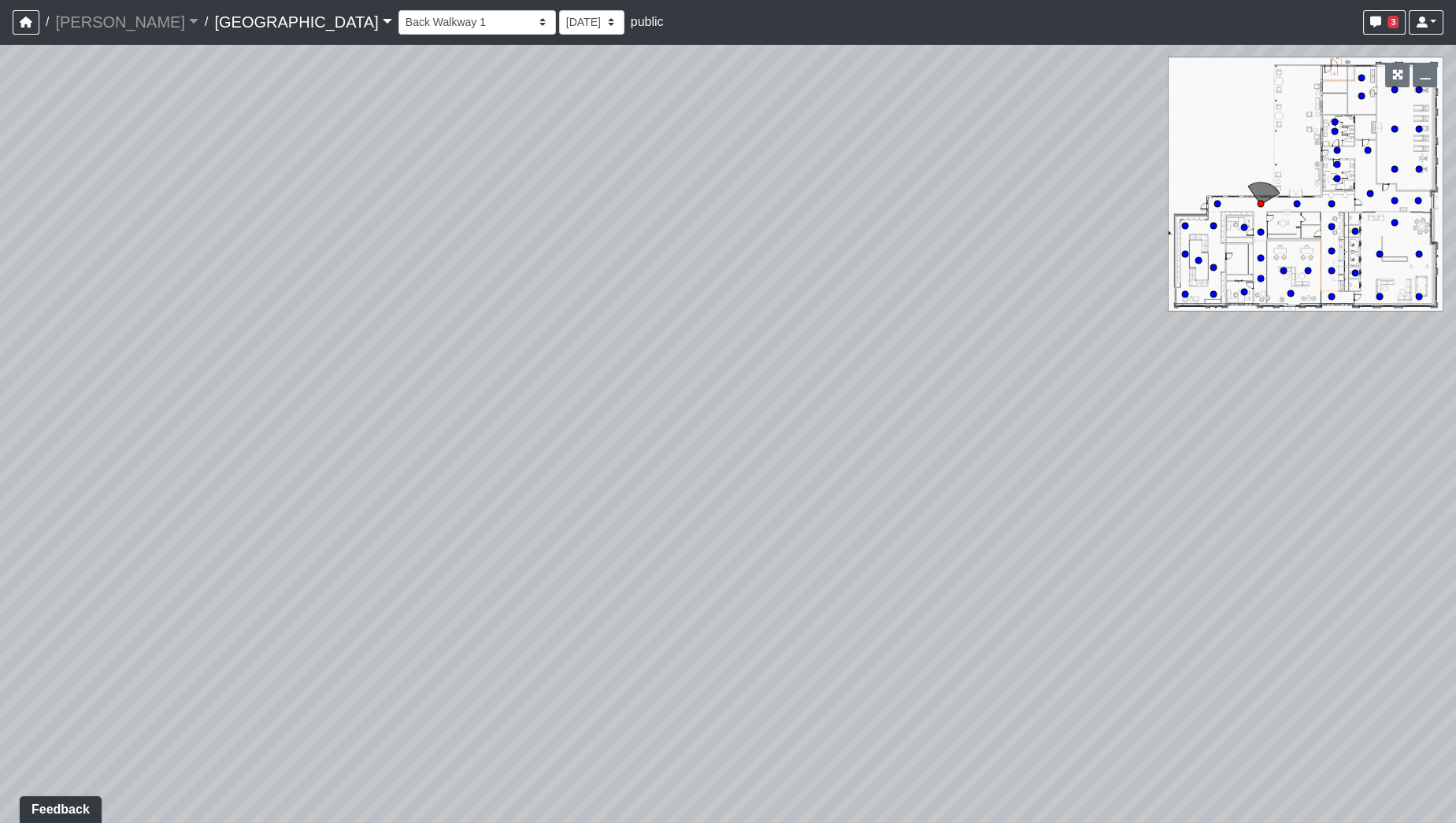
click at [629, 450] on div "Loading... Desk 2 Loading... Desk 1 Loading... Office Entry 1 Loading... Market…" at bounding box center [728, 433] width 1456 height 779
click at [544, 474] on div "Loading... Desk 2 Loading... Desk 1 Loading... Office Entry 1 Loading... Market…" at bounding box center [728, 433] width 1456 height 779
click at [1225, 499] on icon at bounding box center [1222, 507] width 47 height 47
click at [1308, 485] on div "Loading... Desk 2 Loading... Desk 1 Loading... Office Entry 1 Loading... Market…" at bounding box center [728, 433] width 1456 height 779
click at [1089, 410] on div "Loading... Desk 2 Loading... Desk 1 Loading... Office Entry 1 Loading... Market…" at bounding box center [728, 433] width 1456 height 779
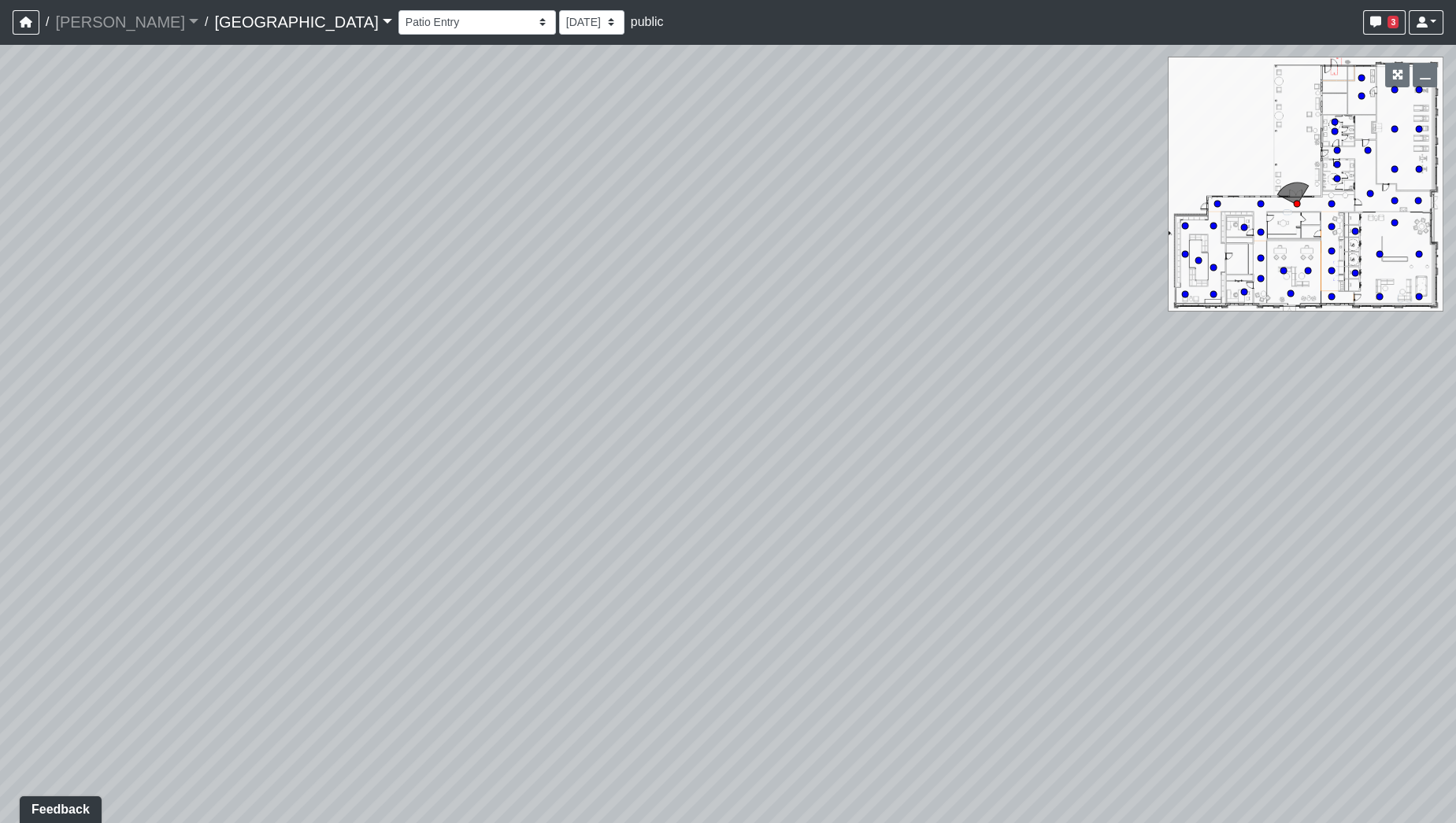
click at [600, 435] on div "Loading... Desk 2 Loading... Desk 1 Loading... Office Entry 1 Loading... Market…" at bounding box center [728, 433] width 1456 height 779
drag, startPoint x: 839, startPoint y: 378, endPoint x: 556, endPoint y: 374, distance: 283.0
click at [556, 374] on div "Loading... Desk 2 Loading... Desk 1 Loading... Office Entry 1 Loading... Market…" at bounding box center [728, 433] width 1456 height 779
click at [676, 435] on div "Loading... Desk 2 Loading... Desk 1 Loading... Office Entry 1 Loading... Market…" at bounding box center [728, 433] width 1456 height 779
click at [608, 380] on div "Loading... Desk 2 Loading... Desk 1 Loading... Office Entry 1 Loading... Market…" at bounding box center [728, 433] width 1456 height 779
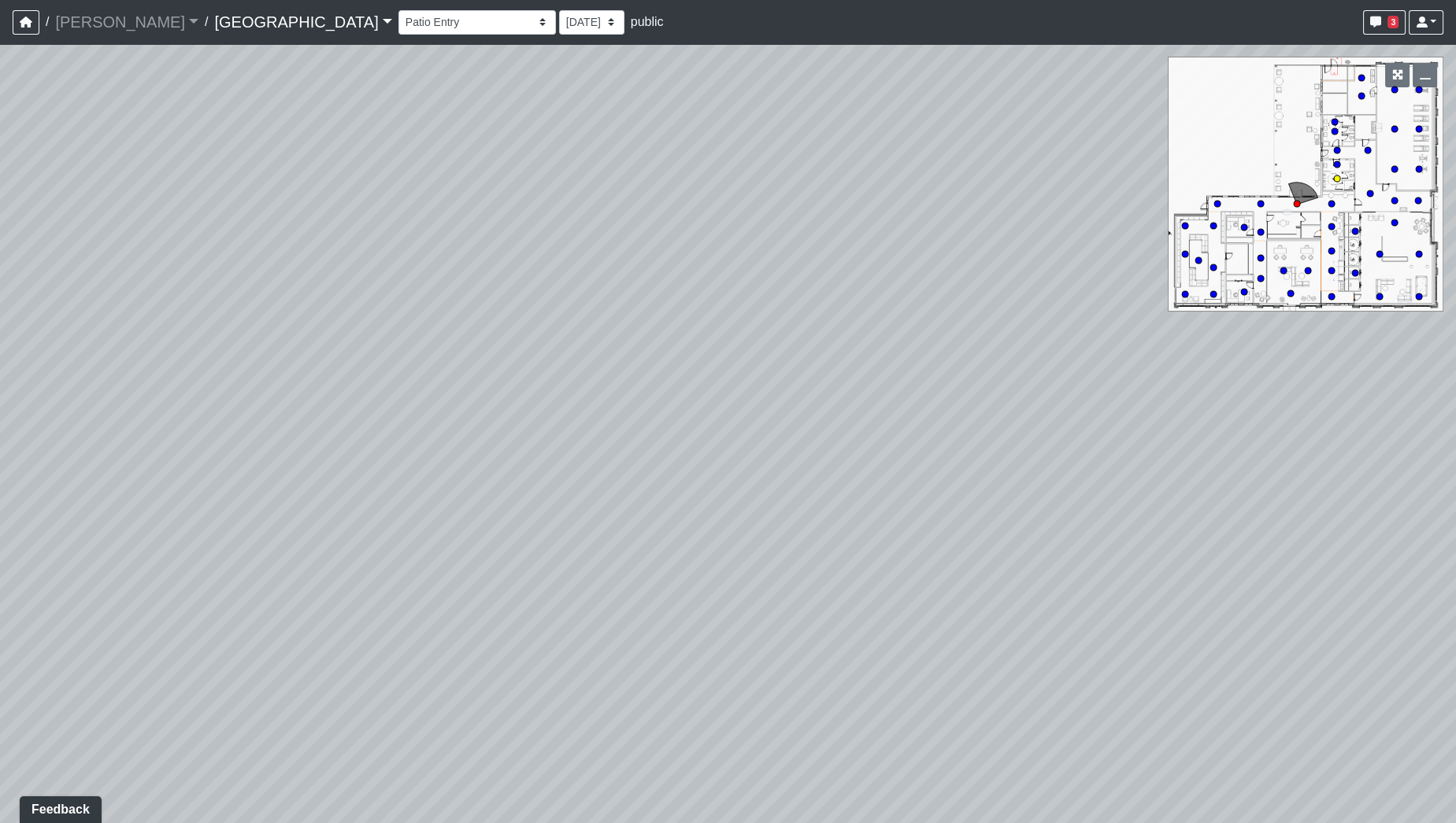
click at [1335, 178] on circle at bounding box center [1337, 178] width 6 height 6
select select "ueGC6ixkji1NrYbvcwtosB"
drag, startPoint x: 707, startPoint y: 332, endPoint x: 1438, endPoint y: 333, distance: 731.0
click at [1435, 333] on div "Loading... Desk 2 Loading... Desk 1 Loading... Office Entry 1 Loading... Market…" at bounding box center [728, 433] width 1456 height 779
drag, startPoint x: 813, startPoint y: 317, endPoint x: 1235, endPoint y: 316, distance: 422.0
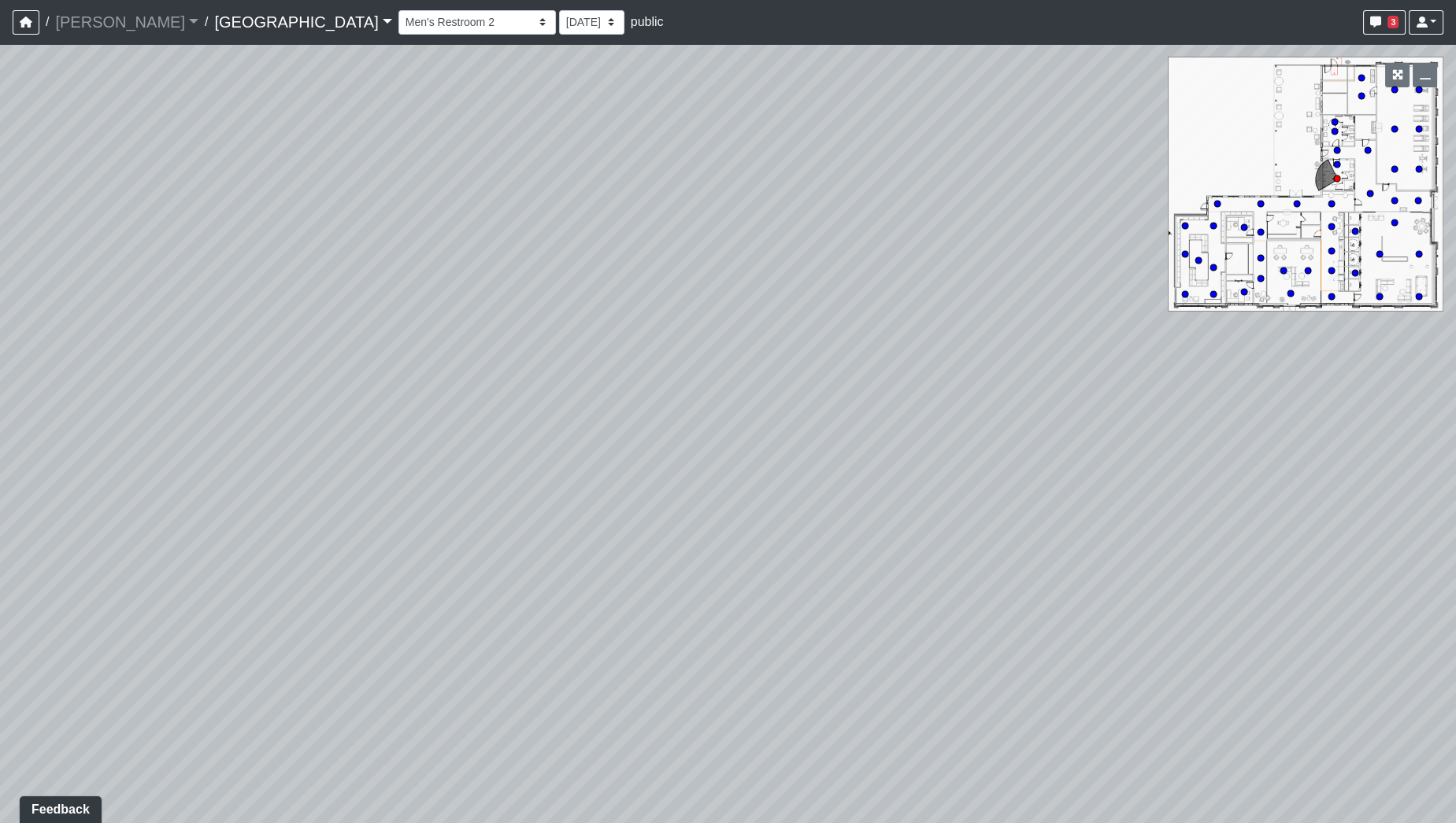
click at [1241, 316] on div "Loading... Desk 2 Loading... Desk 1 Loading... Office Entry 1 Loading... Market…" at bounding box center [728, 433] width 1456 height 779
drag, startPoint x: 610, startPoint y: 303, endPoint x: 108, endPoint y: 285, distance: 502.3
click at [133, 285] on div "Loading... Desk 2 Loading... Desk 1 Loading... Office Entry 1 Loading... Market…" at bounding box center [728, 433] width 1456 height 779
